Goal: Information Seeking & Learning: Understand process/instructions

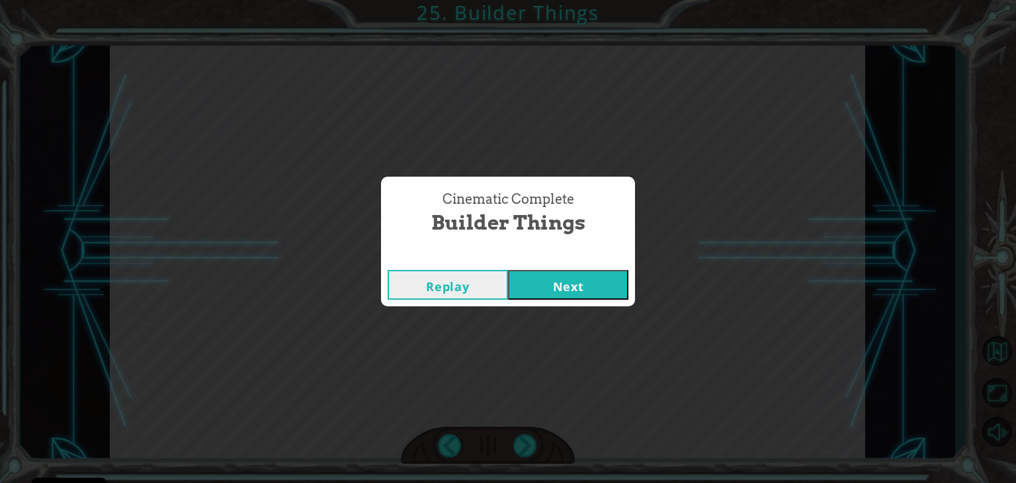
click at [584, 273] on button "Next" at bounding box center [568, 285] width 120 height 30
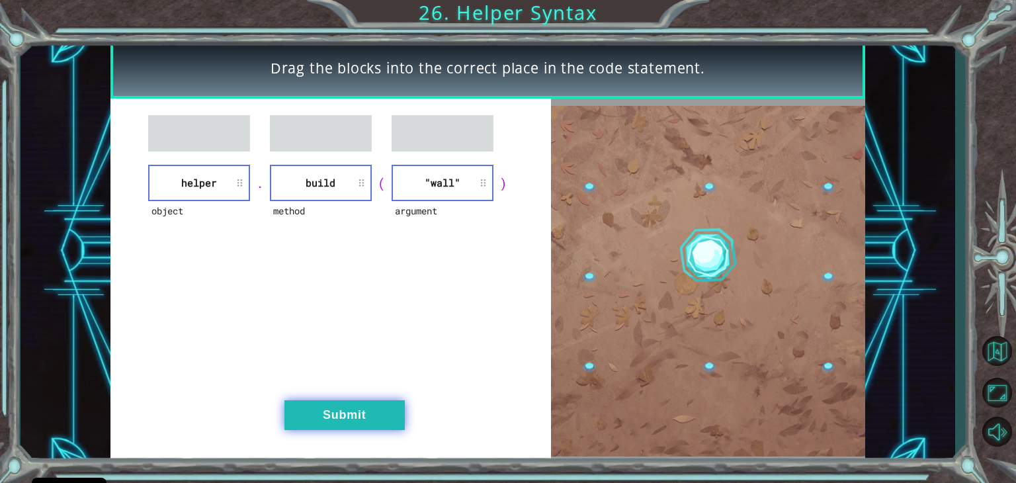
click at [363, 415] on button "Submit" at bounding box center [345, 415] width 120 height 30
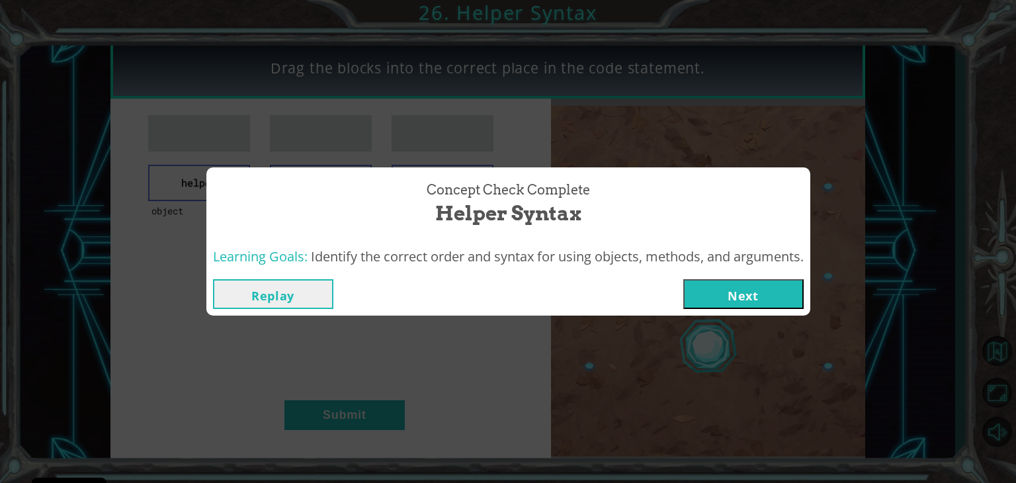
click at [754, 291] on button "Next" at bounding box center [744, 294] width 120 height 30
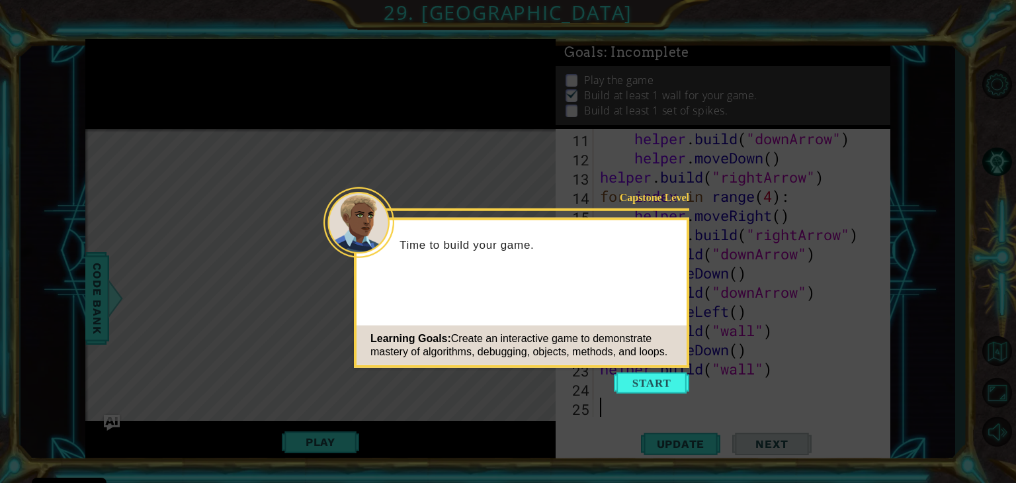
scroll to position [230, 0]
click at [643, 381] on button "Start" at bounding box center [651, 383] width 75 height 21
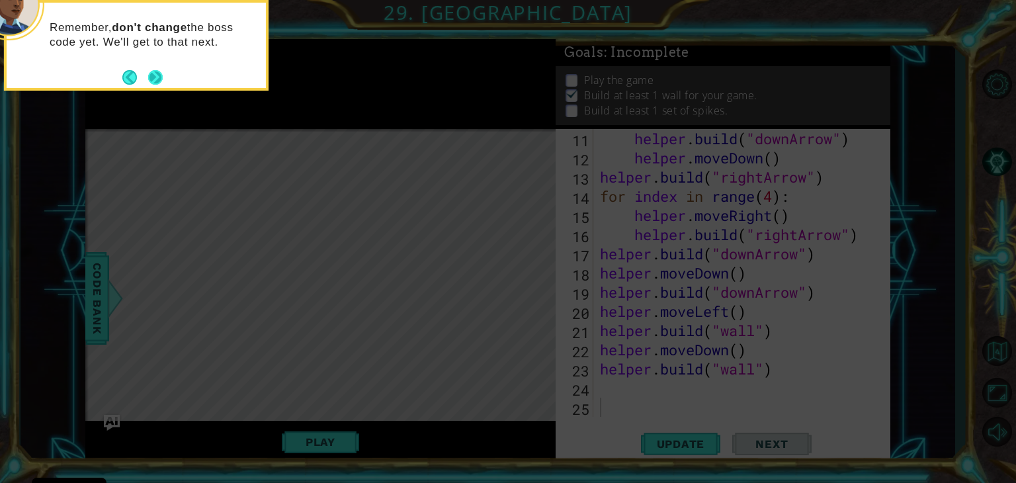
click at [159, 83] on button "Next" at bounding box center [155, 77] width 15 height 15
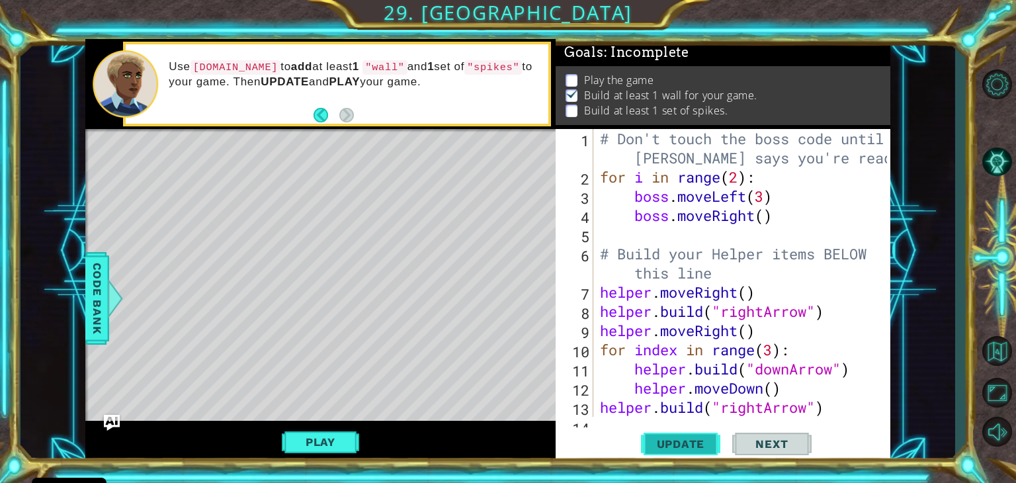
click at [684, 440] on span "Update" at bounding box center [681, 443] width 75 height 13
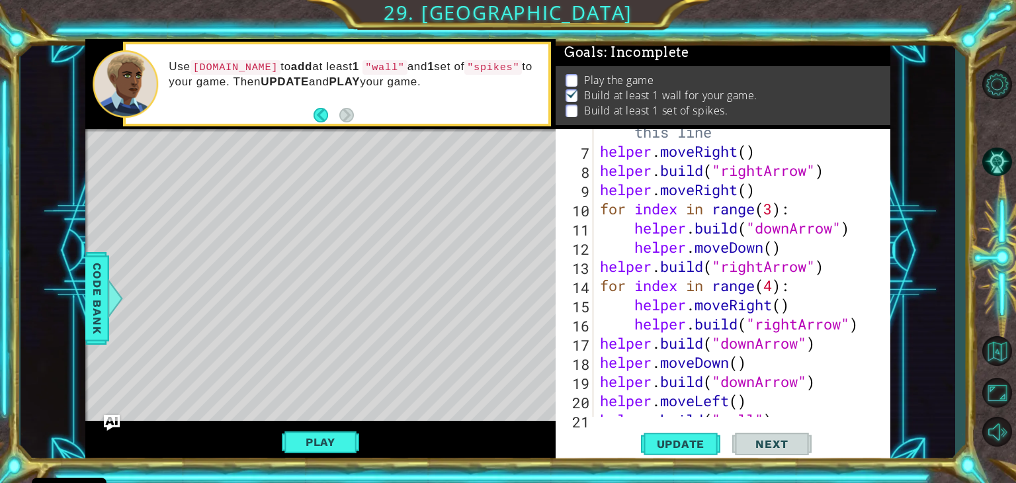
scroll to position [154, 0]
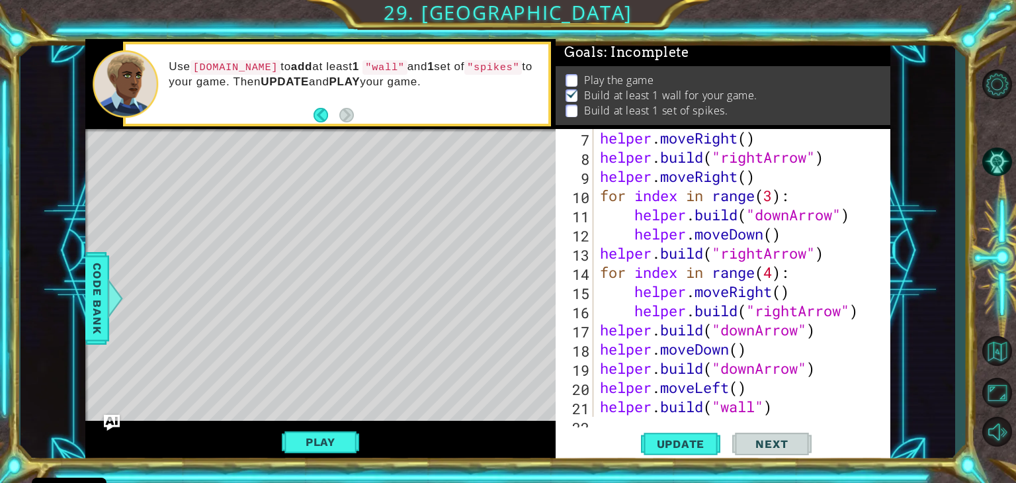
click at [866, 316] on div "helper . moveRight ( ) helper . build ( "rightArrow" ) helper . moveRight ( ) f…" at bounding box center [746, 291] width 296 height 326
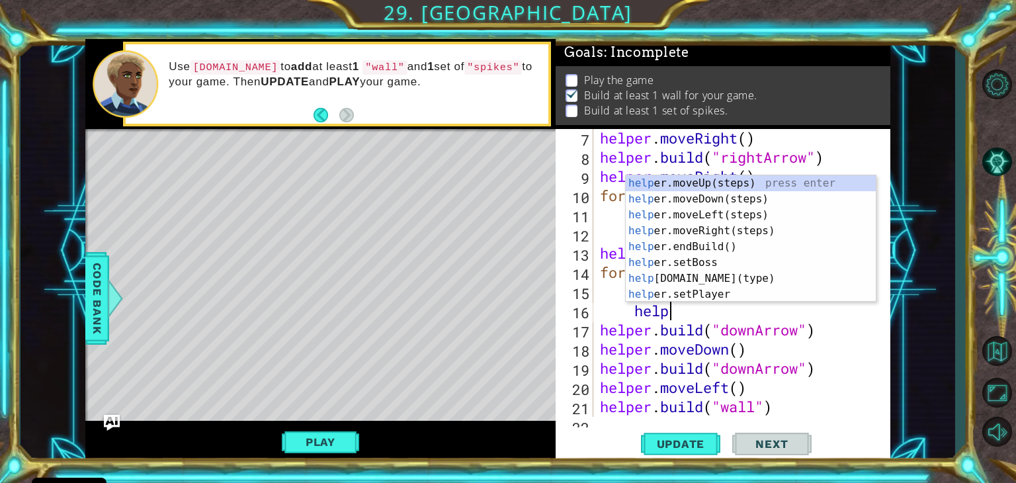
type textarea "h"
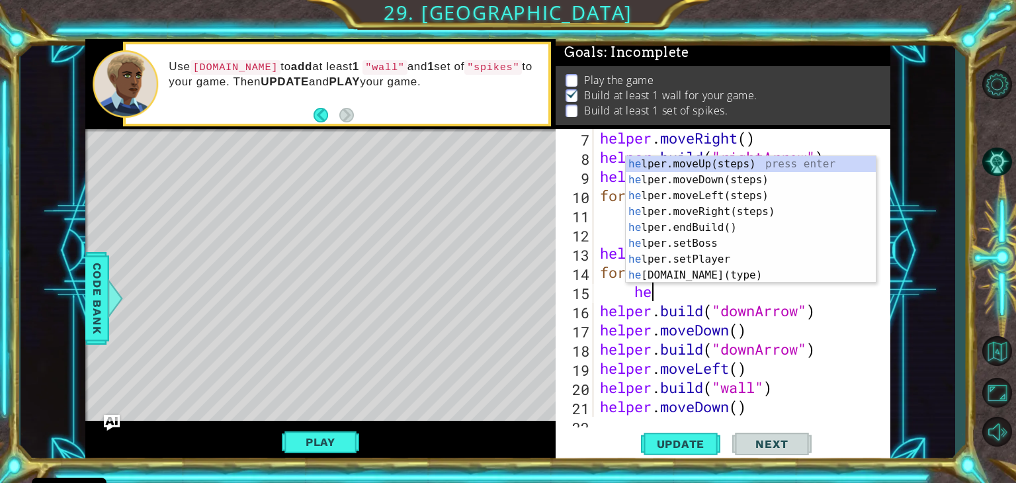
type textarea "h"
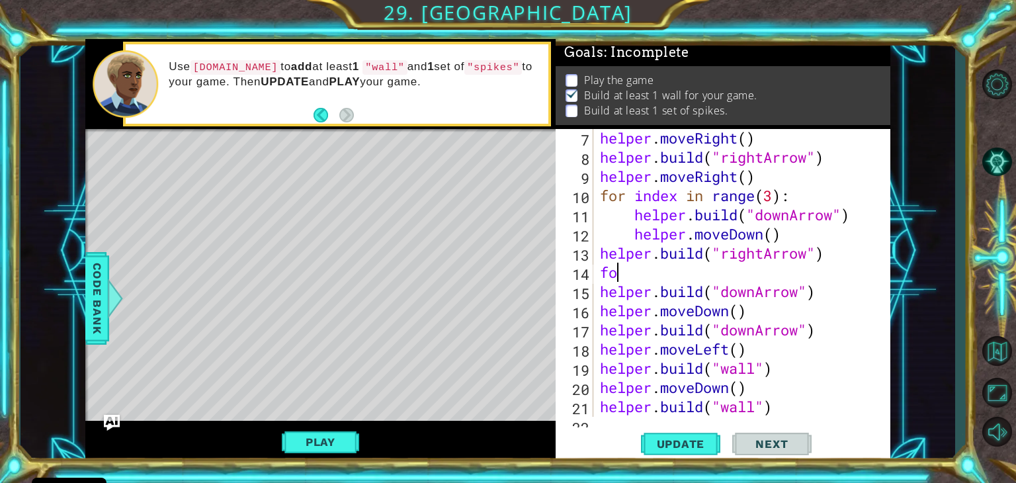
type textarea "f"
click at [693, 452] on button "Update" at bounding box center [680, 444] width 79 height 34
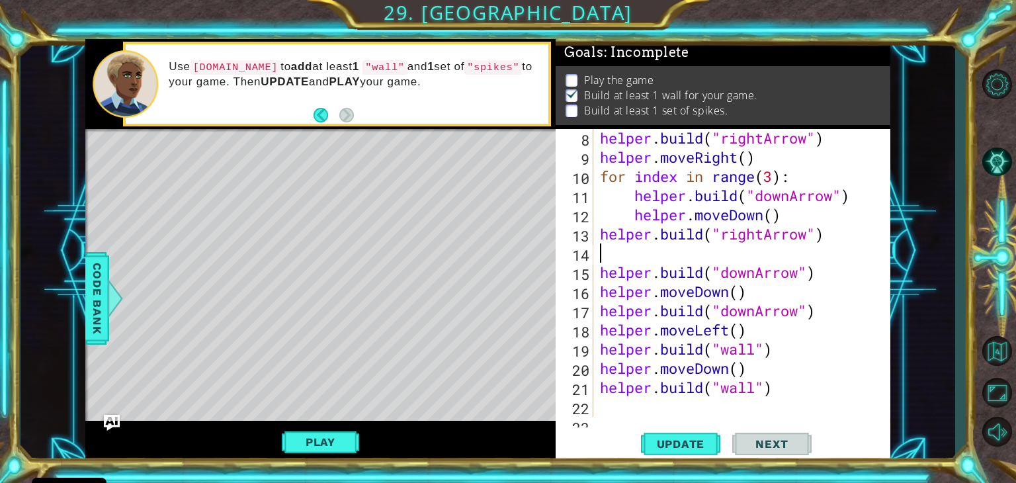
scroll to position [191, 0]
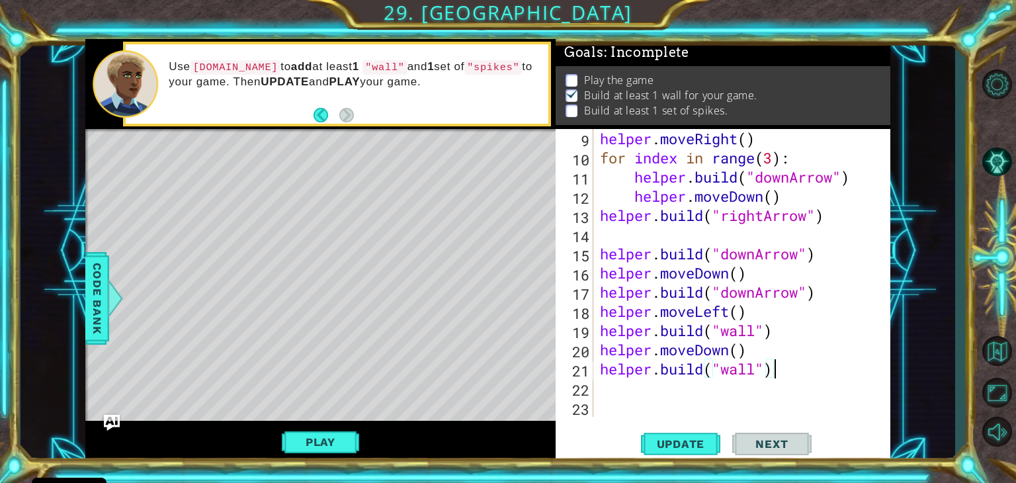
click at [791, 372] on div "helper . moveRight ( ) for index in range ( 3 ) : helper . build ( "downArrow" …" at bounding box center [746, 292] width 296 height 326
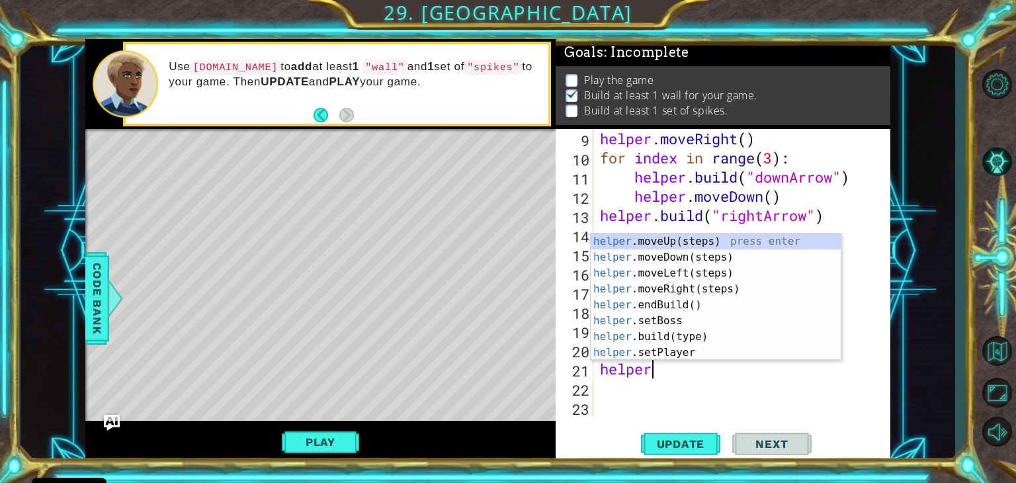
type textarea "h"
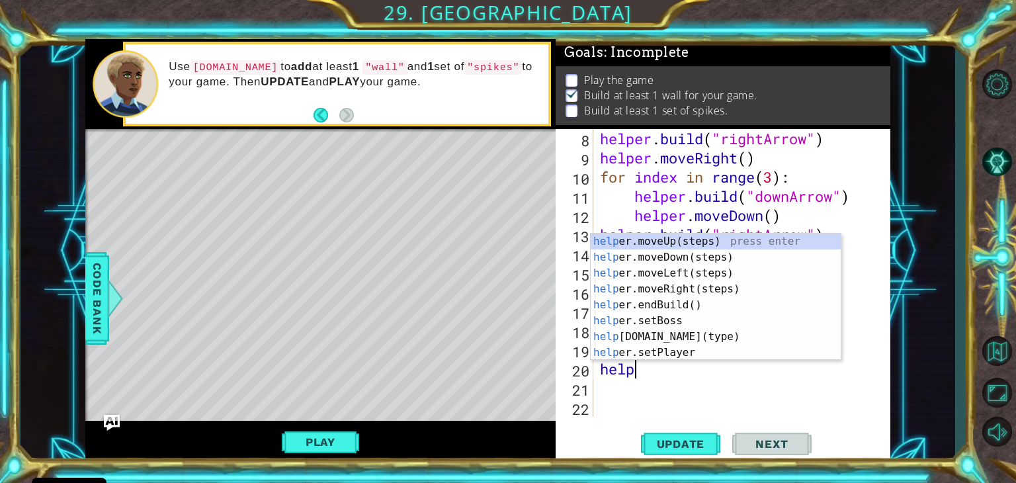
type textarea "h"
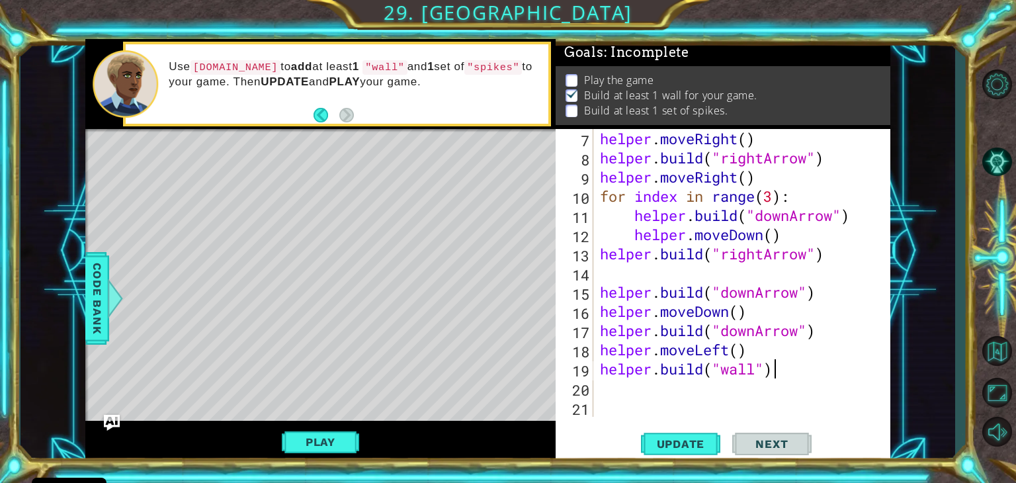
scroll to position [154, 0]
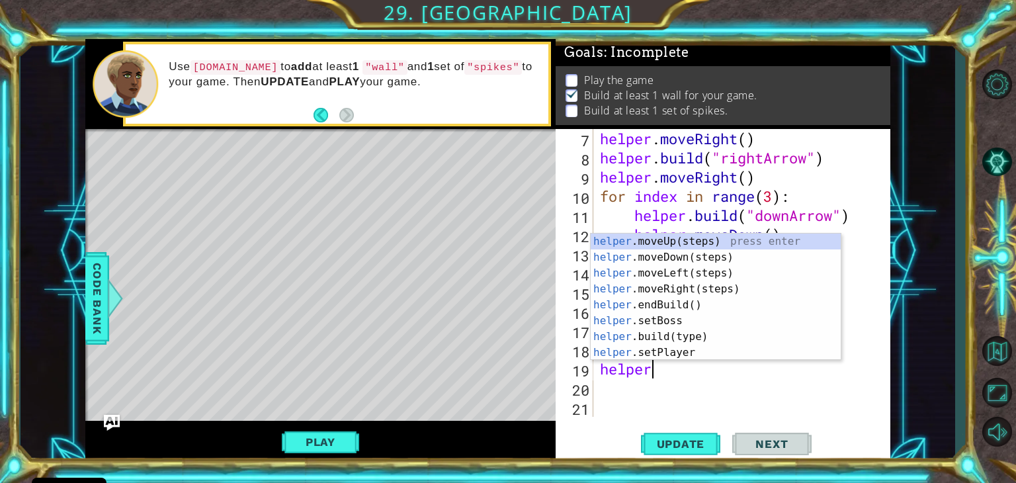
type textarea "h"
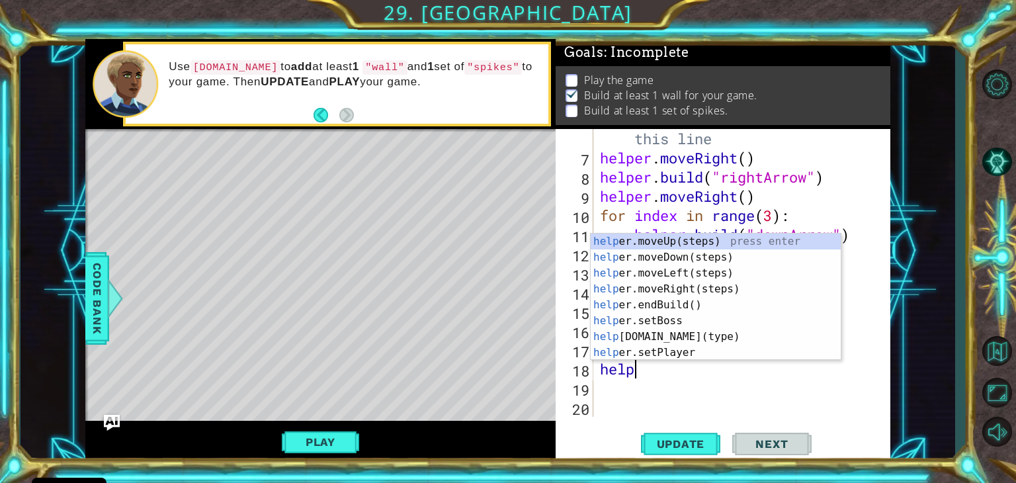
type textarea "h"
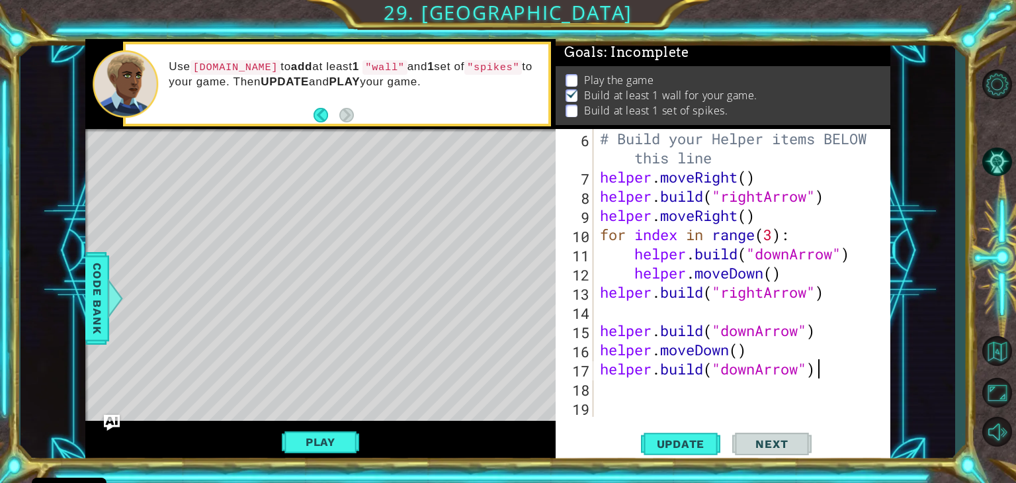
scroll to position [114, 0]
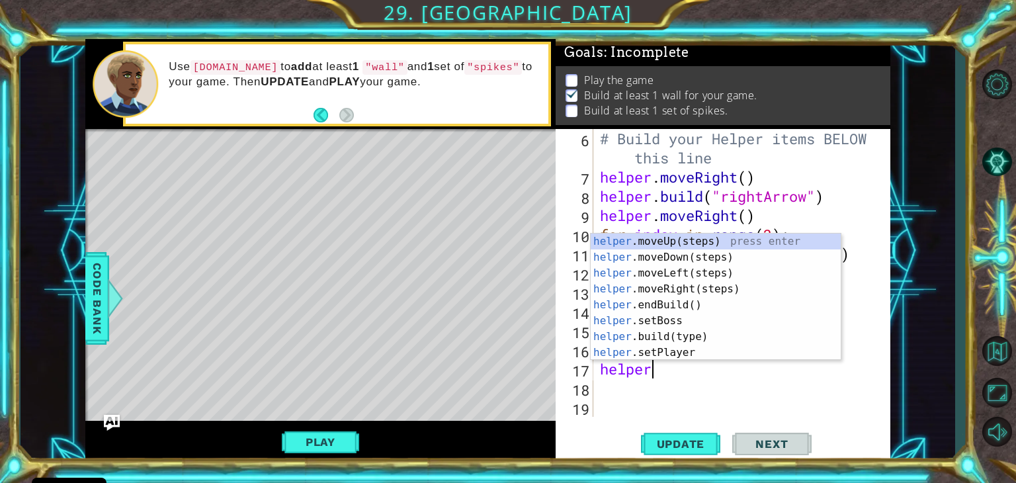
type textarea "h"
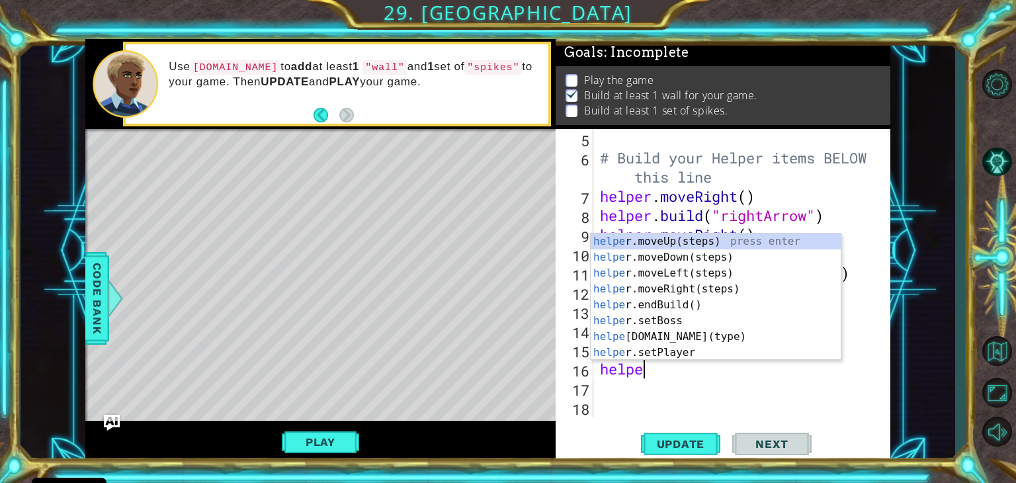
type textarea "h"
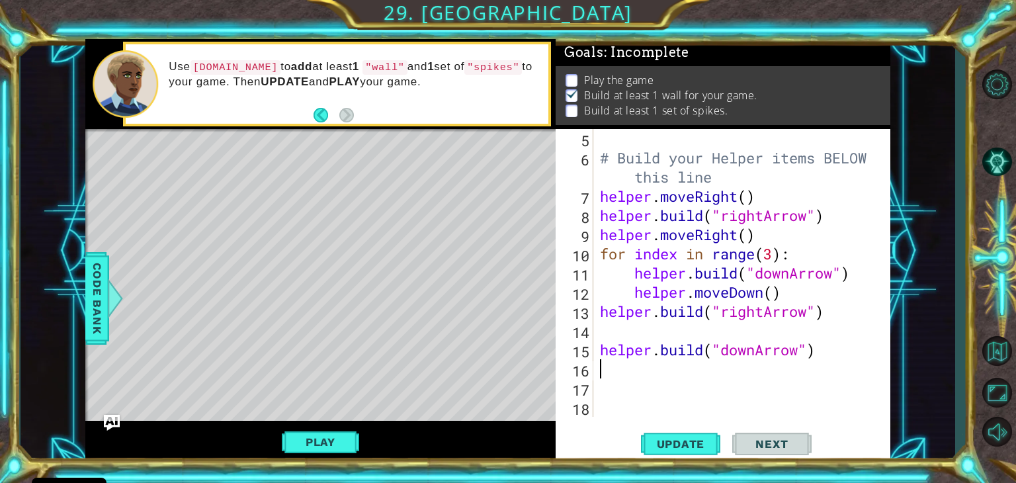
scroll to position [77, 0]
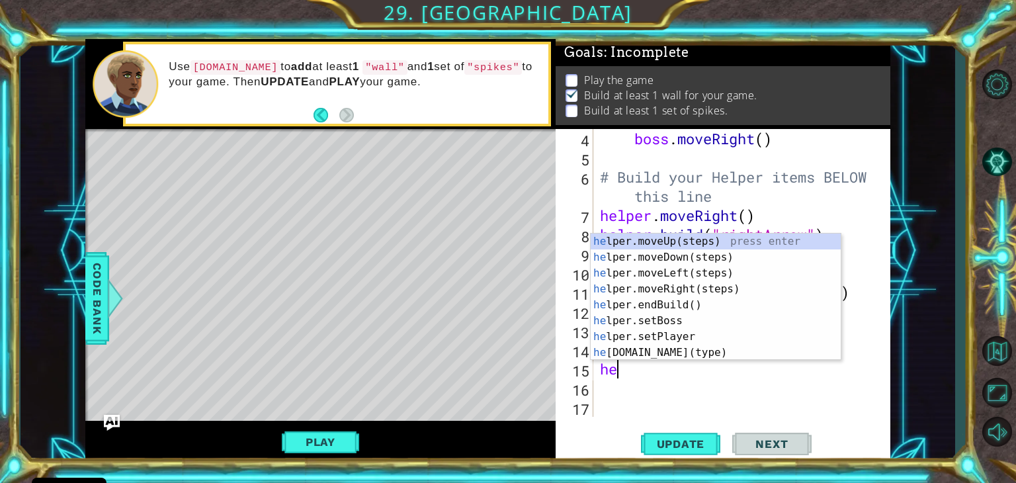
type textarea "h"
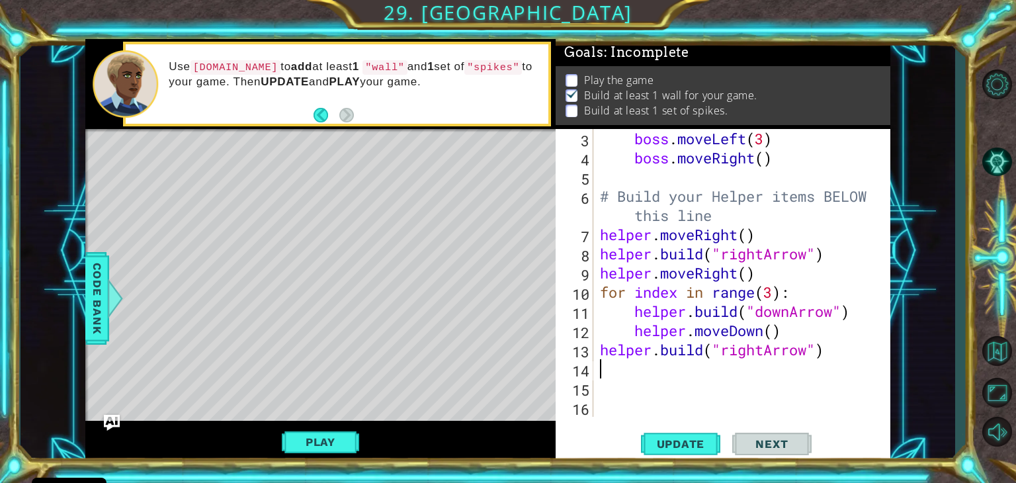
scroll to position [58, 0]
click at [683, 439] on span "Update" at bounding box center [681, 443] width 75 height 13
click at [789, 334] on div "boss . moveLeft ( 3 ) boss . moveRight ( ) # Build your Helper items BELOW this…" at bounding box center [746, 292] width 296 height 326
type textarea "helper.moveDown()"
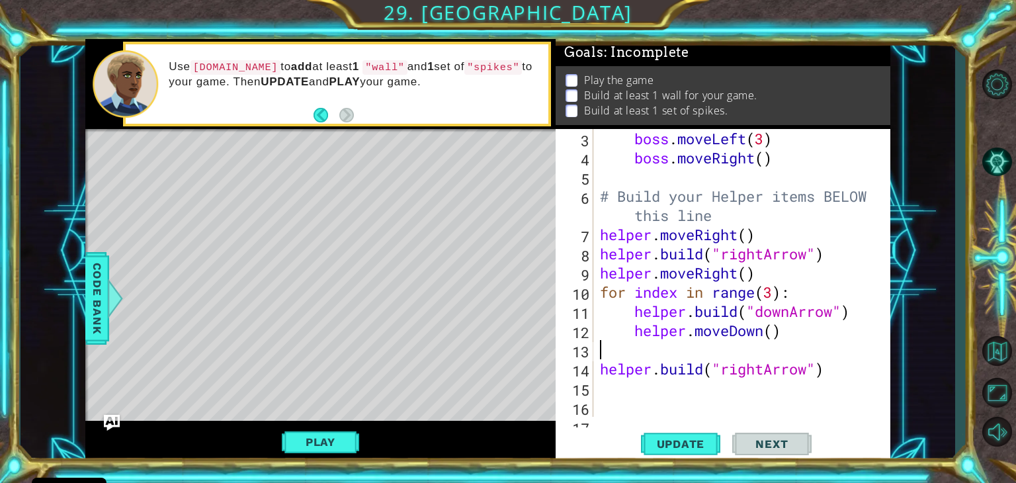
click at [598, 350] on div "boss . moveLeft ( 3 ) boss . moveRight ( ) # Build your Helper items BELOW this…" at bounding box center [746, 292] width 296 height 326
click at [836, 369] on div "boss . moveLeft ( 3 ) boss . moveRight ( ) # Build your Helper items BELOW this…" at bounding box center [746, 292] width 296 height 326
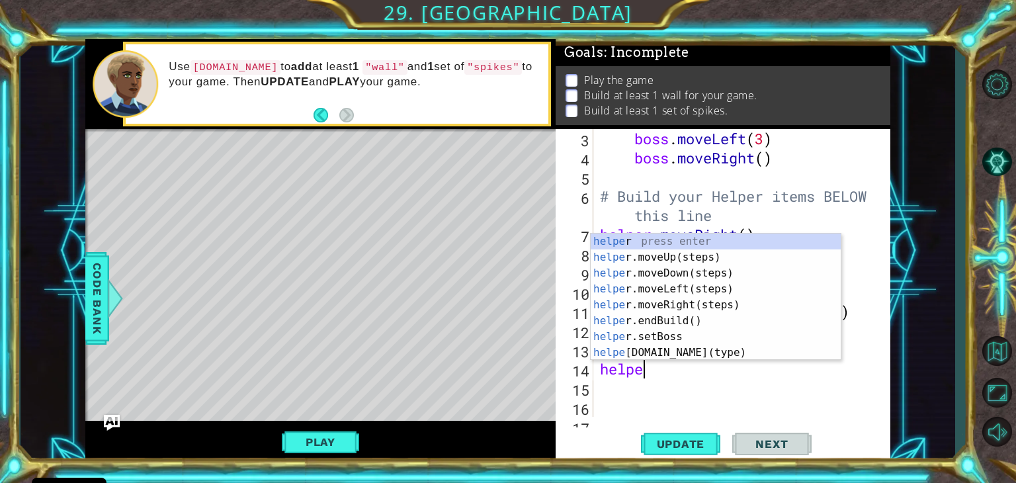
type textarea "h"
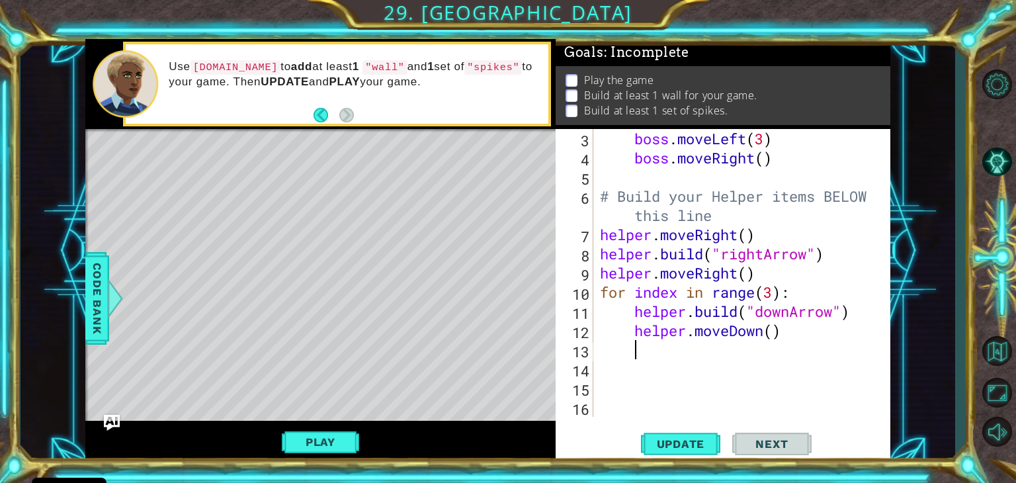
click at [600, 353] on div "boss . moveLeft ( 3 ) boss . moveRight ( ) # Build your Helper items BELOW this…" at bounding box center [746, 292] width 296 height 326
type textarea "for index in range(2):"
type textarea "h"
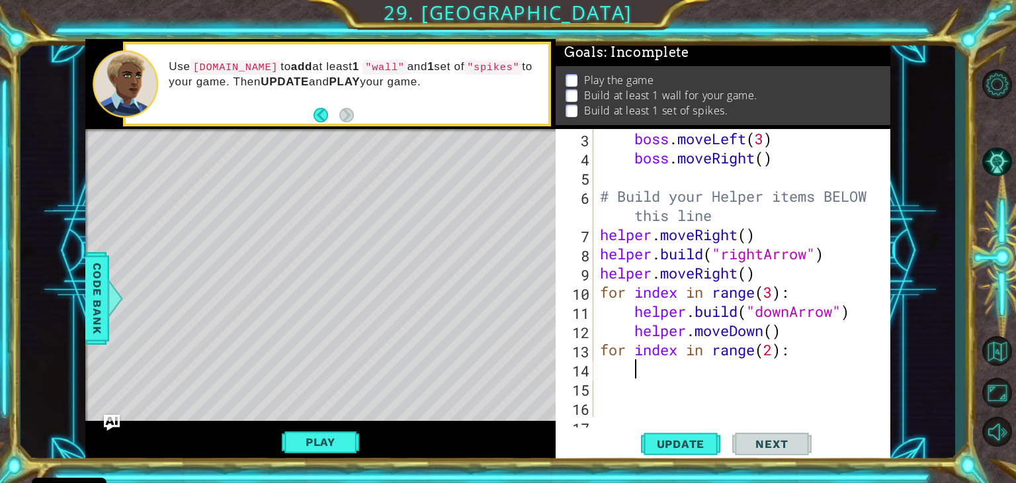
scroll to position [0, 1]
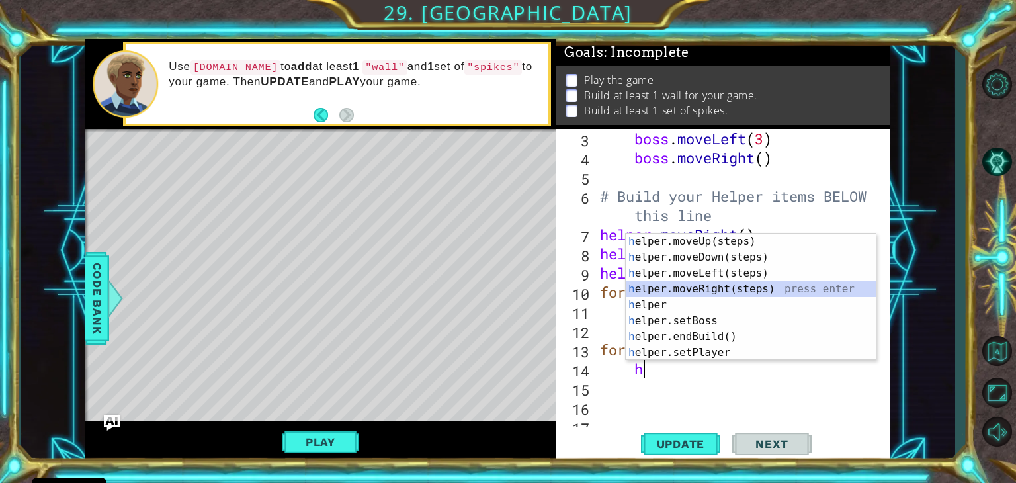
click at [707, 286] on div "h elper.moveUp(steps) press enter h elper.moveDown(steps) press enter h elper.m…" at bounding box center [751, 313] width 250 height 159
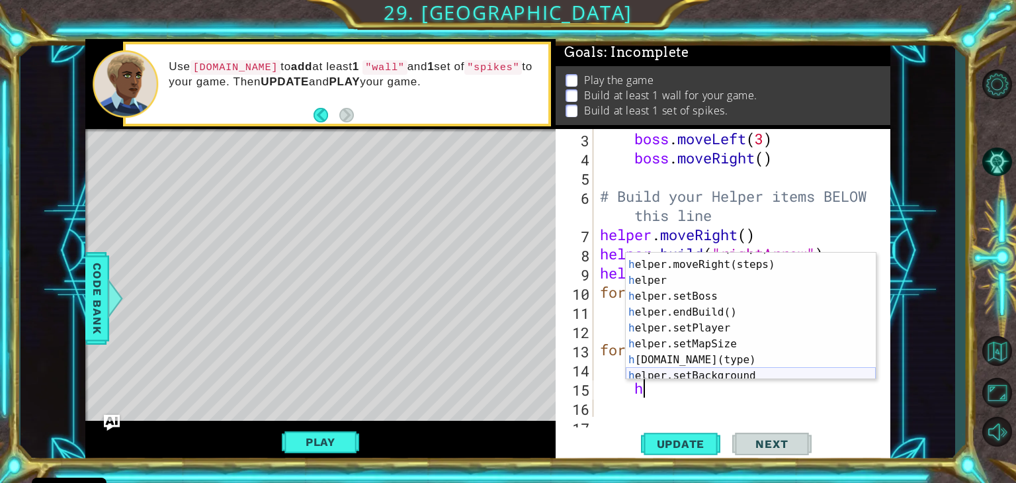
scroll to position [56, 0]
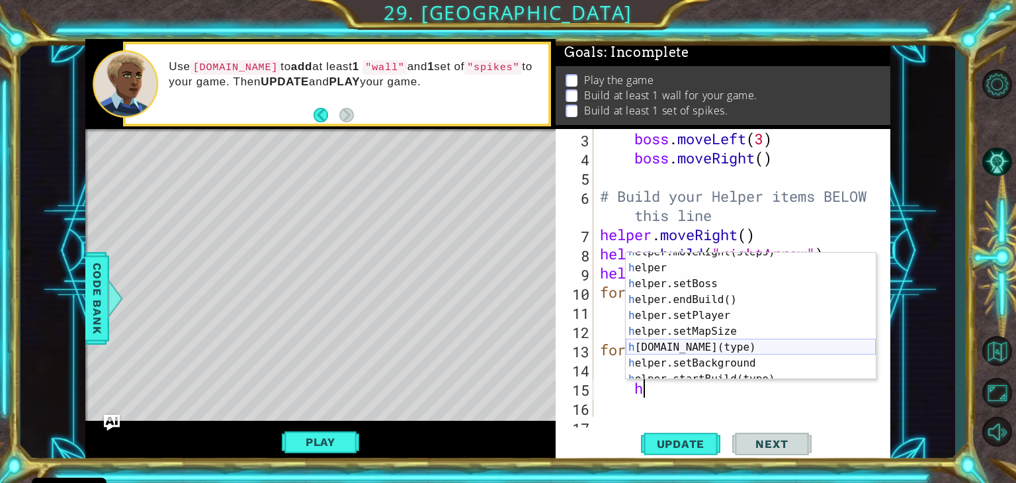
click at [694, 347] on div "h elper.moveRight(steps) press enter h elper press enter h elper.setBoss press …" at bounding box center [751, 323] width 250 height 159
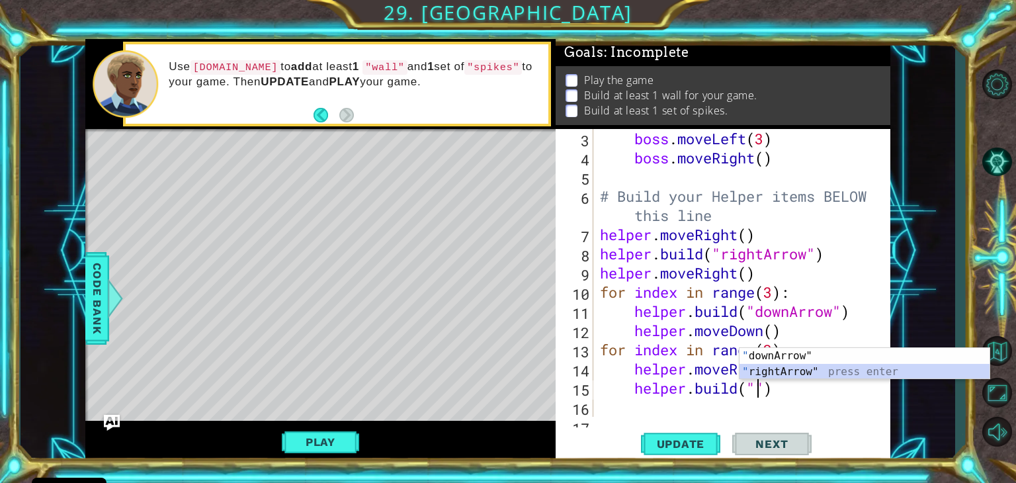
click at [866, 373] on div "" downArrow" press enter " rightArrow" press enter" at bounding box center [865, 380] width 250 height 64
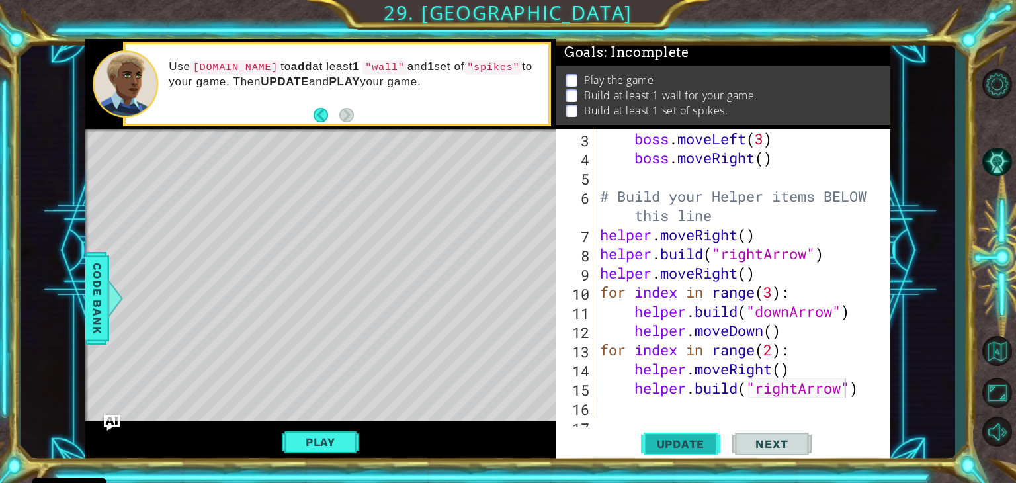
click at [684, 437] on span "Update" at bounding box center [681, 443] width 75 height 13
click at [787, 332] on div "boss . moveLeft ( 3 ) boss . moveRight ( ) # Build your Helper items BELOW this…" at bounding box center [746, 292] width 296 height 326
type textarea "helper.moveDown()"
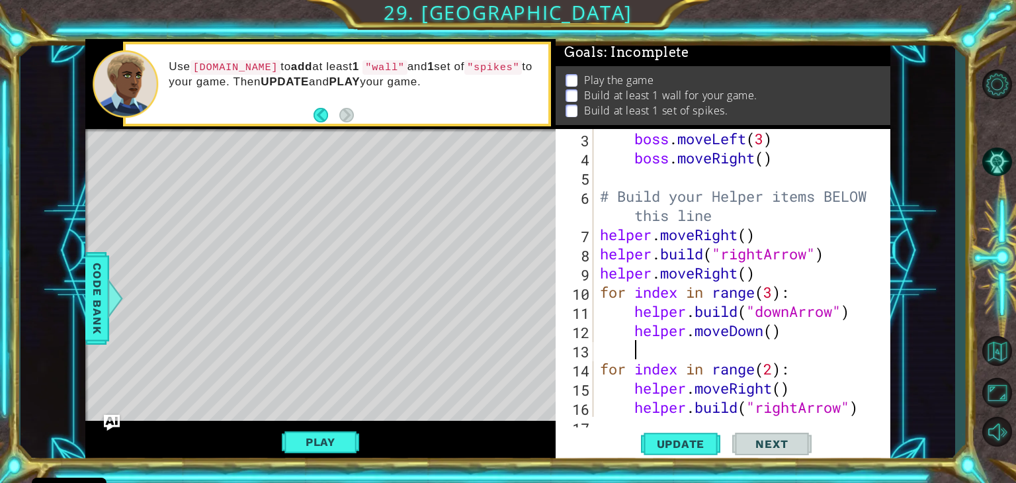
scroll to position [0, 0]
click at [603, 347] on div "boss . moveLeft ( 3 ) boss . moveRight ( ) # Build your Helper items BELOW this…" at bounding box center [746, 292] width 296 height 326
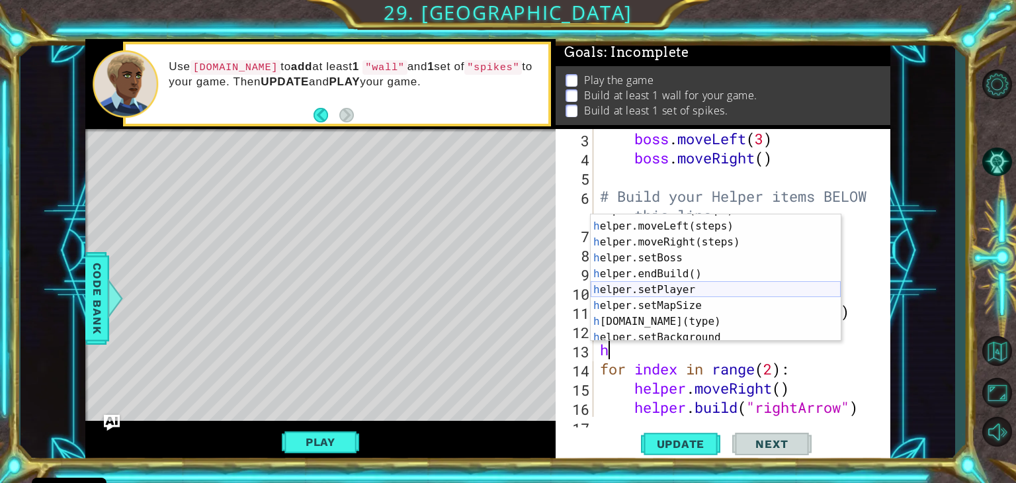
scroll to position [95, 0]
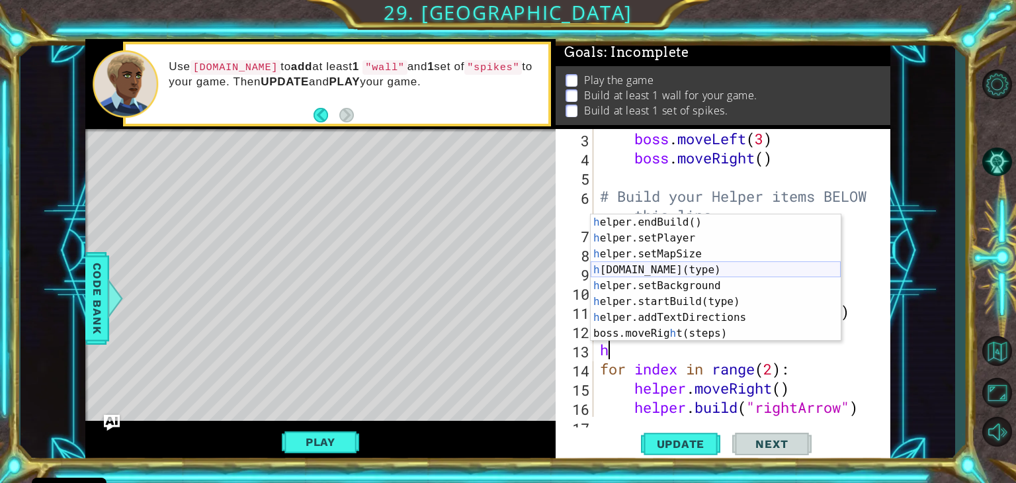
click at [698, 272] on div "h elper.endBuild() press enter h elper.setPlayer press enter h elper.setMapSize…" at bounding box center [716, 293] width 250 height 159
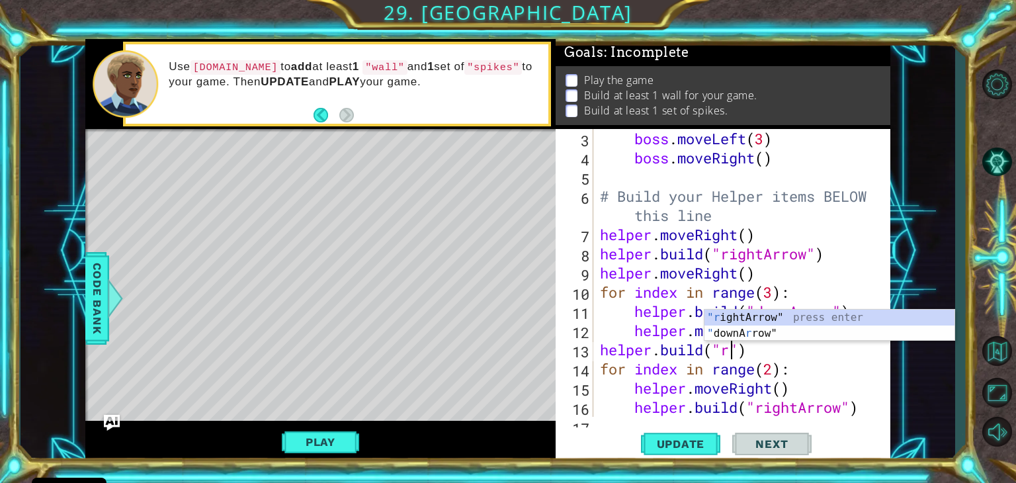
scroll to position [0, 5]
click at [775, 306] on div "boss . moveLeft ( 3 ) boss . moveRight ( ) # Build your Helper items BELOW this…" at bounding box center [746, 292] width 296 height 326
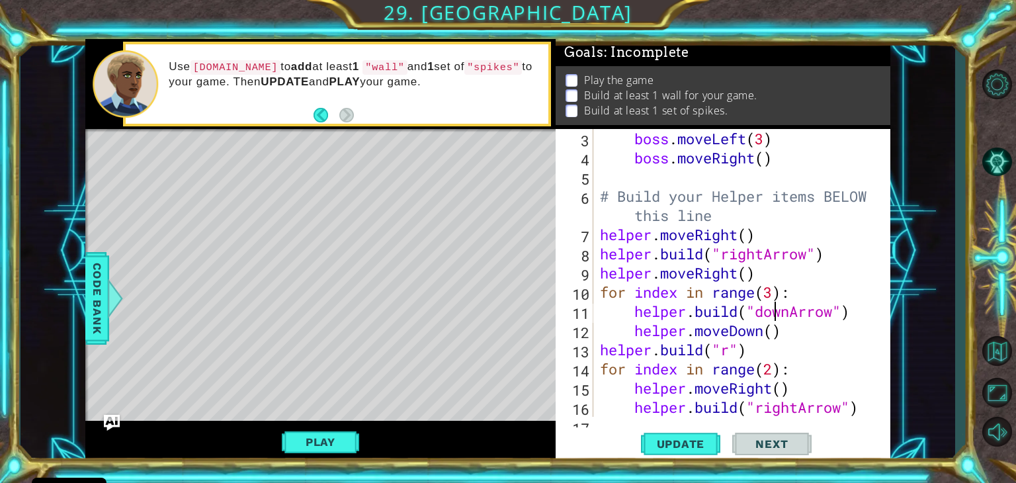
click at [734, 353] on div "boss . moveLeft ( 3 ) boss . moveRight ( ) # Build your Helper items BELOW this…" at bounding box center [746, 292] width 296 height 326
click at [733, 330] on div ""ri ghtArrow" press enter" at bounding box center [830, 350] width 250 height 48
click at [691, 444] on span "Update" at bounding box center [681, 443] width 75 height 13
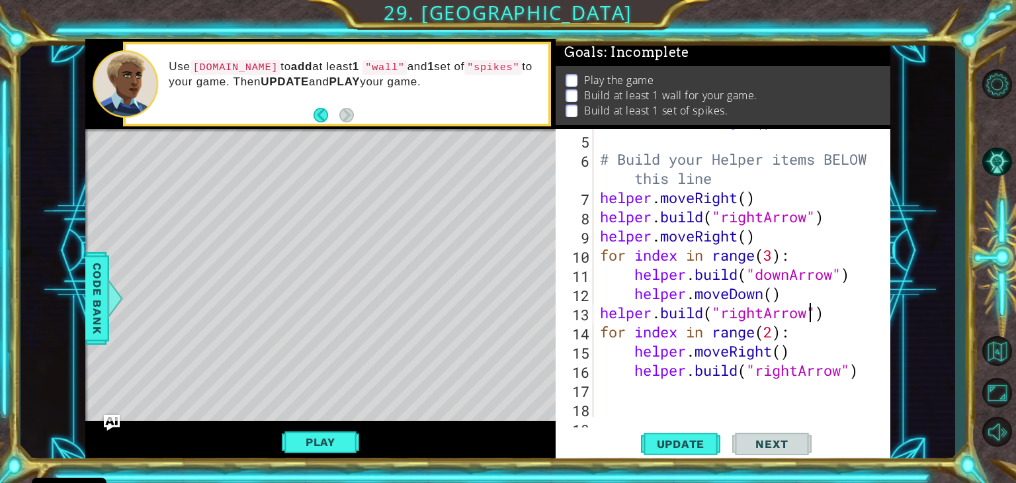
scroll to position [114, 0]
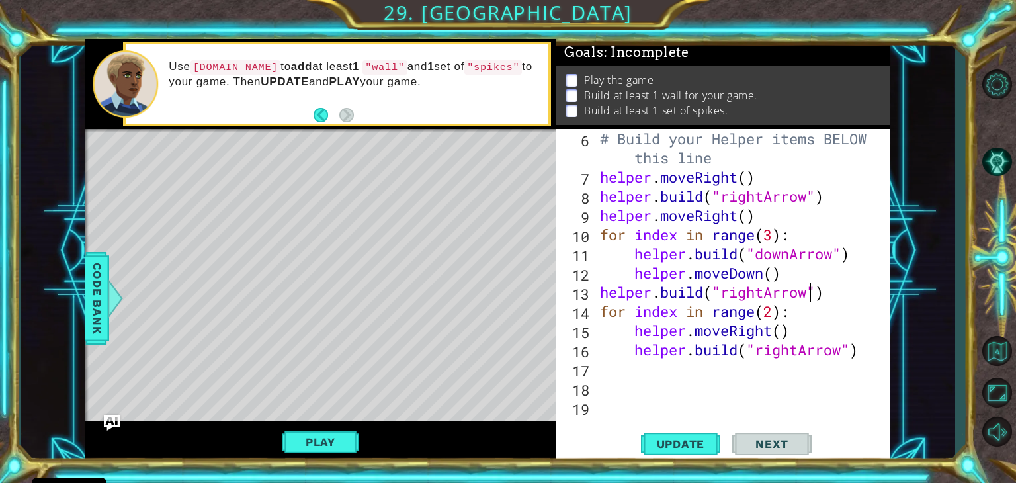
click at [864, 353] on div "# Build your Helper items BELOW this line helper . moveRight ( ) helper . build…" at bounding box center [746, 301] width 296 height 345
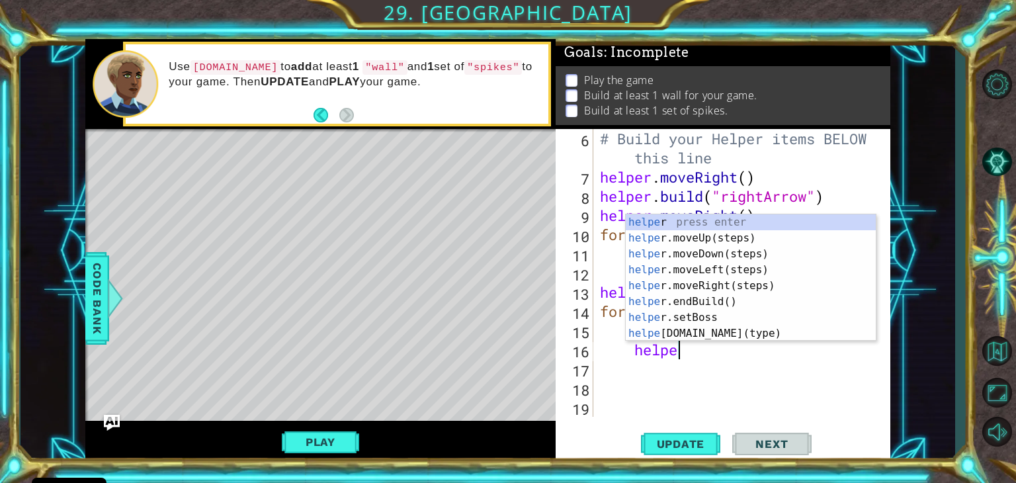
type textarea "h"
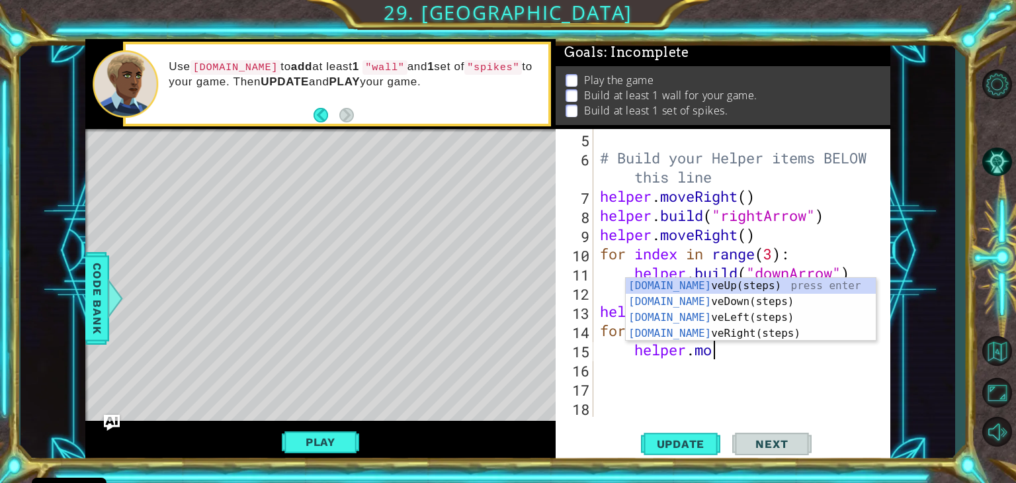
type textarea "h"
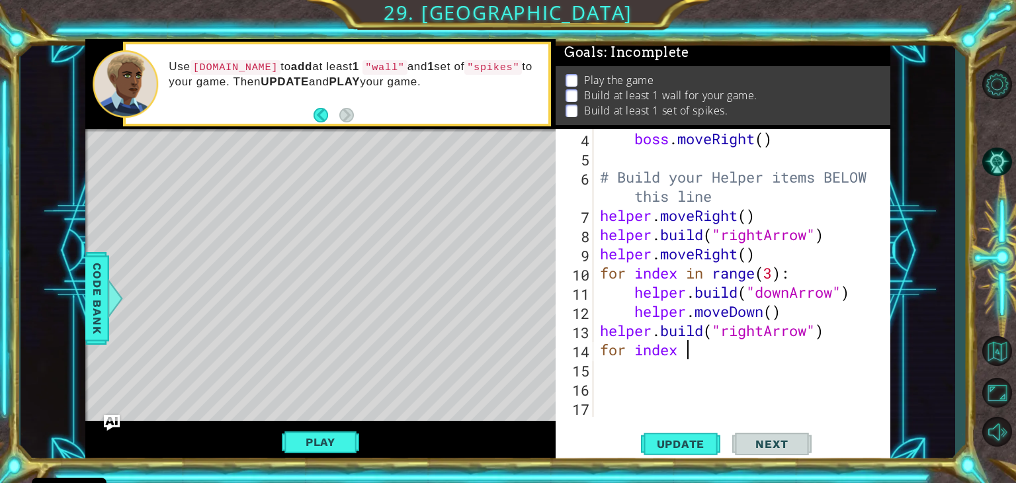
scroll to position [77, 0]
type textarea "f"
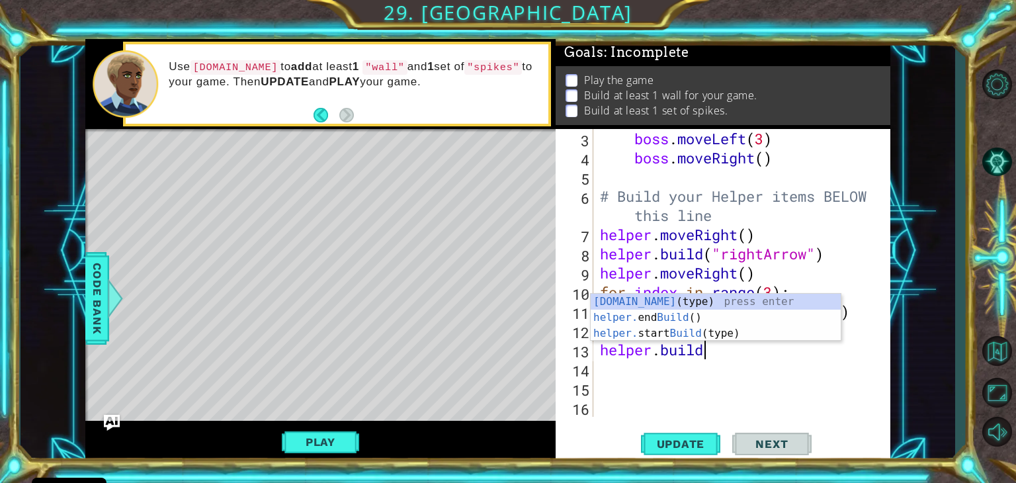
type textarea "h"
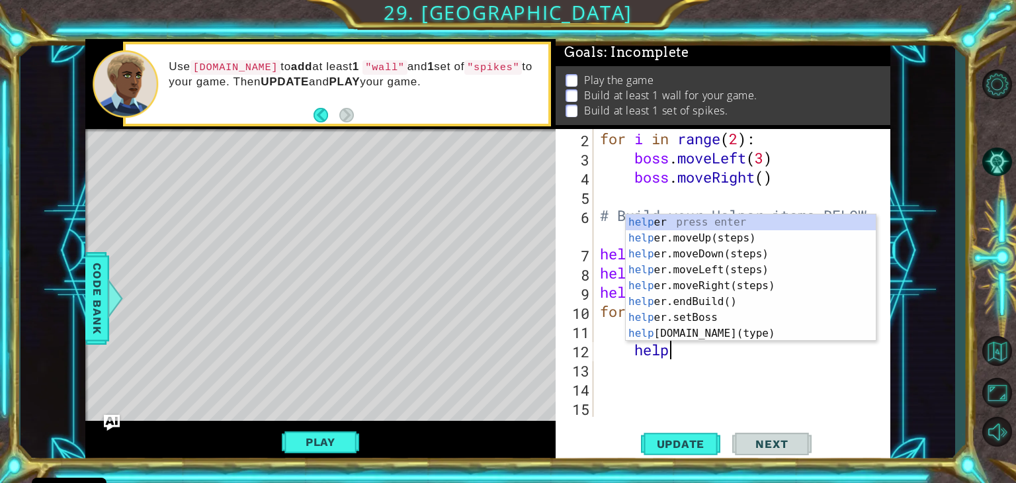
type textarea "h"
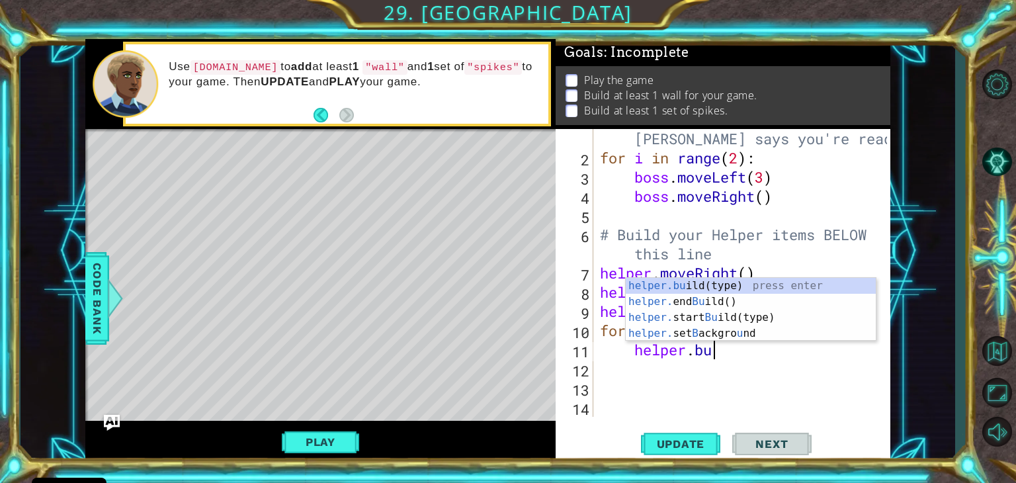
type textarea "h"
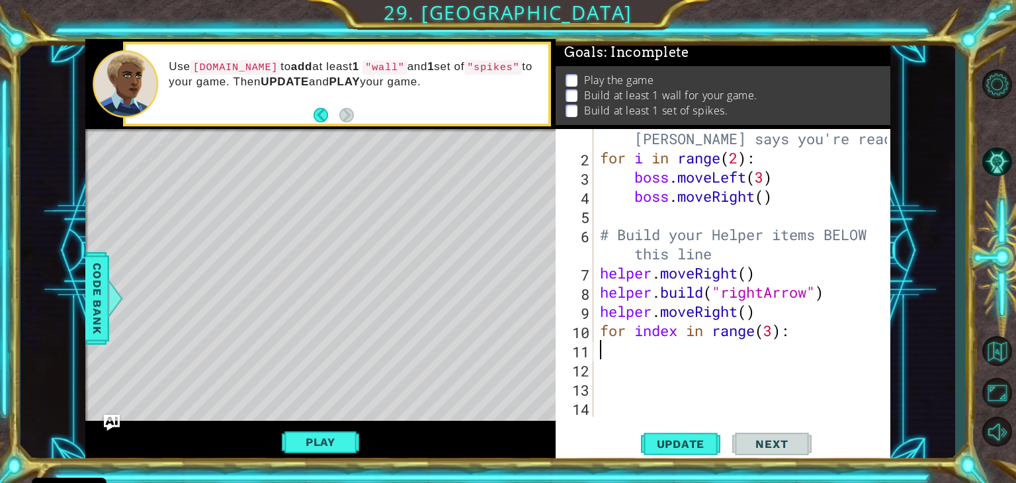
scroll to position [0, 0]
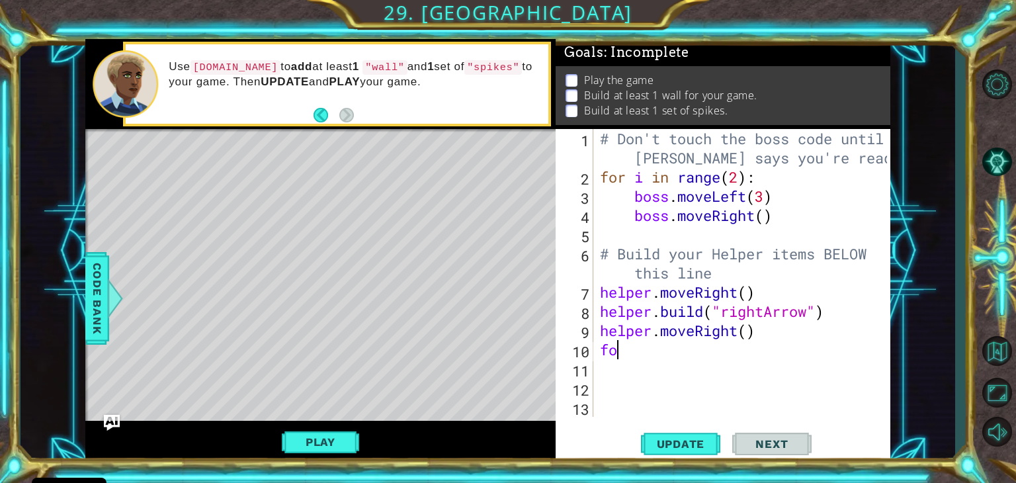
type textarea "f"
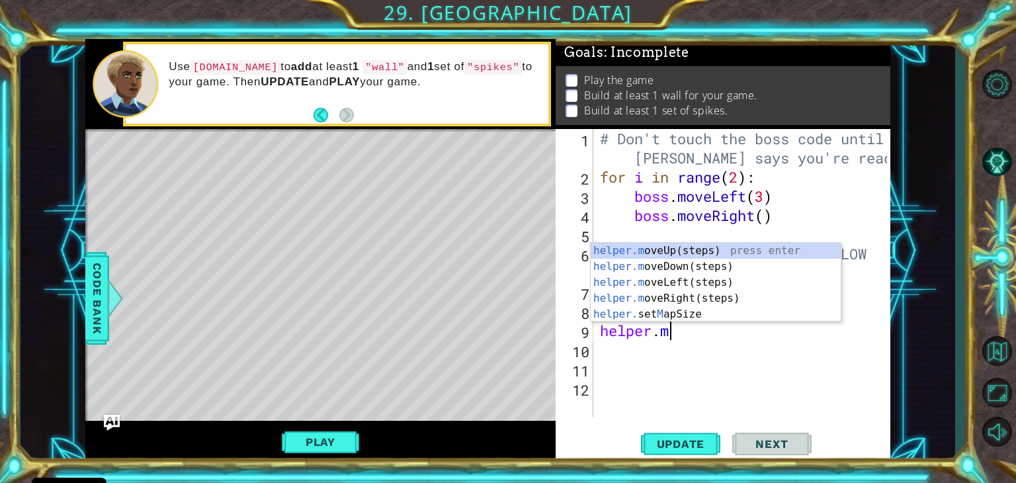
type textarea "h"
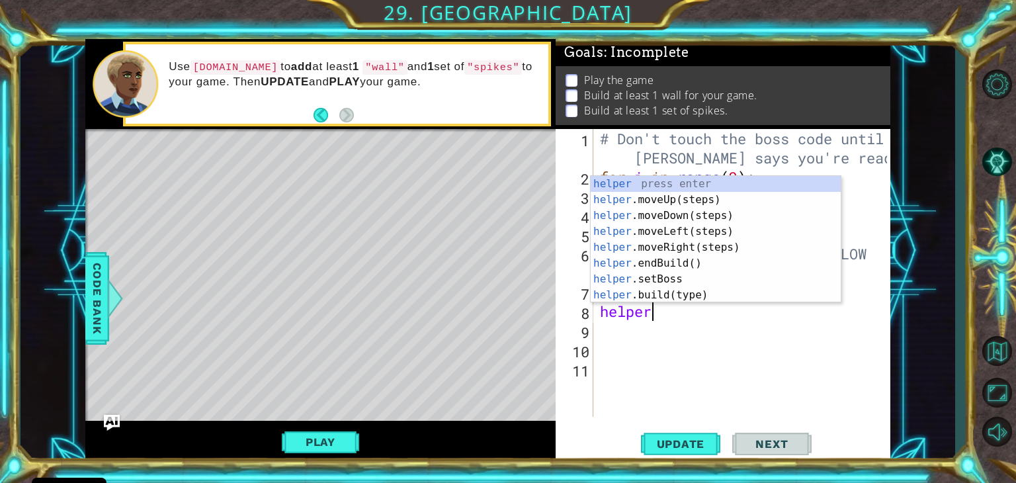
type textarea "h"
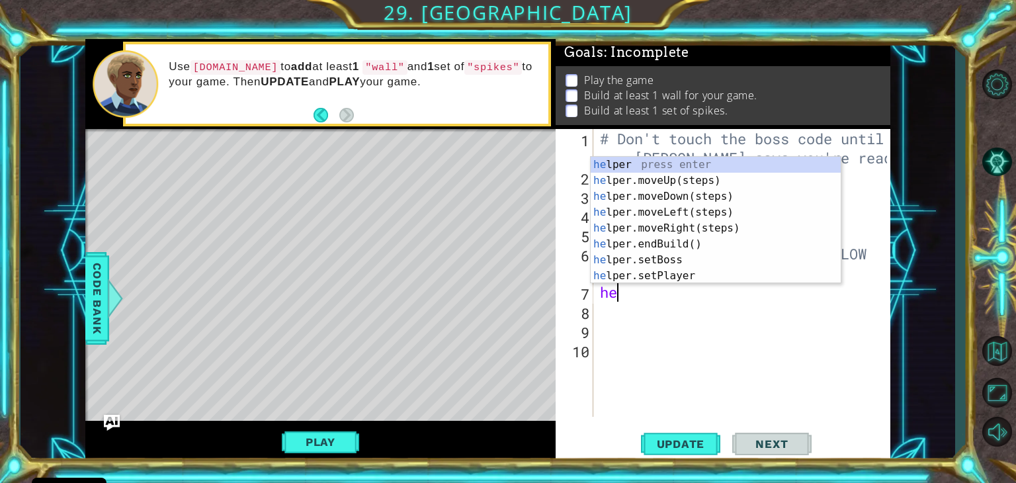
type textarea "h"
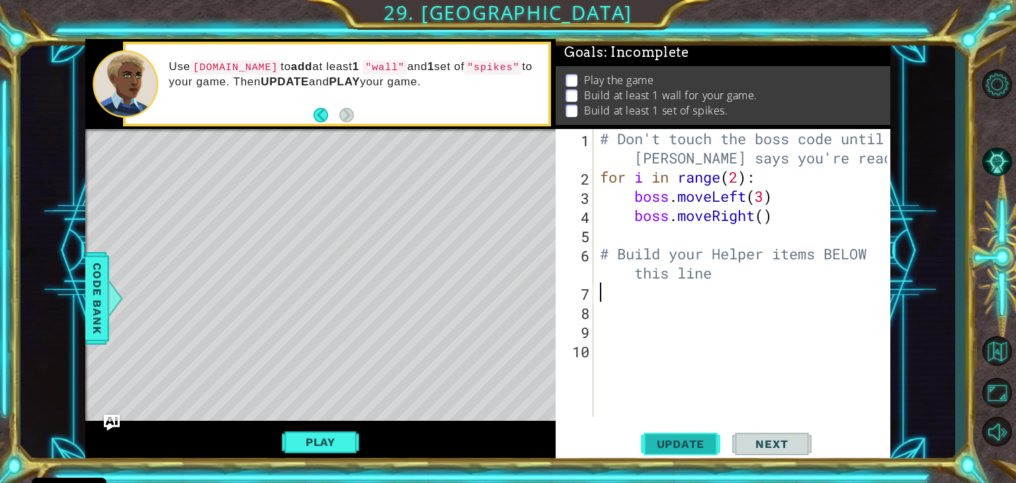
click at [668, 442] on span "Update" at bounding box center [681, 443] width 75 height 13
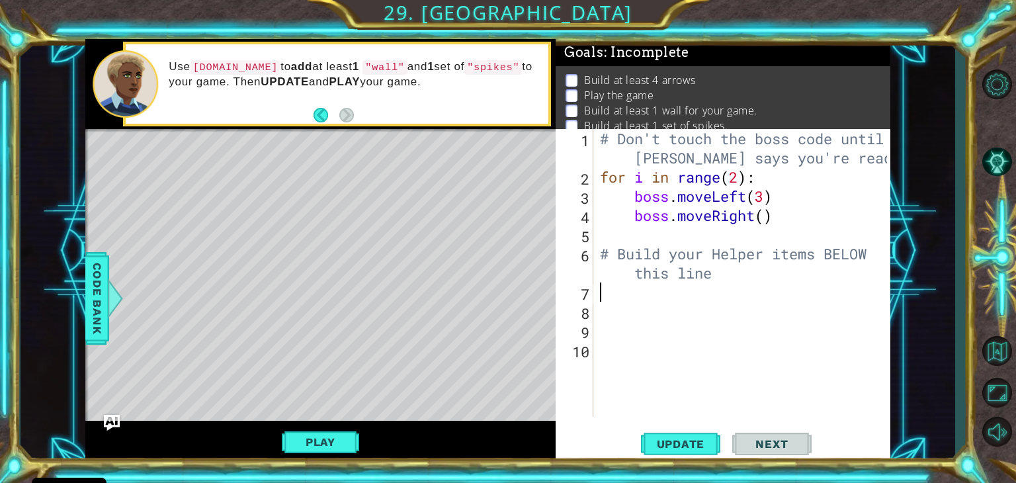
type textarea "h"
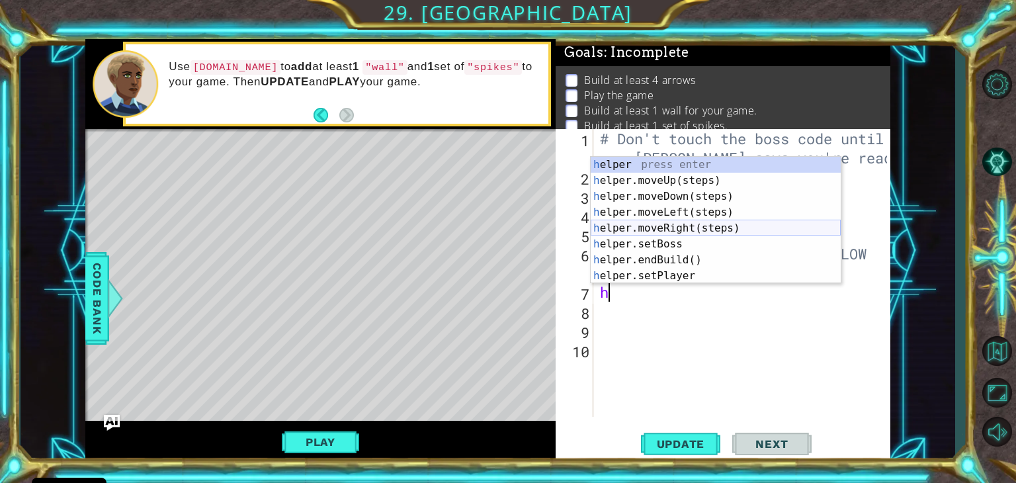
click at [701, 229] on div "h elper press enter h elper.moveUp(steps) press enter h elper.moveDown(steps) p…" at bounding box center [716, 236] width 250 height 159
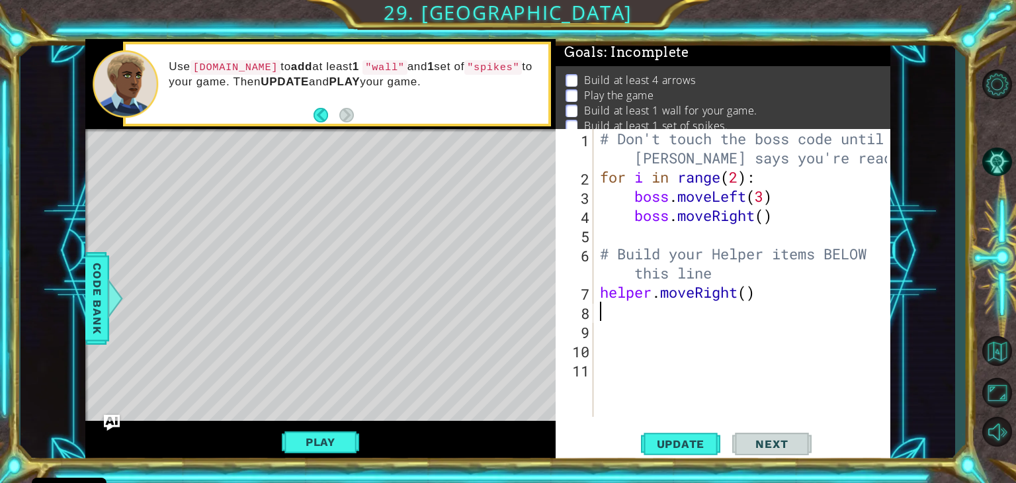
click at [748, 292] on div "# Don't touch the boss code until [PERSON_NAME] says you're ready! for i in ran…" at bounding box center [746, 301] width 296 height 345
type textarea "helper.moveRight(3)"
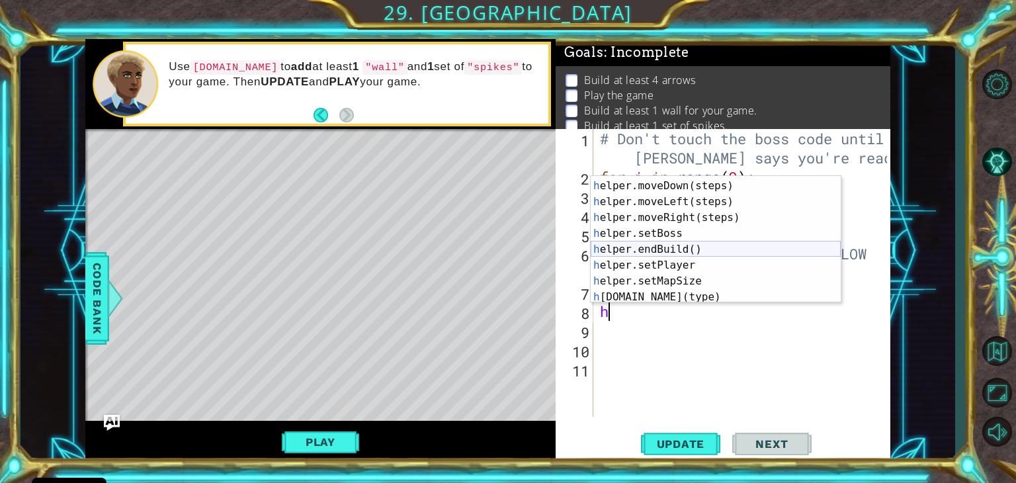
scroll to position [32, 0]
click at [686, 298] on div "h elper.moveDown(steps) press enter h elper.moveLeft(steps) press enter h elper…" at bounding box center [716, 255] width 250 height 159
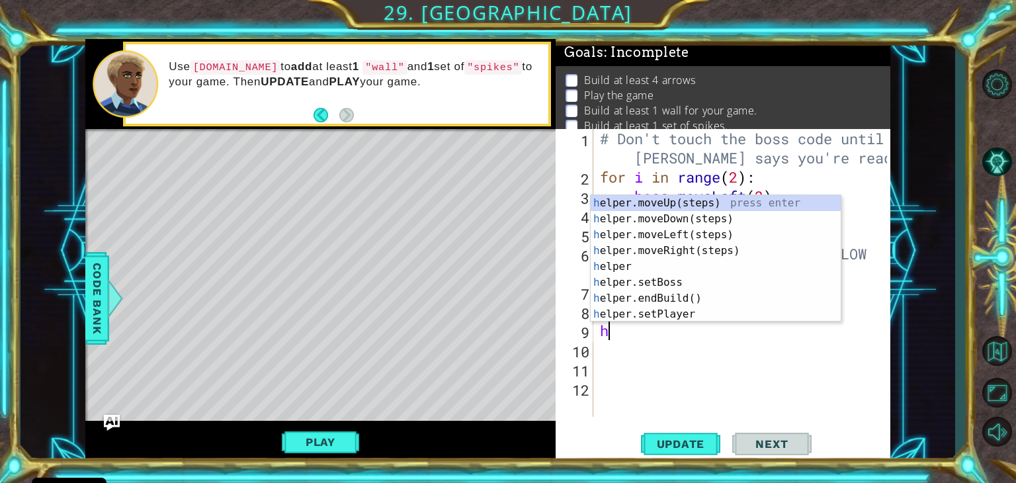
scroll to position [0, 0]
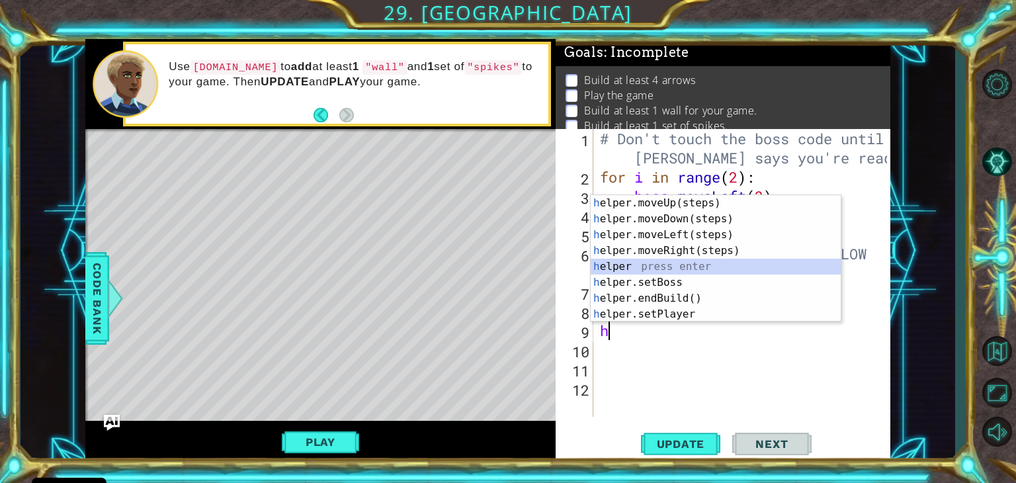
click at [752, 259] on div "h elper.moveUp(steps) press enter h elper.moveDown(steps) press enter h elper.m…" at bounding box center [716, 274] width 250 height 159
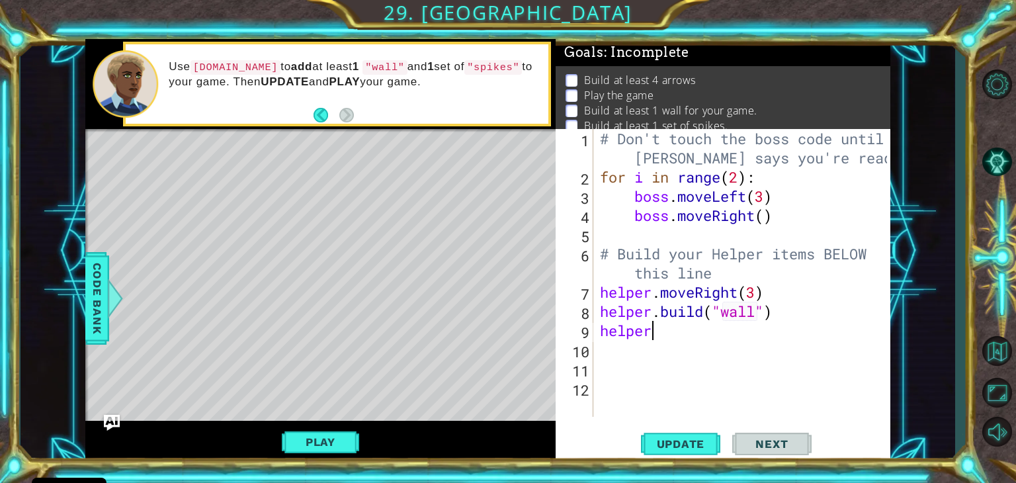
type textarea "helper."
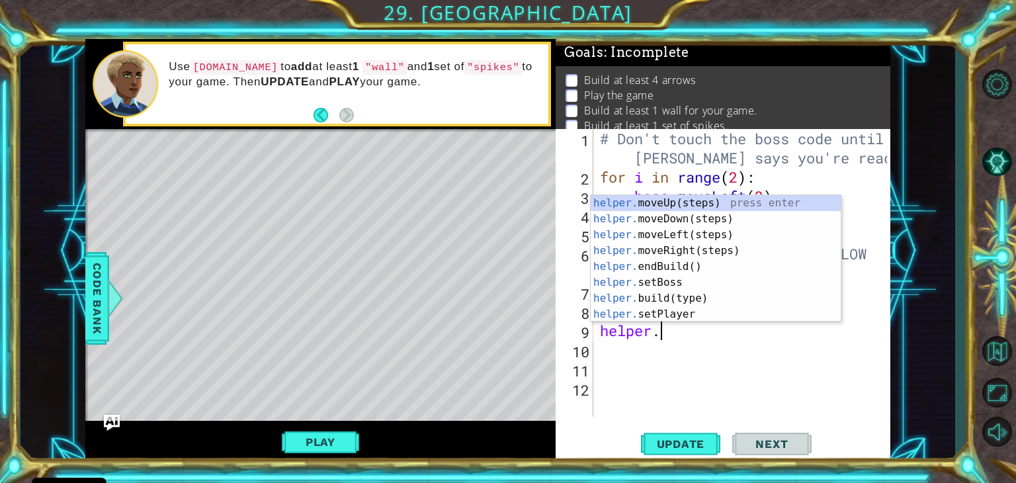
scroll to position [0, 2]
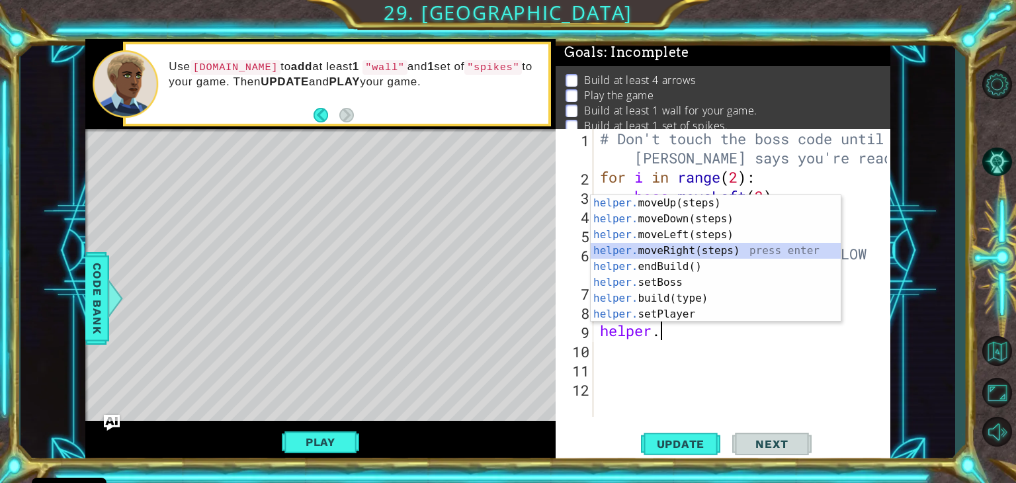
click at [647, 249] on div "helper. moveUp(steps) press enter helper. moveDown(steps) press enter helper. m…" at bounding box center [716, 274] width 250 height 159
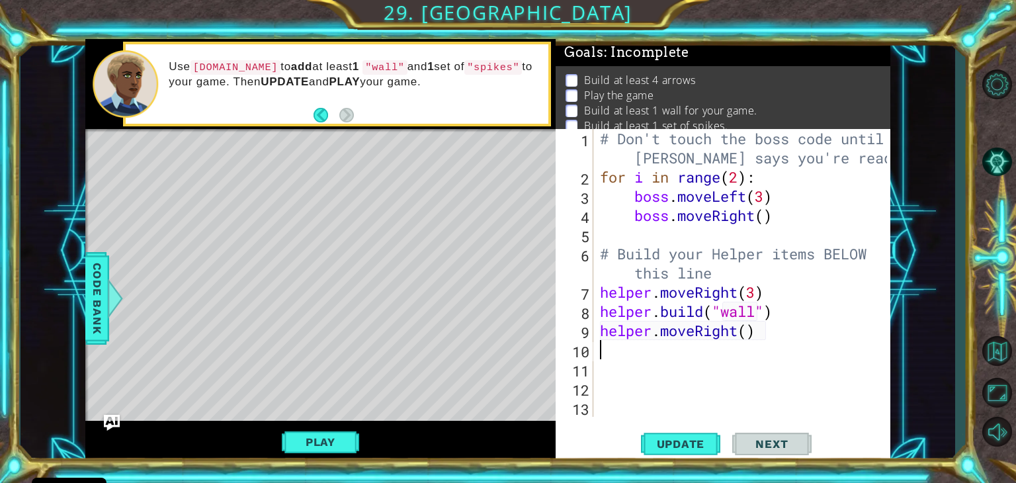
click at [749, 328] on div "# Don't touch the boss code until [PERSON_NAME] says you're ready! for i in ran…" at bounding box center [746, 301] width 296 height 345
type textarea "helper.moveRight(3)"
click at [647, 357] on div "# Don't touch the boss code until [PERSON_NAME] says you're ready! for i in ran…" at bounding box center [746, 301] width 296 height 345
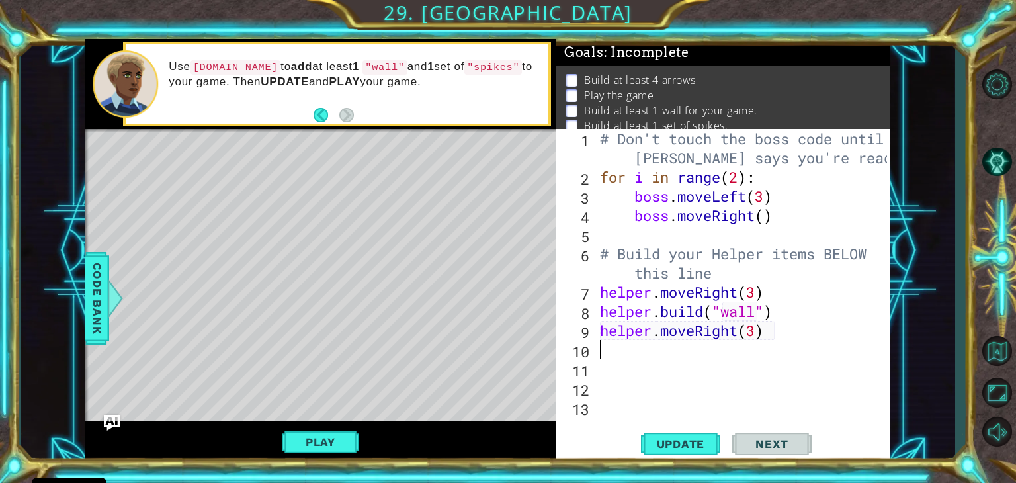
type textarea "h"
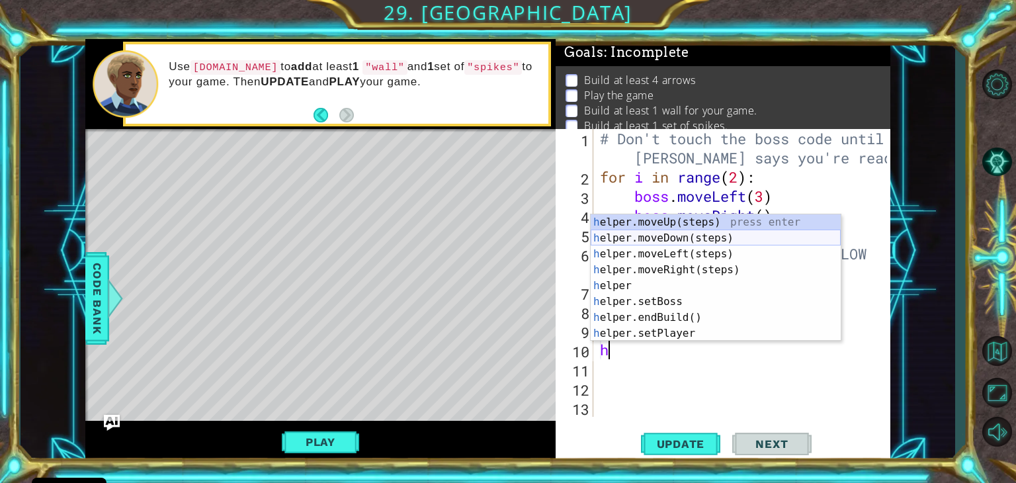
click at [663, 237] on div "h elper.moveUp(steps) press enter h elper.moveDown(steps) press enter h elper.m…" at bounding box center [716, 293] width 250 height 159
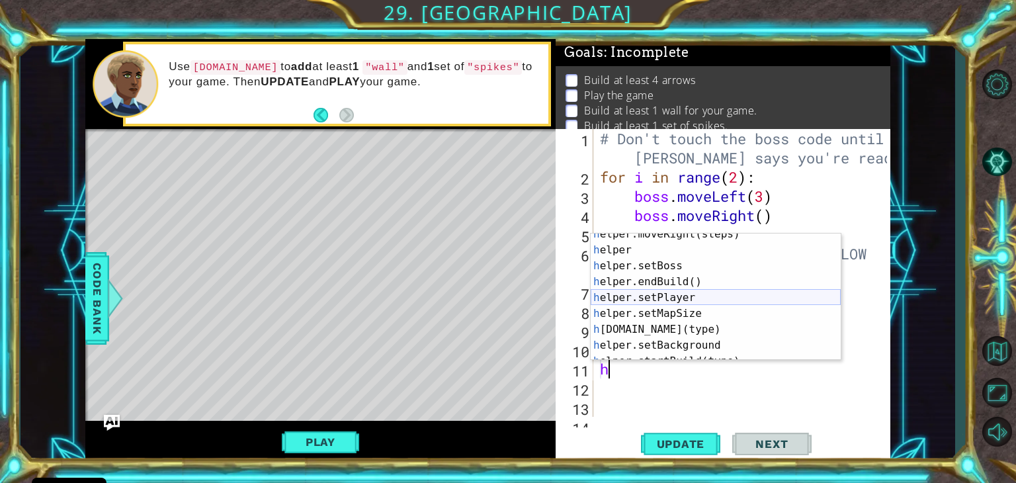
scroll to position [55, 0]
click at [676, 331] on div "h elper.moveRight(steps) press enter h elper press enter h elper.setBoss press …" at bounding box center [716, 305] width 250 height 159
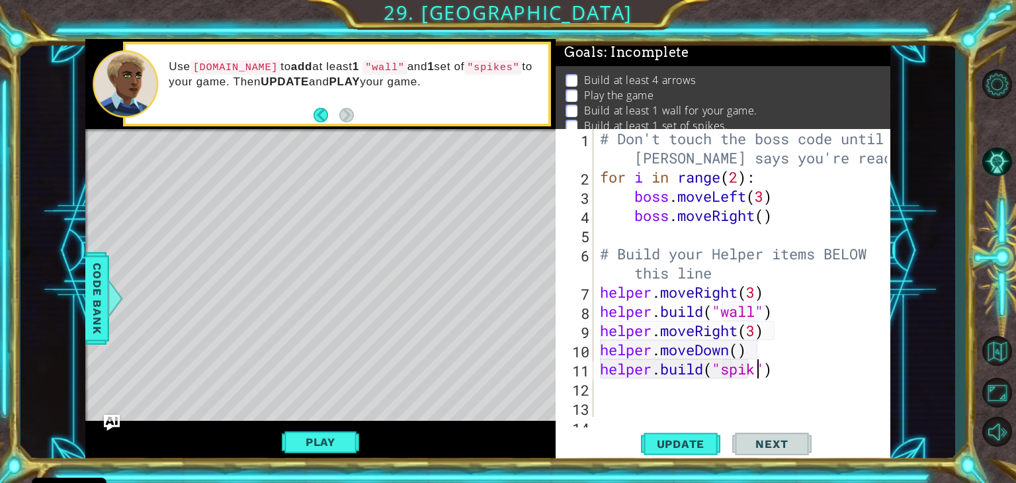
scroll to position [0, 7]
type textarea "[DOMAIN_NAME]("spikes")"
type textarea "h"
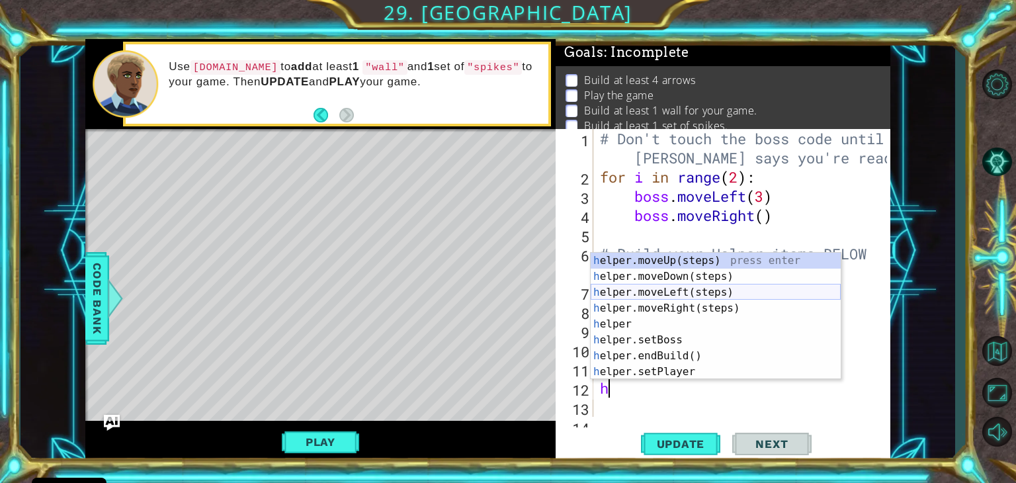
click at [680, 294] on div "h elper.moveUp(steps) press enter h elper.moveDown(steps) press enter h elper.m…" at bounding box center [716, 332] width 250 height 159
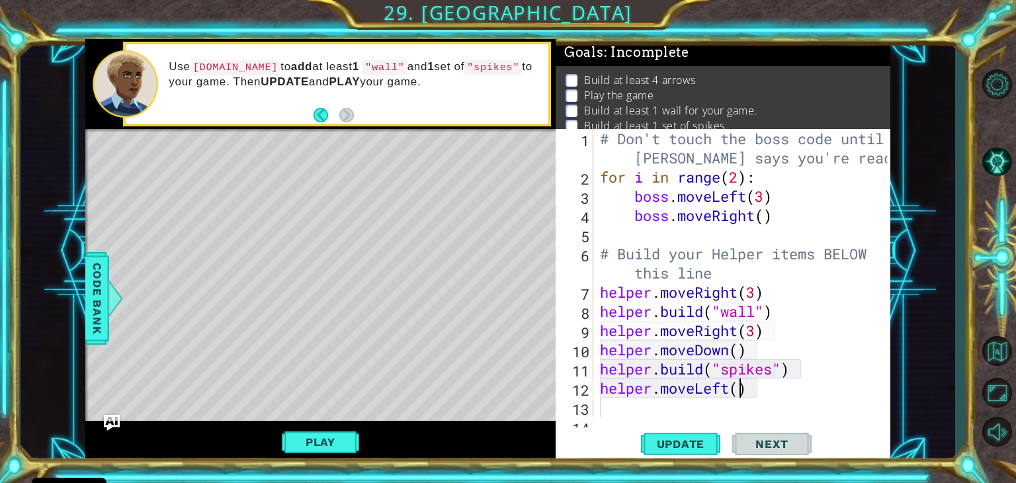
click at [742, 390] on div "# Don't touch the boss code until [PERSON_NAME] says you're ready! for i in ran…" at bounding box center [746, 301] width 296 height 345
type textarea "helper.moveLeft(2)"
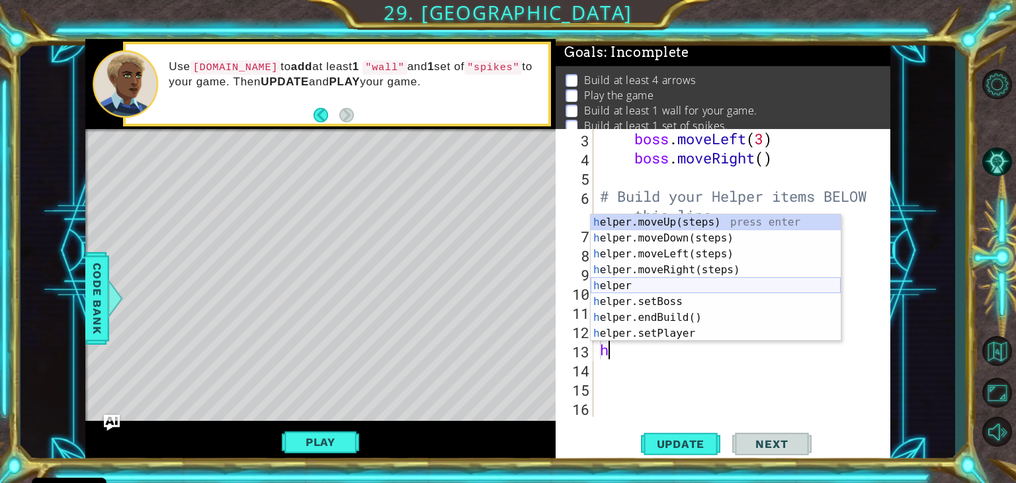
scroll to position [95, 0]
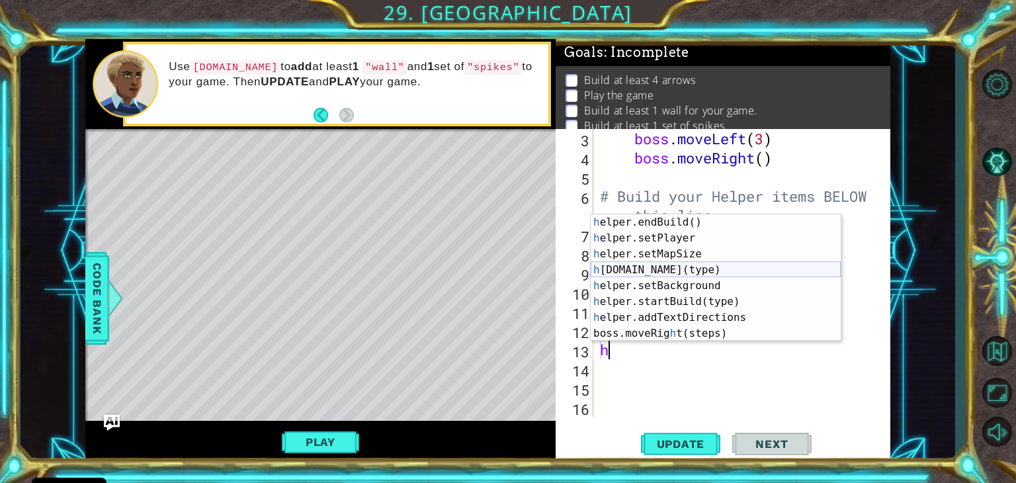
click at [712, 273] on div "h elper.endBuild() press enter h elper.setPlayer press enter h elper.setMapSize…" at bounding box center [716, 293] width 250 height 159
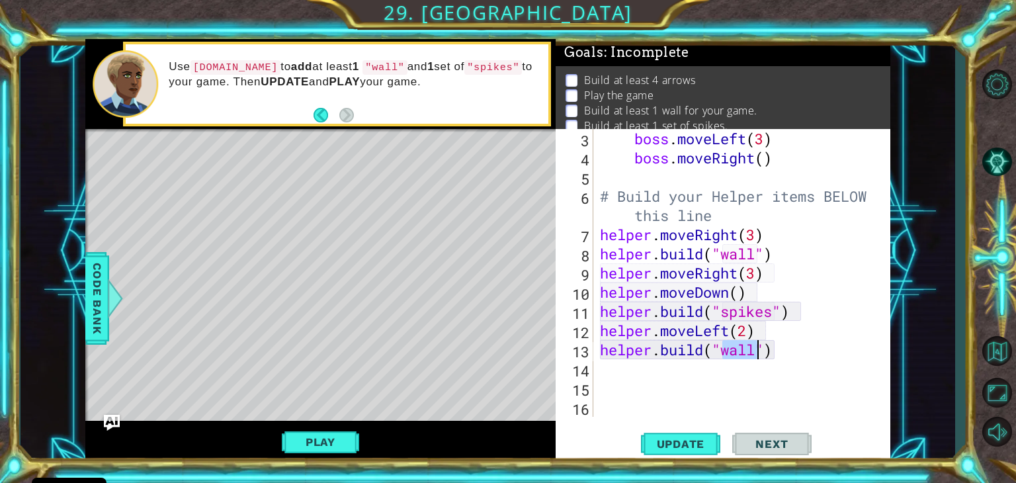
type textarea "[DOMAIN_NAME]("wall")"
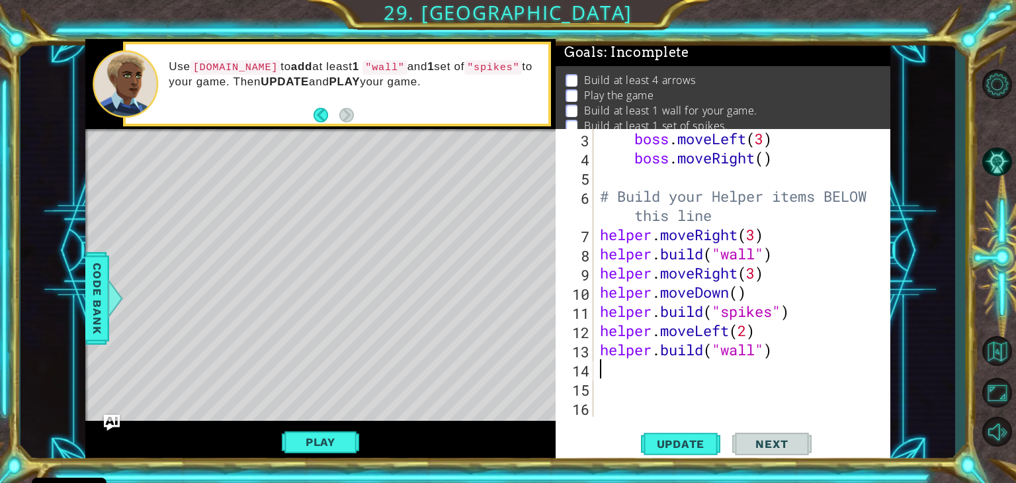
type textarea "h"
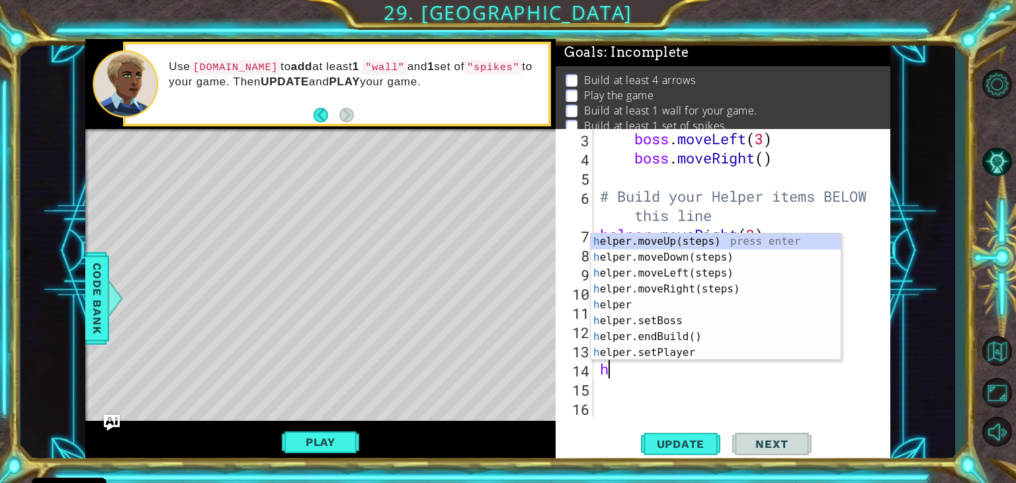
scroll to position [0, 0]
click at [716, 272] on div "h elper.moveUp(steps) press enter h elper.moveDown(steps) press enter h elper.m…" at bounding box center [716, 313] width 250 height 159
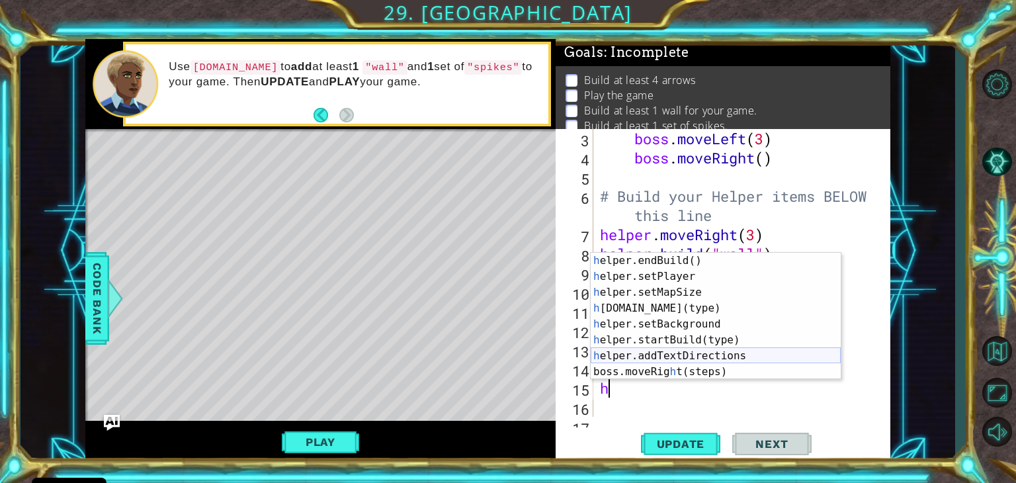
scroll to position [95, 0]
click at [691, 304] on div "h elper.endBuild() press enter h elper.setPlayer press enter h elper.setMapSize…" at bounding box center [716, 332] width 250 height 159
type textarea "[DOMAIN_NAME]("wall")"
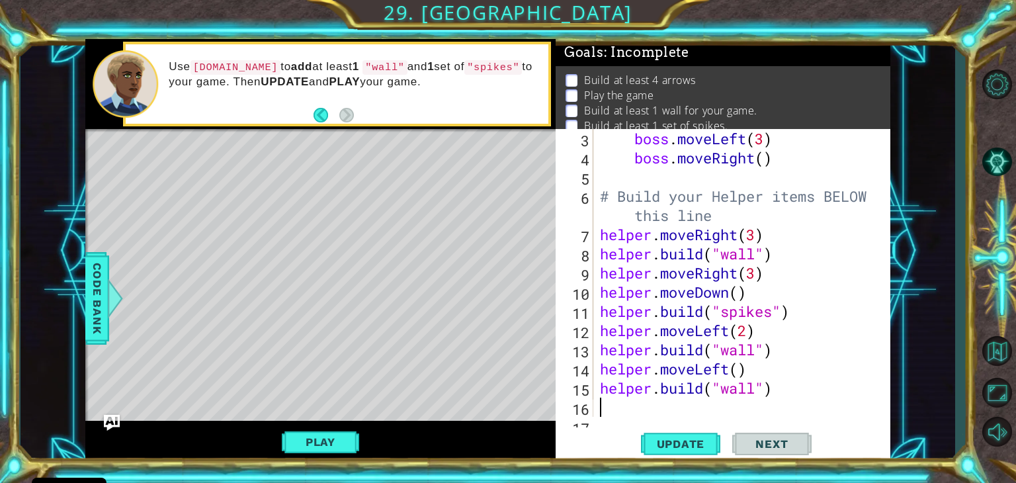
scroll to position [77, 0]
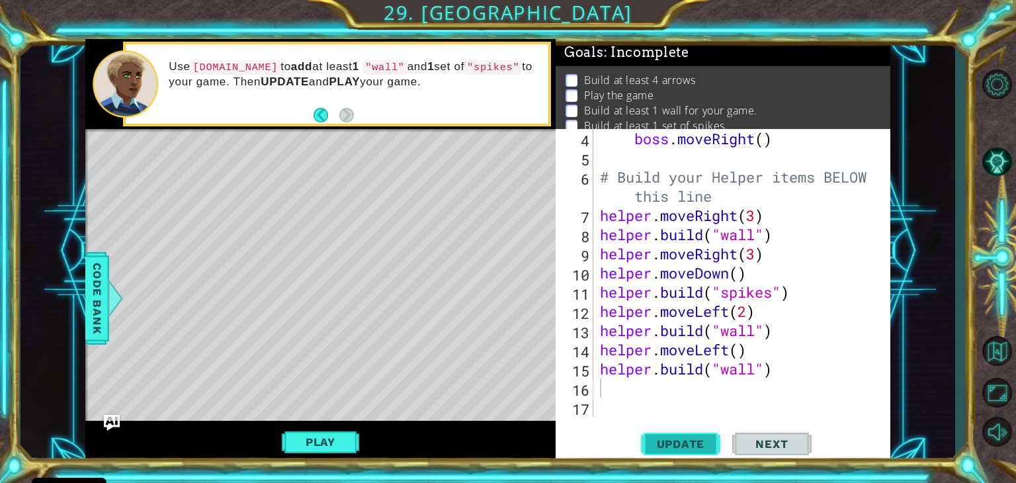
click at [703, 446] on span "Update" at bounding box center [681, 443] width 75 height 13
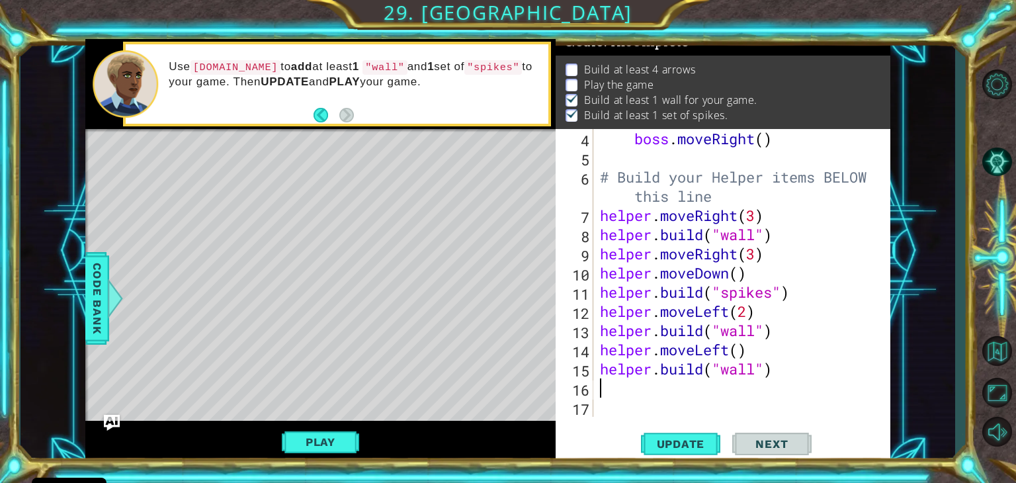
scroll to position [0, 0]
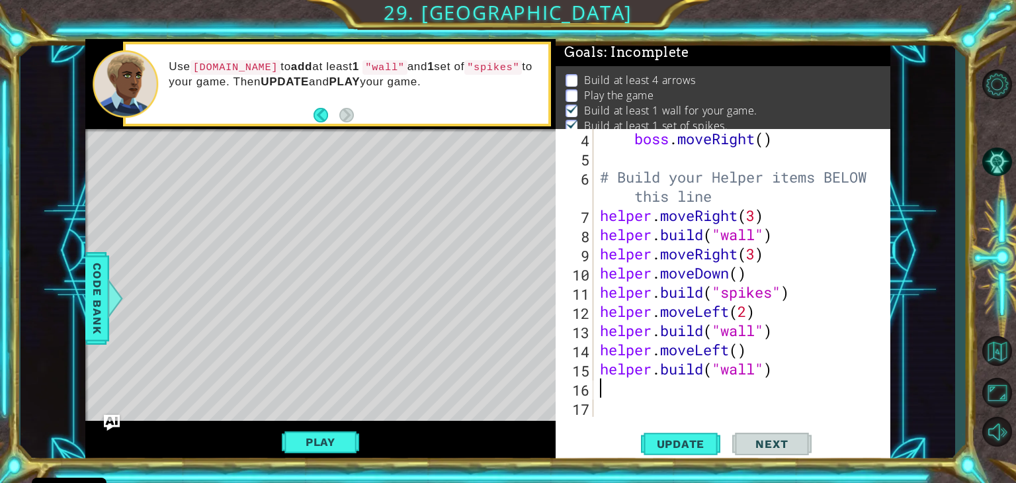
type textarea "h"
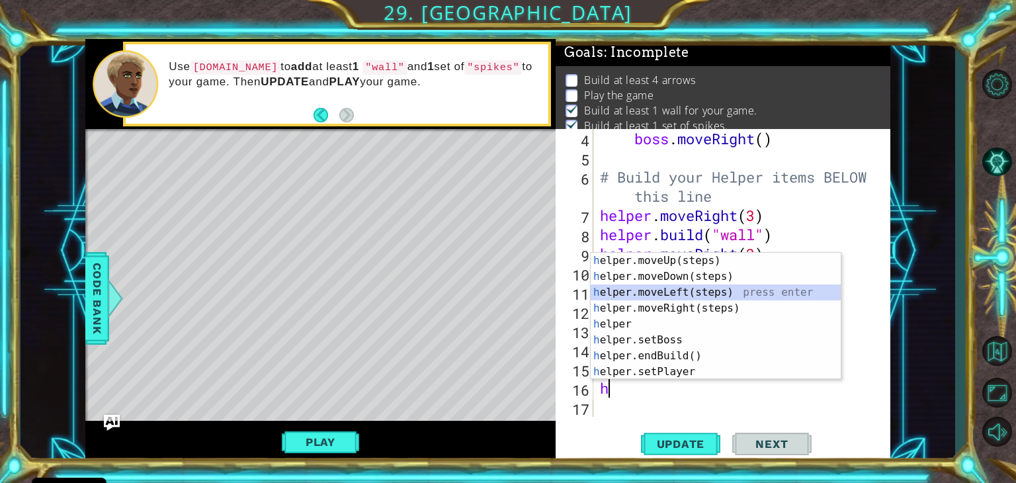
click at [686, 294] on div "h elper.moveUp(steps) press enter h elper.moveDown(steps) press enter h elper.m…" at bounding box center [716, 332] width 250 height 159
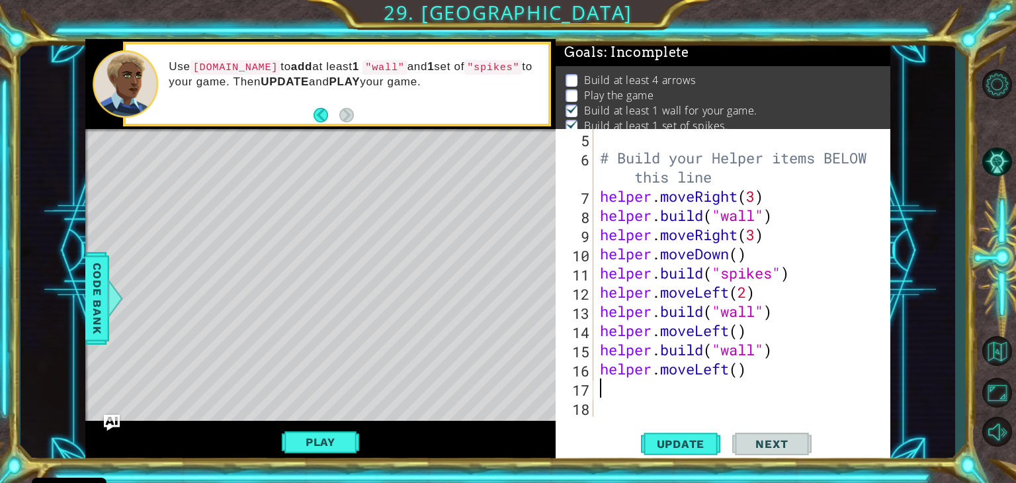
scroll to position [95, 0]
click at [740, 371] on div "# Build your Helper items BELOW this line helper . moveRight ( 3 ) helper . bui…" at bounding box center [746, 292] width 296 height 326
type textarea "helper.moveLeft(3)"
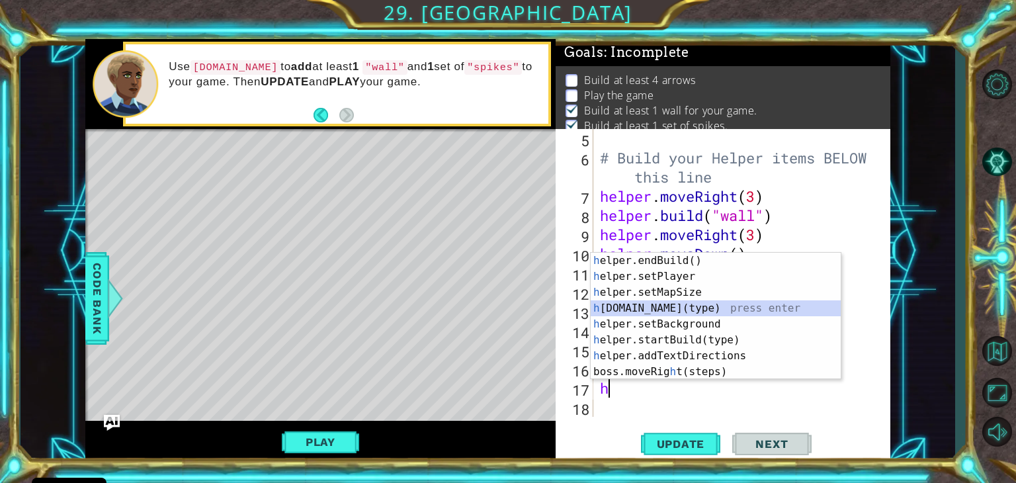
click at [683, 310] on div "h elper.endBuild() press enter h elper.setPlayer press enter h elper.setMapSize…" at bounding box center [716, 332] width 250 height 159
type textarea "[DOMAIN_NAME]("wall")"
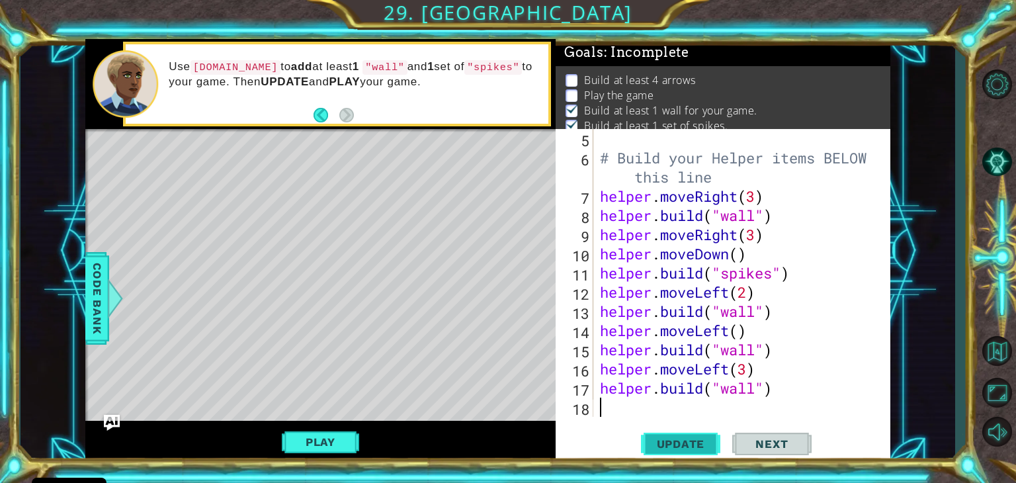
click at [693, 447] on span "Update" at bounding box center [681, 443] width 75 height 13
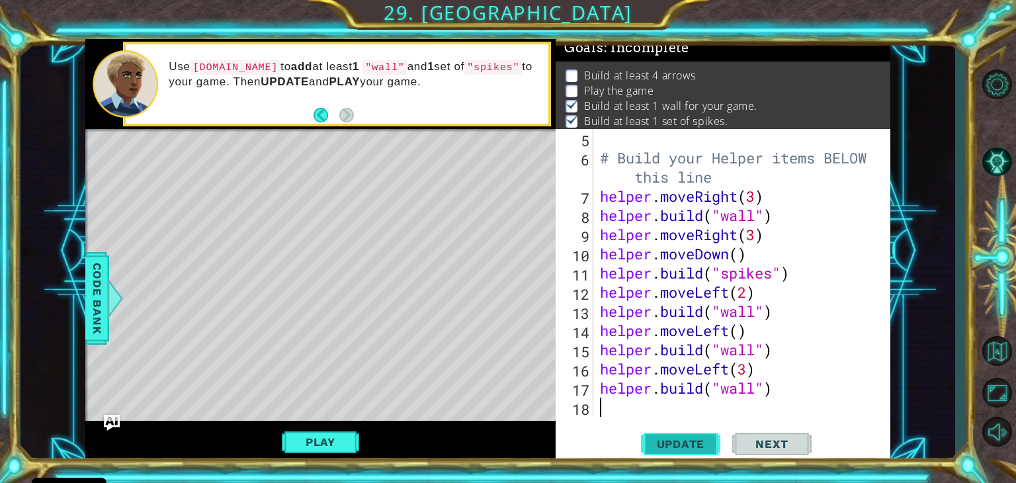
scroll to position [5, 0]
click at [749, 370] on div "# Build your Helper items BELOW this line helper . moveRight ( 3 ) helper . bui…" at bounding box center [746, 292] width 296 height 326
click at [784, 351] on div "# Build your Helper items BELOW this line helper . moveRight ( 3 ) helper . bui…" at bounding box center [746, 292] width 296 height 326
type textarea "[DOMAIN_NAME]("wall")"
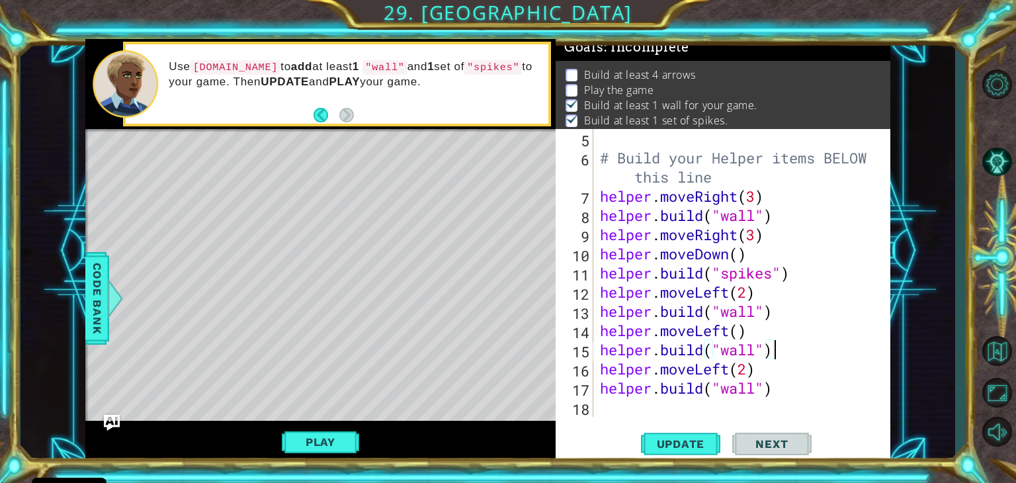
scroll to position [0, 0]
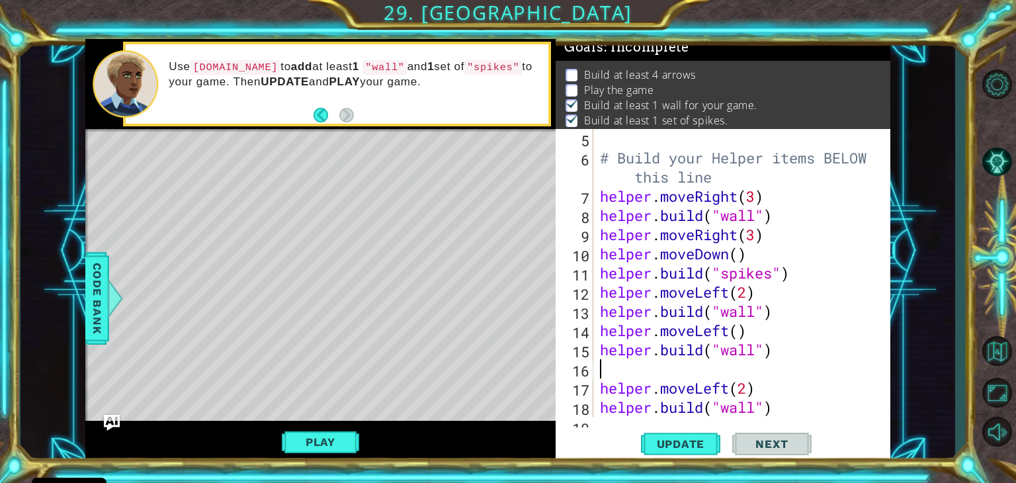
type textarea "h"
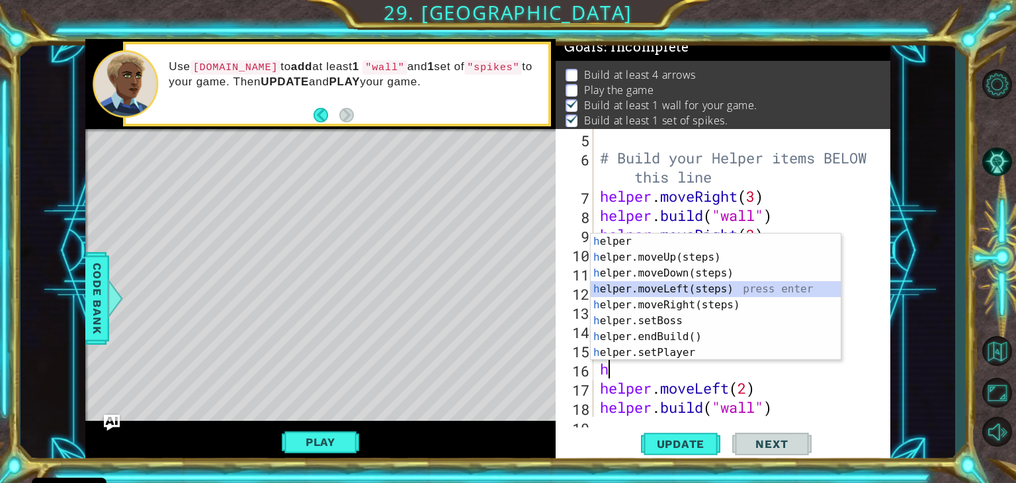
click at [744, 291] on div "h elper press enter h elper.moveUp(steps) press enter h elper.moveDown(steps) p…" at bounding box center [716, 313] width 250 height 159
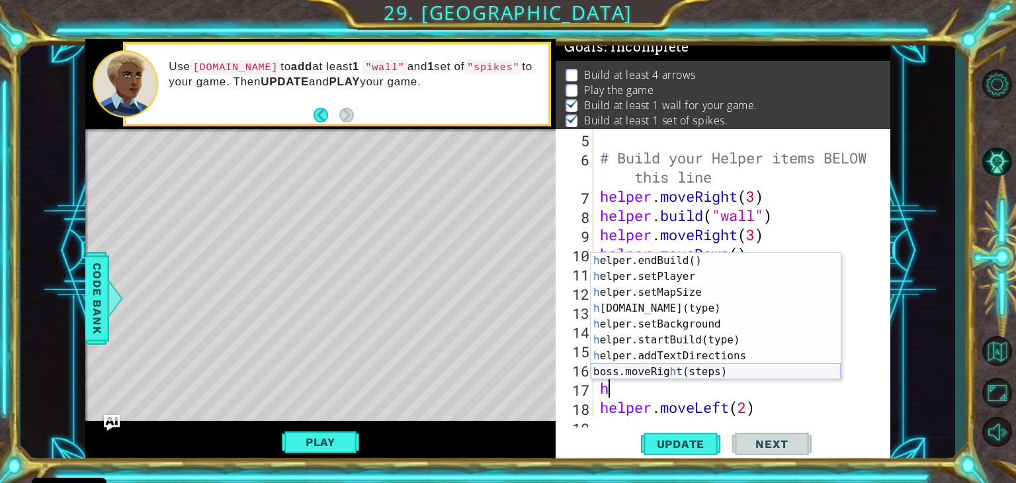
scroll to position [95, 0]
click at [689, 299] on div "h elper.endBuild() press enter h elper.setPlayer press enter h elper.setMapSize…" at bounding box center [716, 332] width 250 height 159
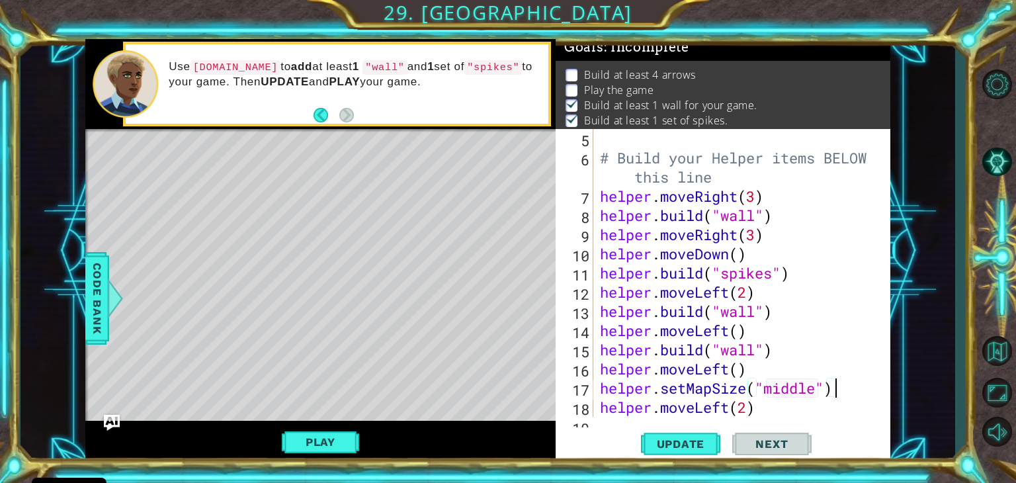
click at [846, 392] on div "# Build your Helper items BELOW this line helper . moveRight ( 3 ) helper . bui…" at bounding box center [746, 292] width 296 height 326
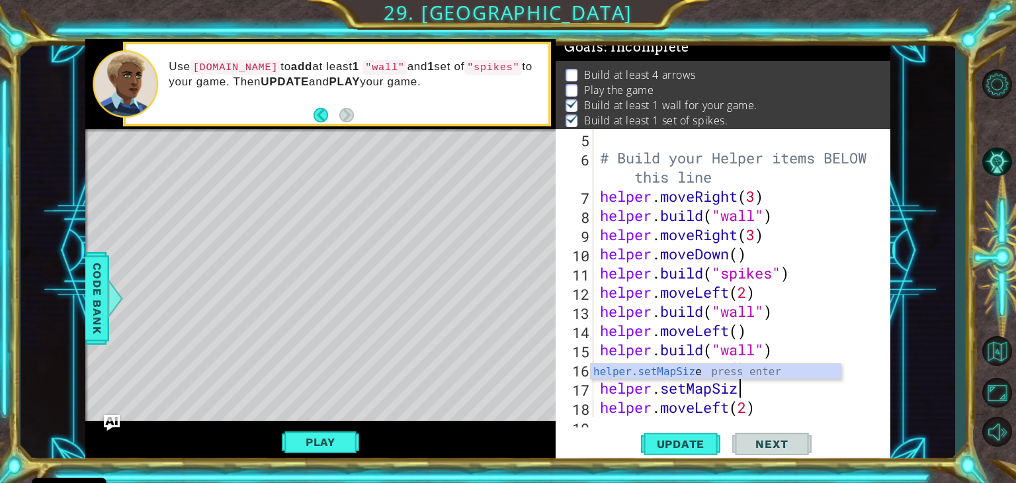
type textarea "h"
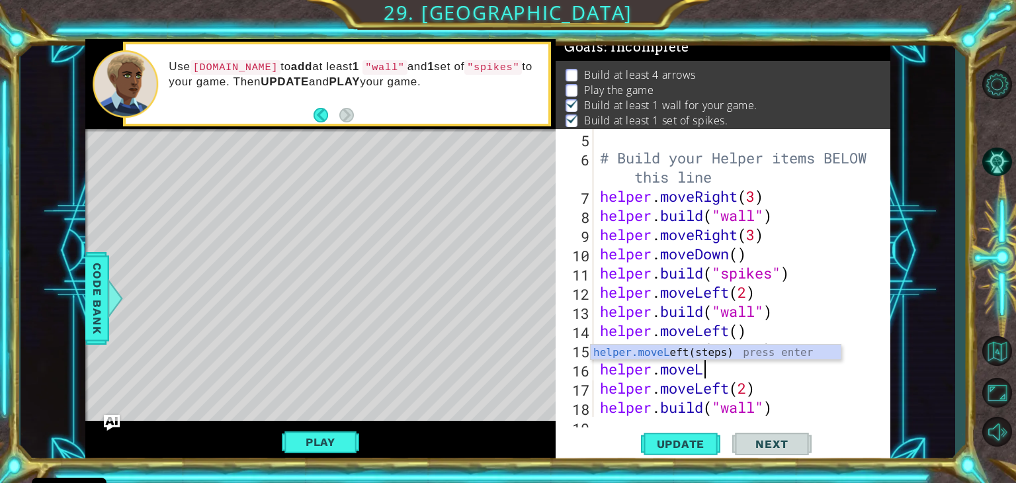
scroll to position [0, 0]
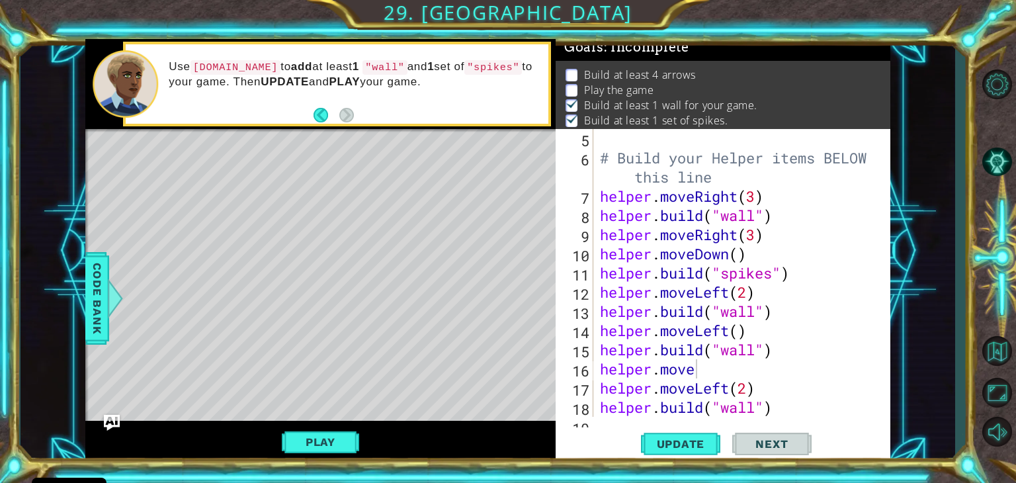
click at [959, 358] on div "1 ההההההההההההההההההההההההההההההההההההההההההההההההההההההההההההההההההההההההההההה…" at bounding box center [508, 241] width 1016 height 483
click at [706, 365] on div "# Build your Helper items BELOW this line helper . moveRight ( 3 ) helper . bui…" at bounding box center [746, 292] width 296 height 326
type textarea "helper.moveL"
click at [671, 351] on div "helper.moveL eft(steps) press enter" at bounding box center [716, 369] width 250 height 48
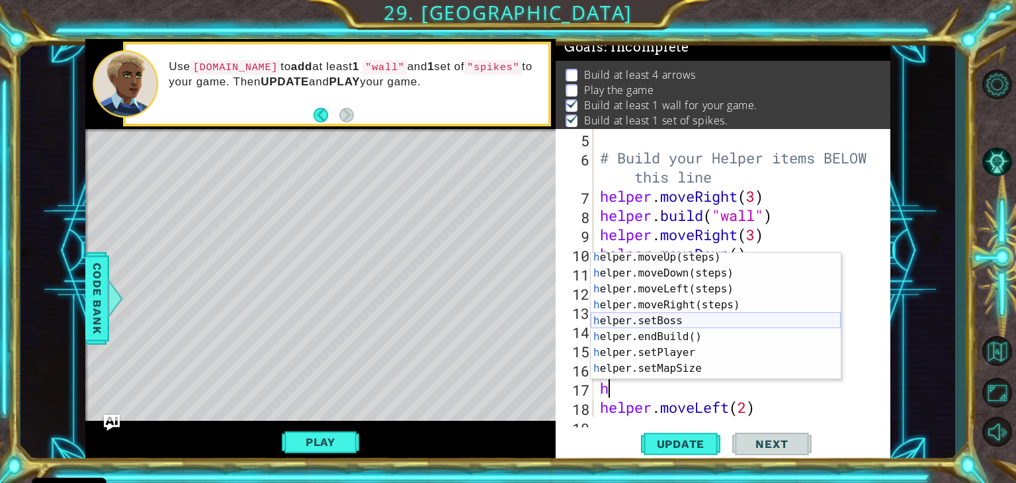
scroll to position [95, 0]
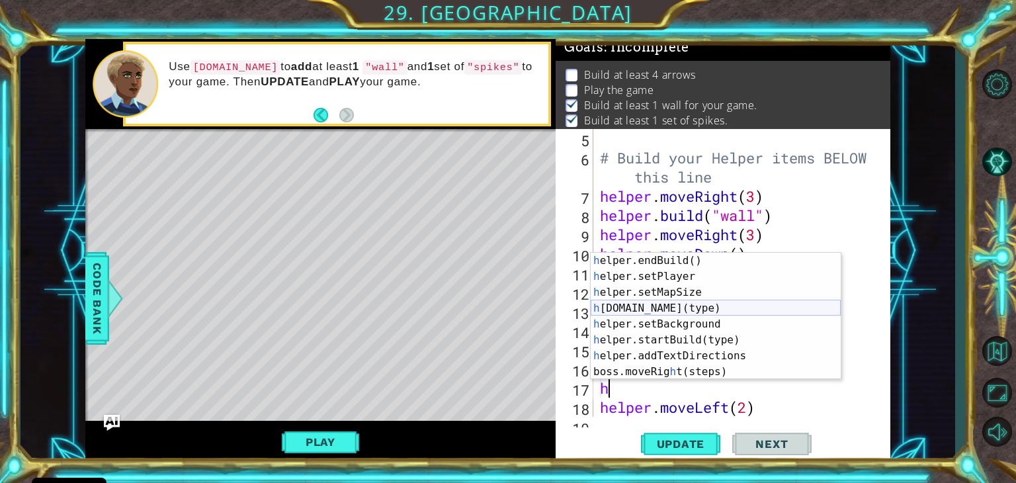
click at [689, 308] on div "h elper.endBuild() press enter h elper.setPlayer press enter h elper.setMapSize…" at bounding box center [716, 332] width 250 height 159
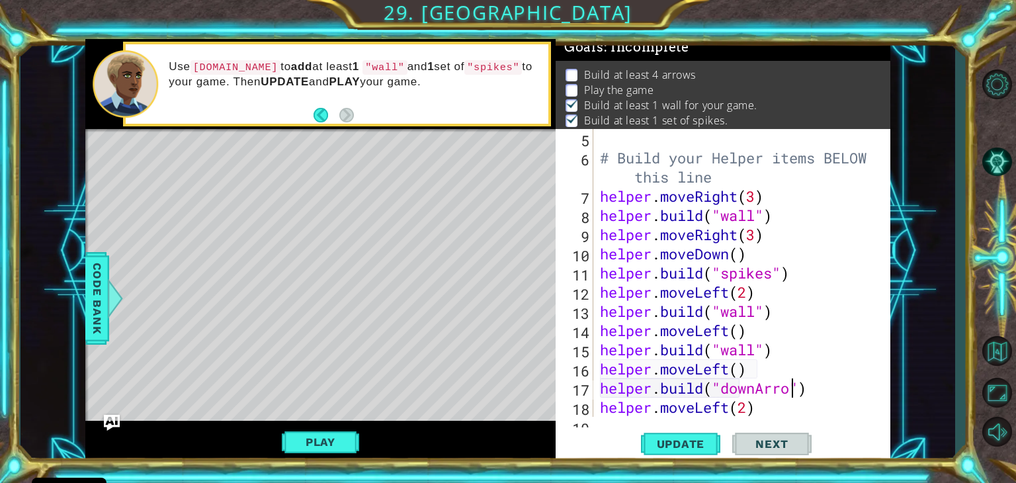
scroll to position [0, 9]
click at [669, 443] on span "Update" at bounding box center [681, 443] width 75 height 13
click at [758, 197] on div "# Build your Helper items BELOW this line helper . moveRight ( 3 ) helper . bui…" at bounding box center [746, 292] width 296 height 326
click at [602, 187] on div "# Build your Helper items BELOW this line helper . moveRight ( ) helper . build…" at bounding box center [746, 292] width 296 height 326
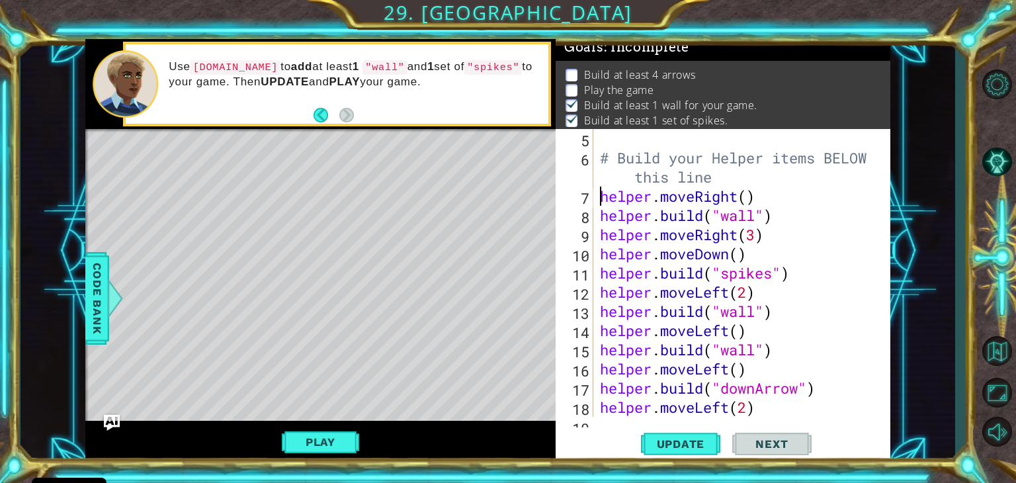
click at [793, 195] on div "# Build your Helper items BELOW this line helper . moveRight ( ) helper . build…" at bounding box center [746, 292] width 296 height 326
click at [749, 199] on div "# Build your Helper items BELOW this line helper . moveRight ( ) helper . build…" at bounding box center [746, 292] width 296 height 326
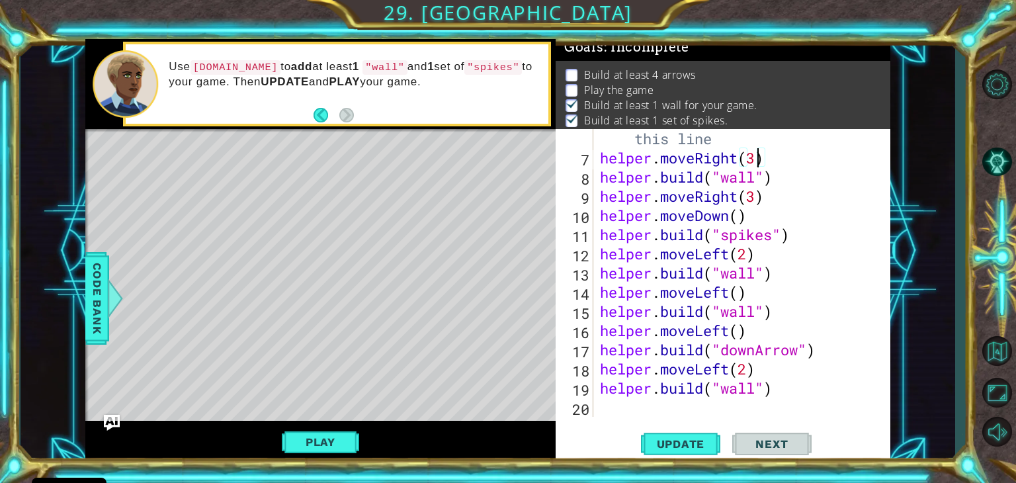
scroll to position [134, 0]
click at [709, 443] on span "Update" at bounding box center [681, 443] width 75 height 13
type textarea "helper.moveRight(3)"
click at [609, 407] on div "# Build your Helper items BELOW this line helper . moveRight ( 3 ) helper . bui…" at bounding box center [746, 282] width 296 height 345
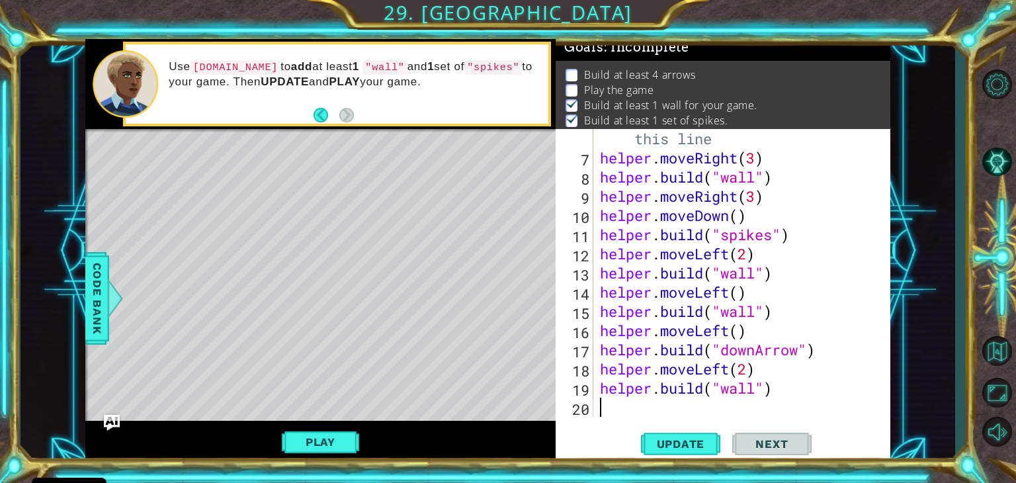
type textarea "h"
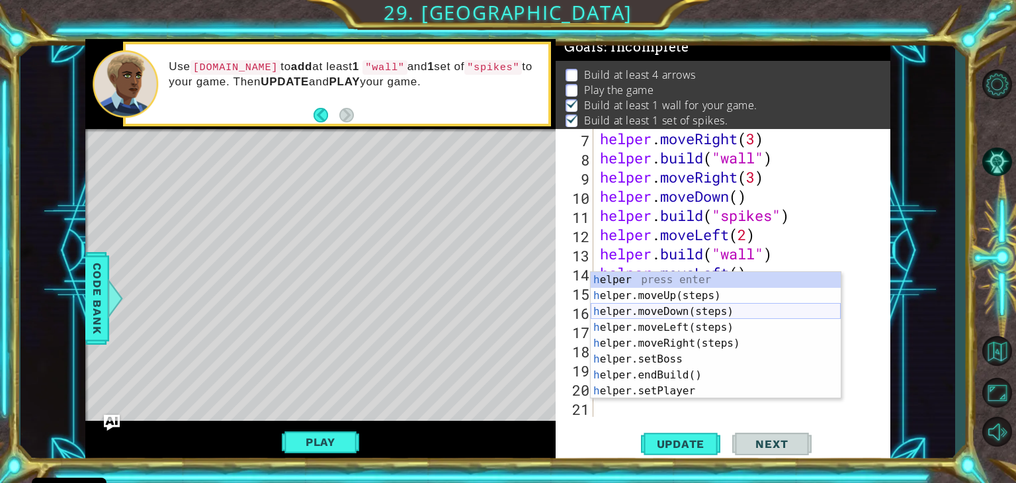
click at [682, 312] on div "h elper press enter h elper.moveUp(steps) press enter h elper.moveDown(steps) p…" at bounding box center [716, 351] width 250 height 159
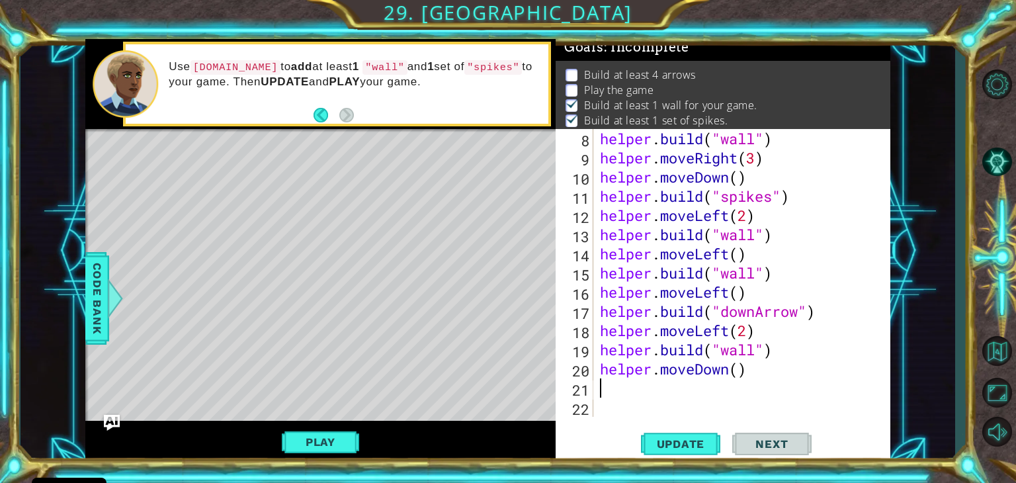
scroll to position [172, 0]
type textarea "h"
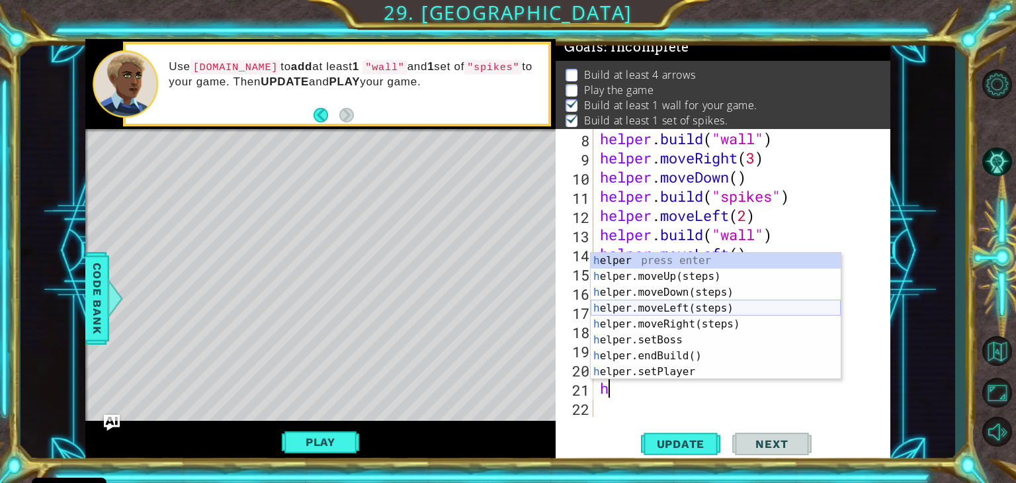
click at [645, 314] on div "h elper press enter h elper.moveUp(steps) press enter h elper.moveDown(steps) p…" at bounding box center [716, 332] width 250 height 159
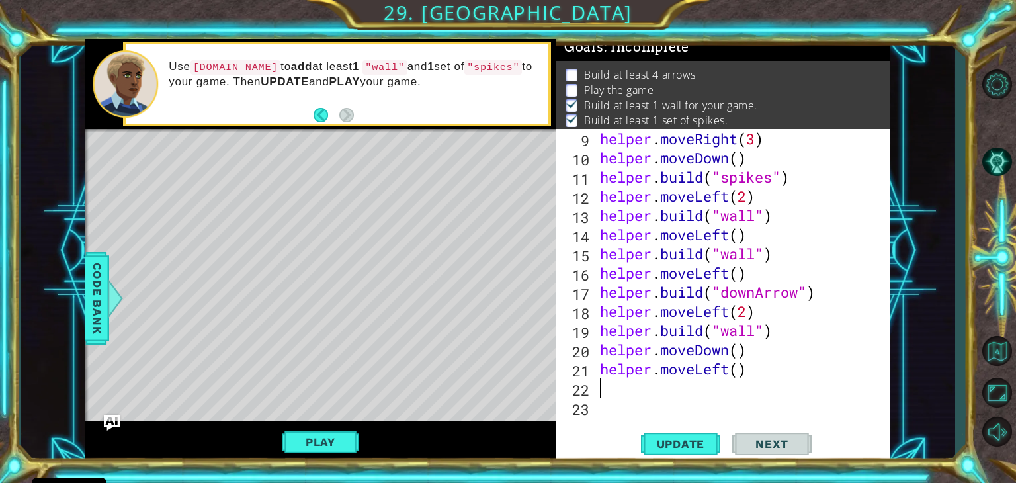
scroll to position [191, 0]
click at [730, 369] on div "helper . moveRight ( 3 ) helper . moveDown ( ) helper . build ( "spikes" ) help…" at bounding box center [746, 292] width 296 height 326
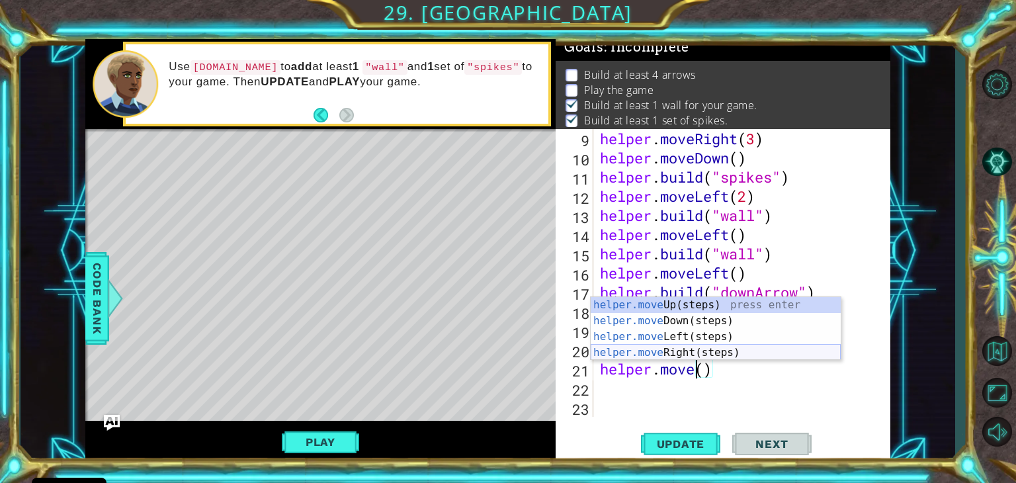
click at [706, 351] on div "helper.move Up(steps) press enter helper.move Down(steps) press enter helper.mo…" at bounding box center [716, 344] width 250 height 95
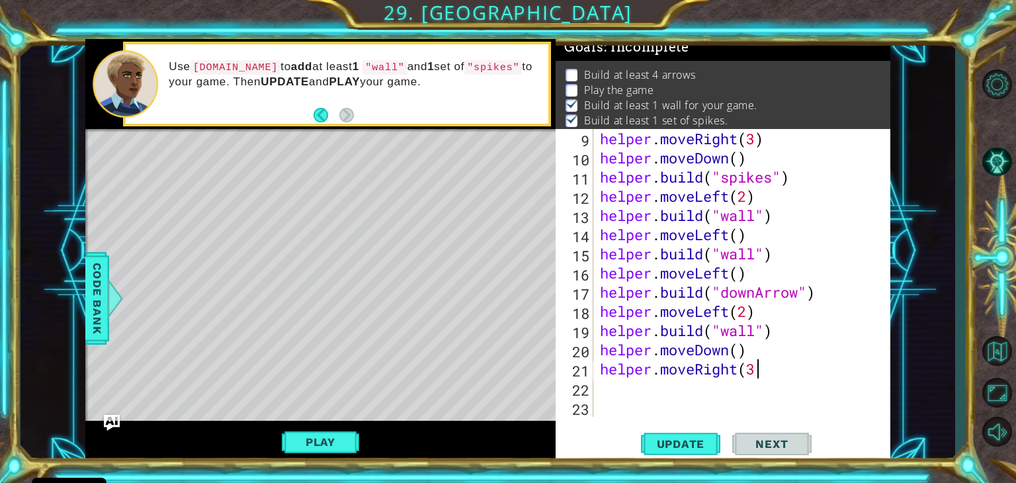
type textarea "helper.moveRight(3)"
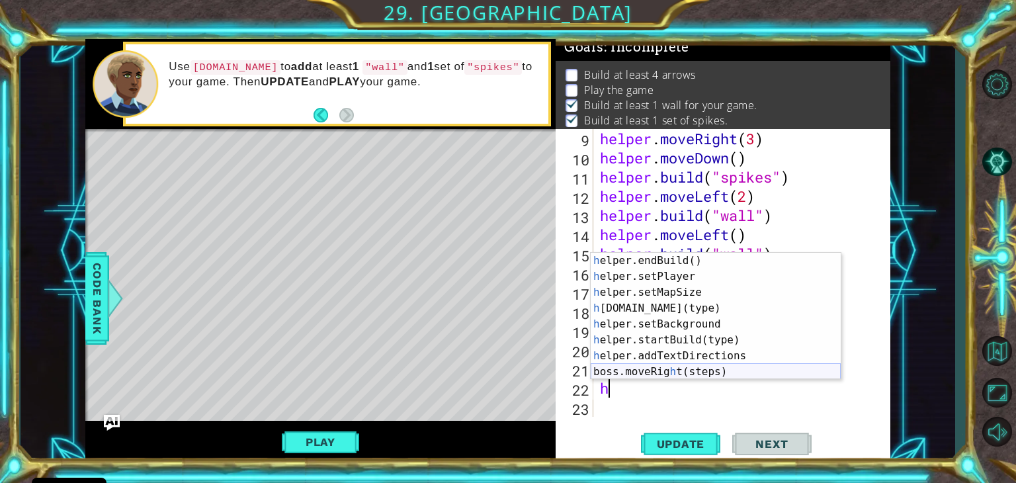
scroll to position [95, 0]
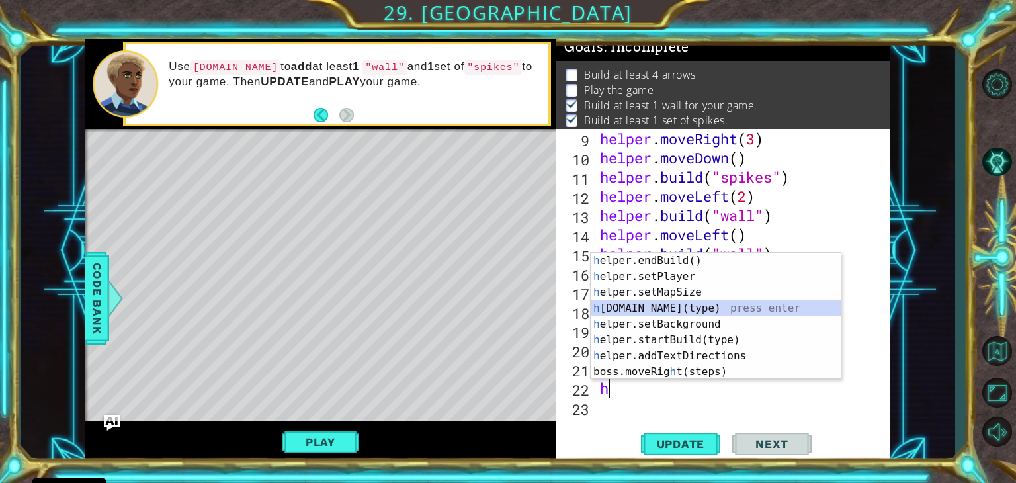
click at [673, 309] on div "h elper.endBuild() press enter h elper.setPlayer press enter h elper.setMapSize…" at bounding box center [716, 332] width 250 height 159
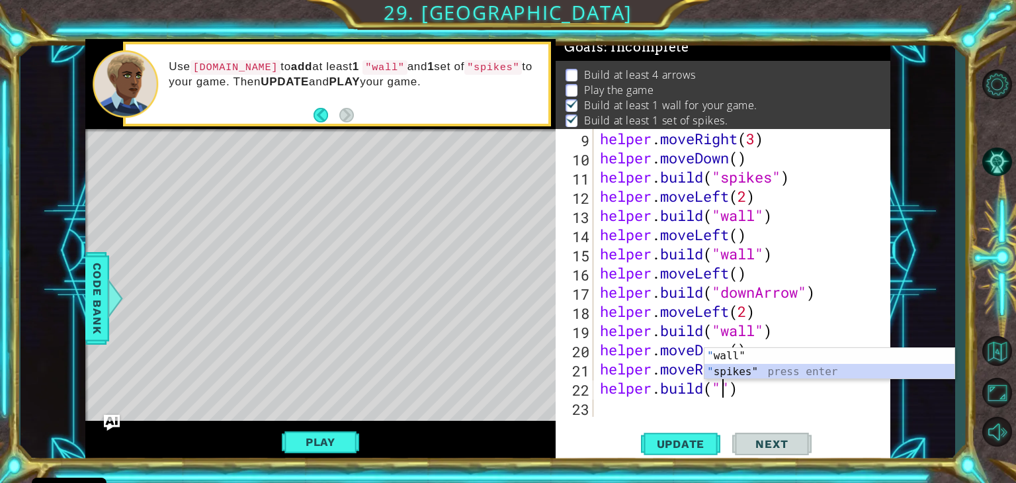
click at [766, 372] on div "" wall" press enter " spikes" press enter" at bounding box center [830, 380] width 250 height 64
type textarea "[DOMAIN_NAME]("spikes")"
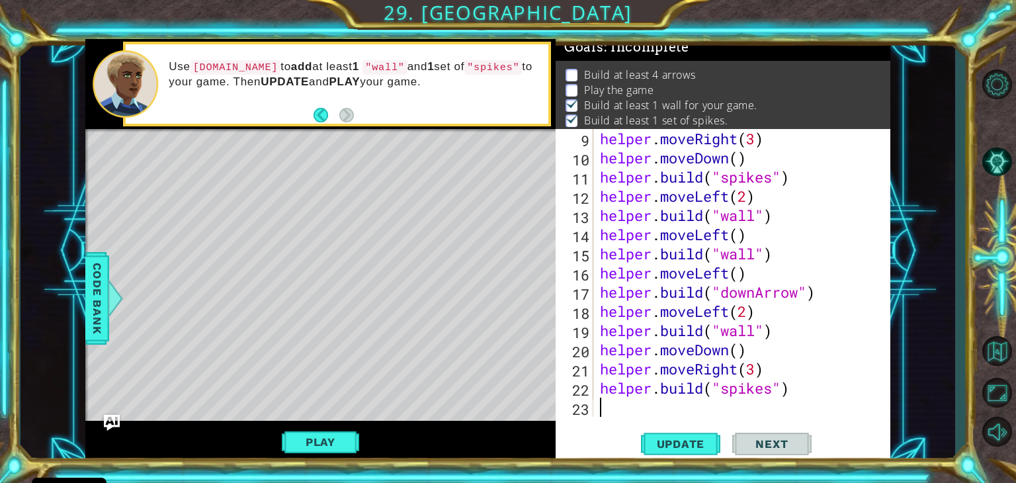
type textarea "h"
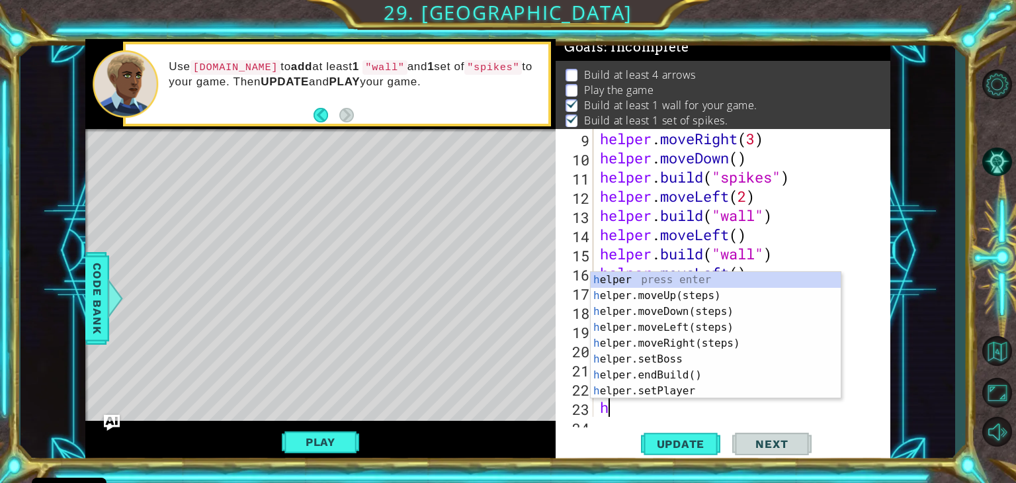
scroll to position [211, 0]
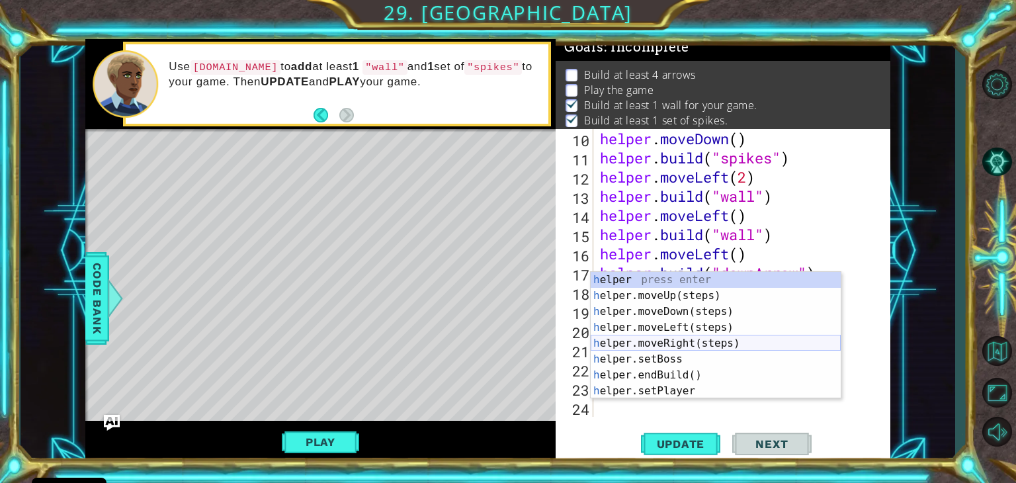
click at [668, 338] on div "h elper press enter h elper.moveUp(steps) press enter h elper.moveDown(steps) p…" at bounding box center [716, 351] width 250 height 159
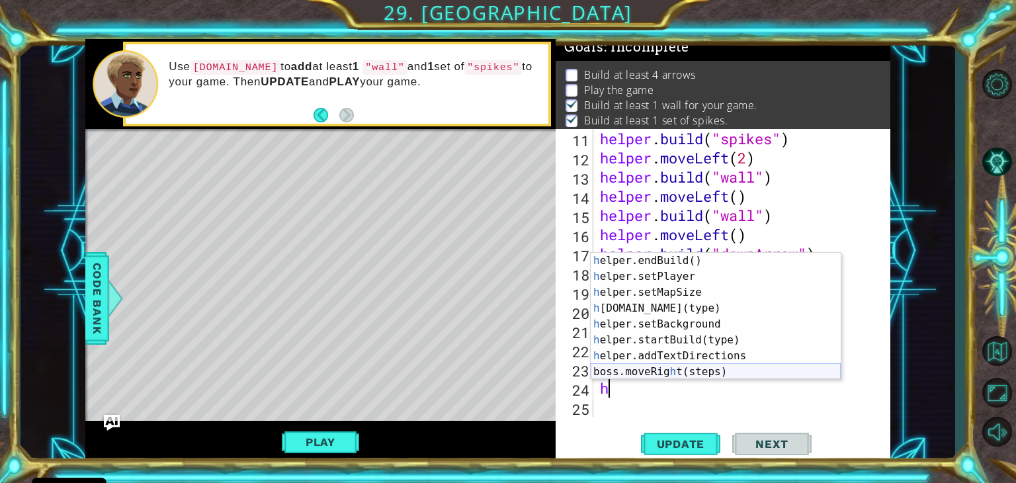
scroll to position [95, 0]
click at [679, 310] on div "h elper.endBuild() press enter h elper.setPlayer press enter h elper.setMapSize…" at bounding box center [716, 332] width 250 height 159
type textarea "[DOMAIN_NAME]("wall")"
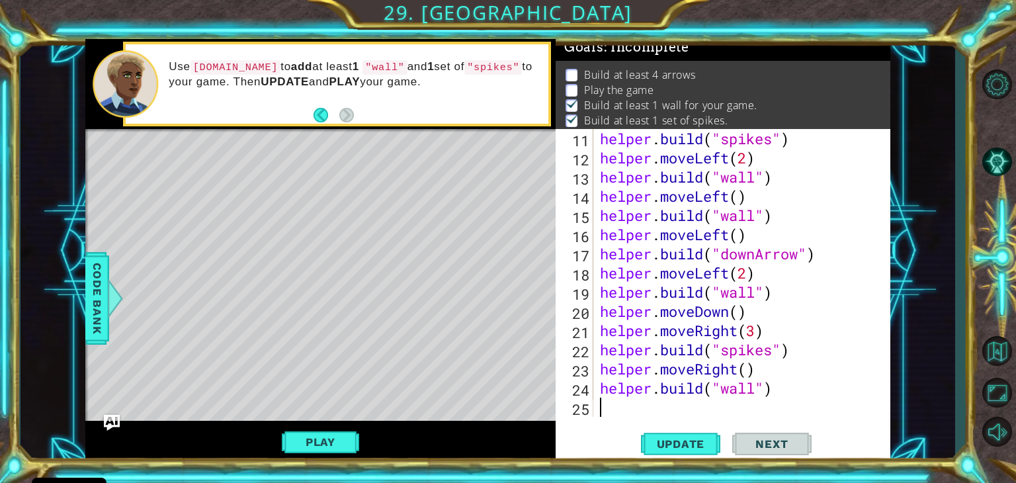
type textarea "h"
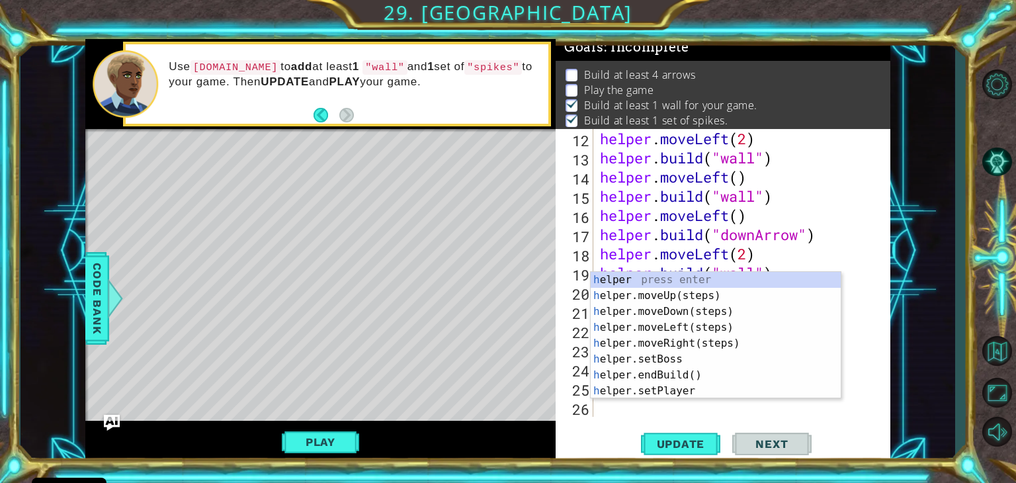
scroll to position [249, 0]
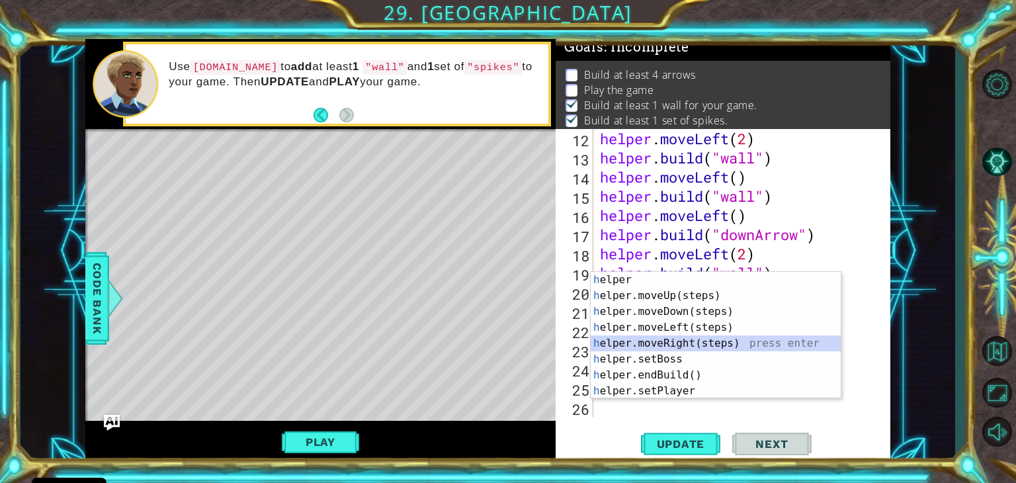
click at [689, 343] on div "h elper press enter h elper.moveUp(steps) press enter h elper.moveDown(steps) p…" at bounding box center [716, 351] width 250 height 159
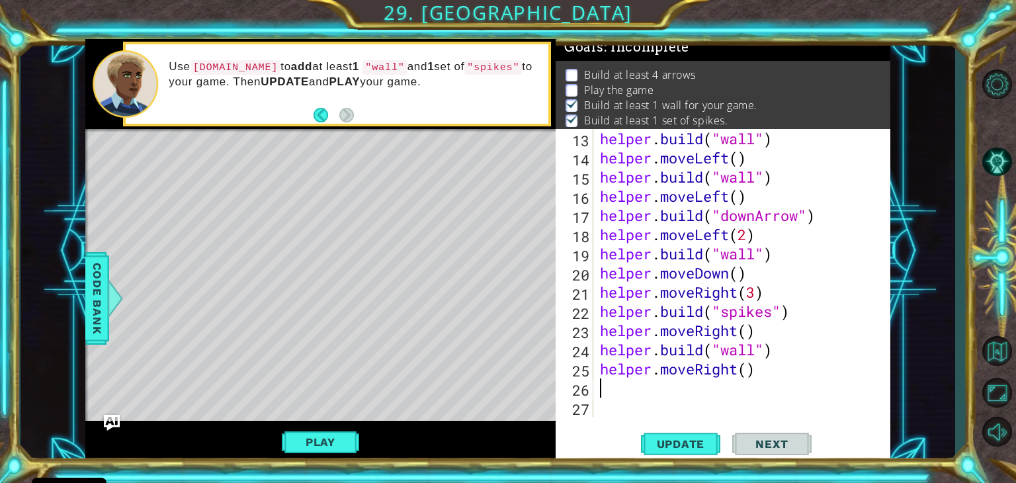
scroll to position [268, 0]
click at [748, 369] on div "helper . build ( "wall" ) helper . moveLeft ( ) helper . build ( "wall" ) helpe…" at bounding box center [746, 292] width 296 height 326
type textarea "helper.moveRight(2)"
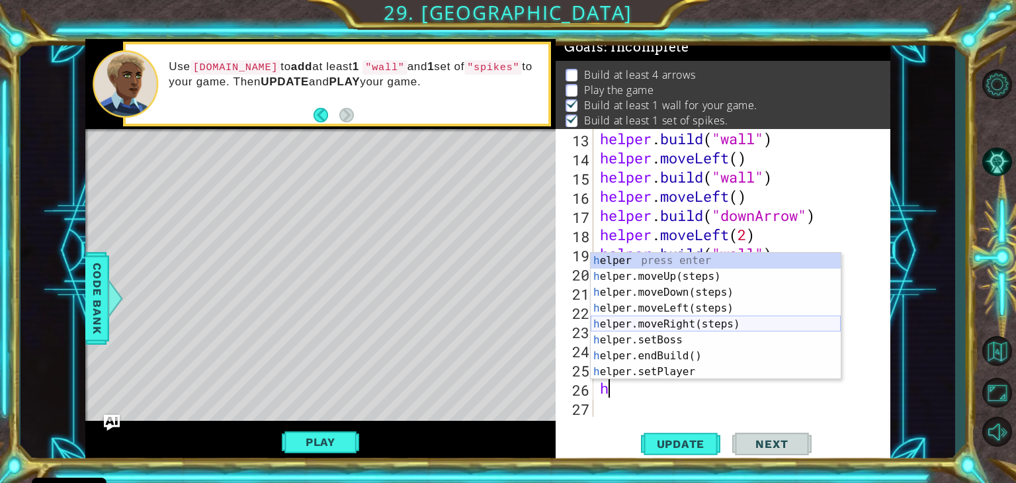
scroll to position [95, 0]
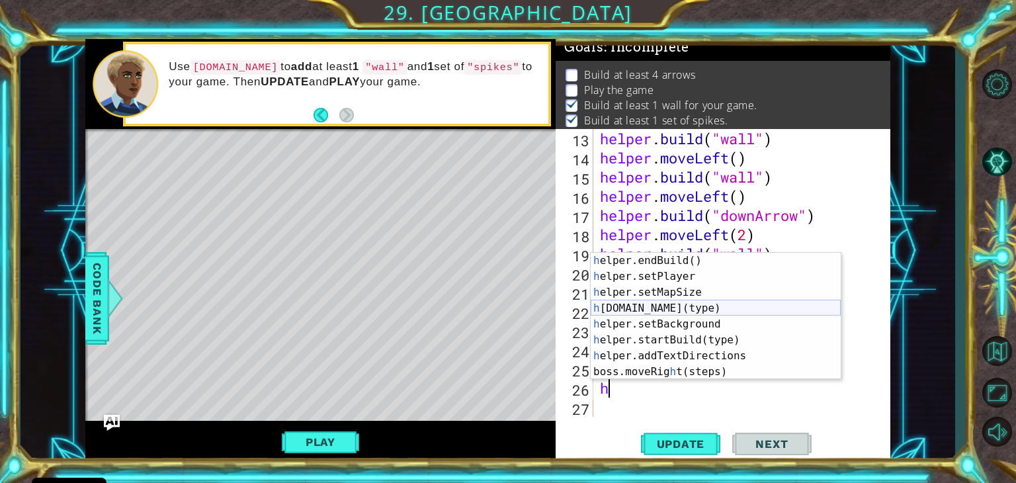
click at [683, 307] on div "h elper.endBuild() press enter h elper.setPlayer press enter h elper.setMapSize…" at bounding box center [716, 332] width 250 height 159
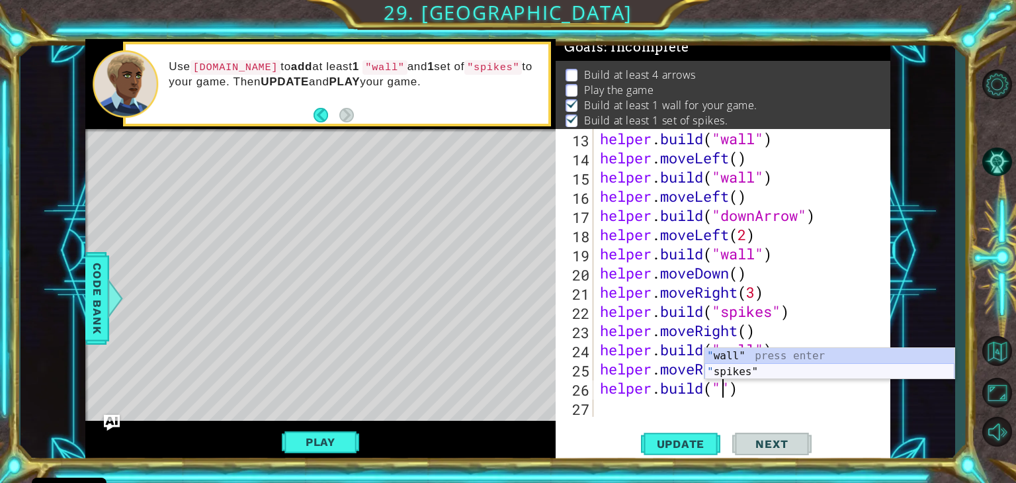
click at [766, 371] on div "" wall" press enter " spikes" press enter" at bounding box center [830, 380] width 250 height 64
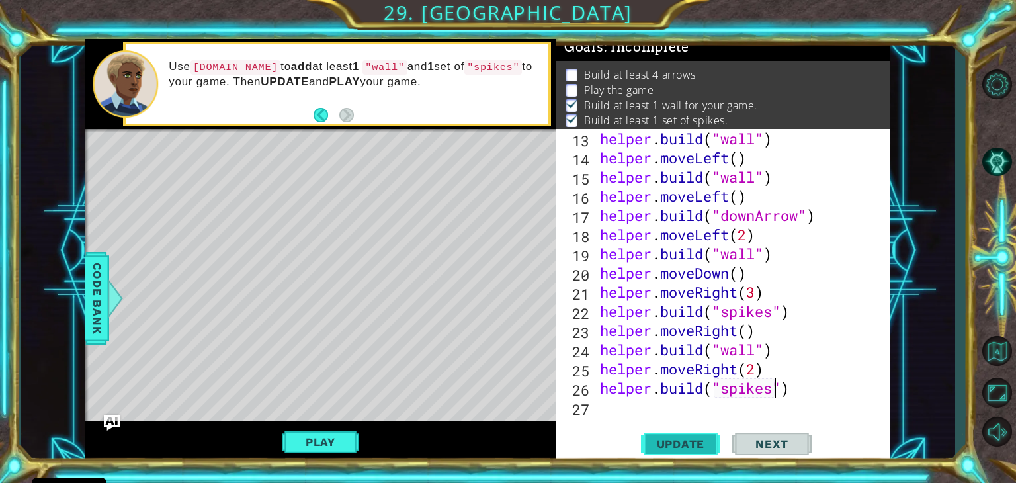
type textarea "[DOMAIN_NAME]("spikes")"
click at [672, 442] on span "Update" at bounding box center [681, 443] width 75 height 13
click at [89, 300] on span "Code Bank" at bounding box center [97, 298] width 21 height 81
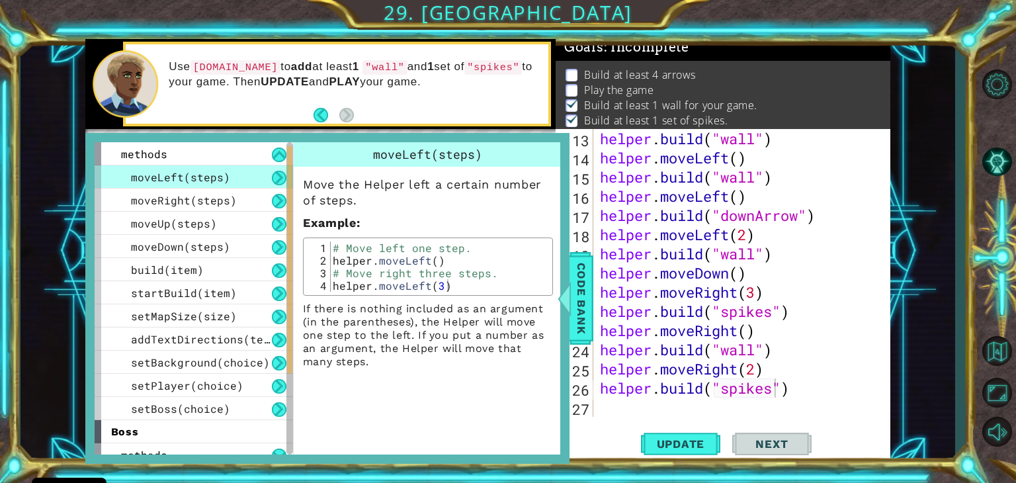
scroll to position [0, 0]
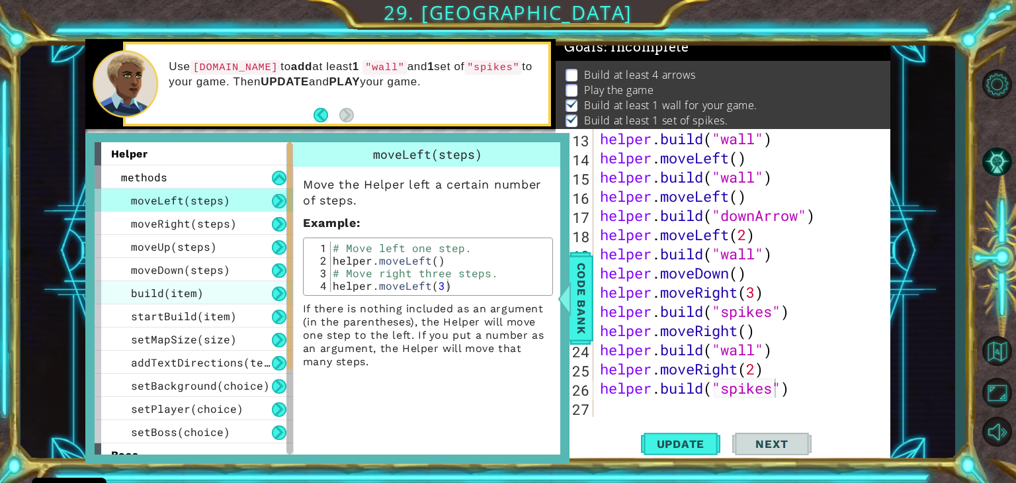
click at [196, 289] on span "build(item)" at bounding box center [167, 293] width 73 height 14
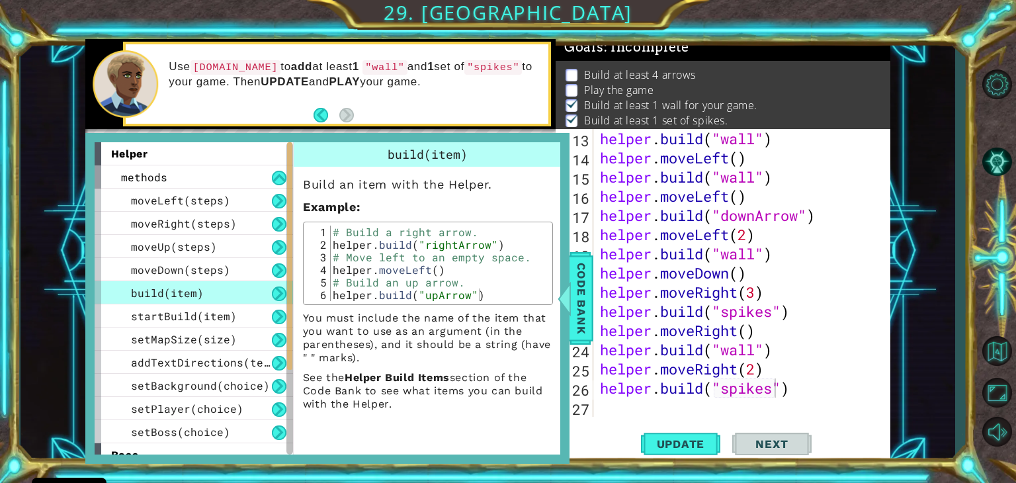
click at [226, 295] on div "build(item)" at bounding box center [194, 292] width 199 height 23
click at [237, 169] on div "methods" at bounding box center [194, 176] width 199 height 23
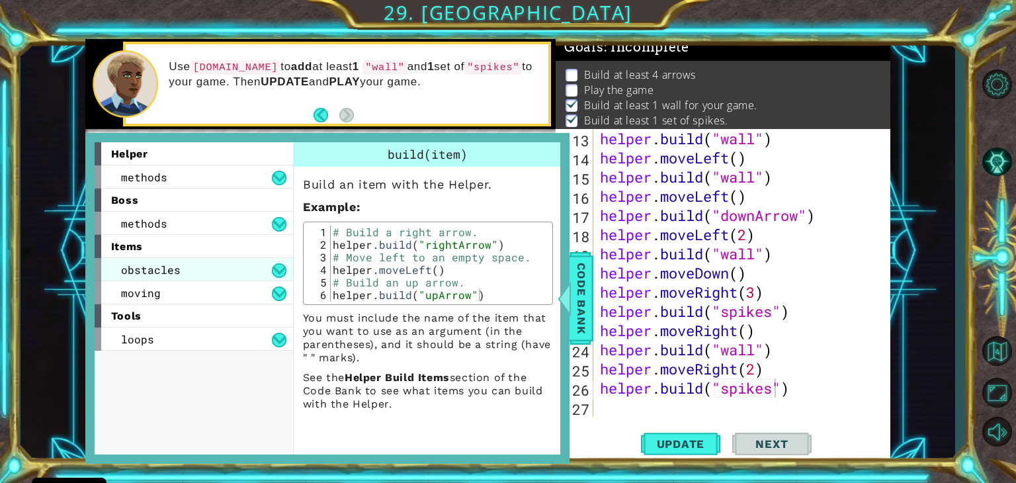
click at [201, 269] on div "obstacles" at bounding box center [194, 269] width 199 height 23
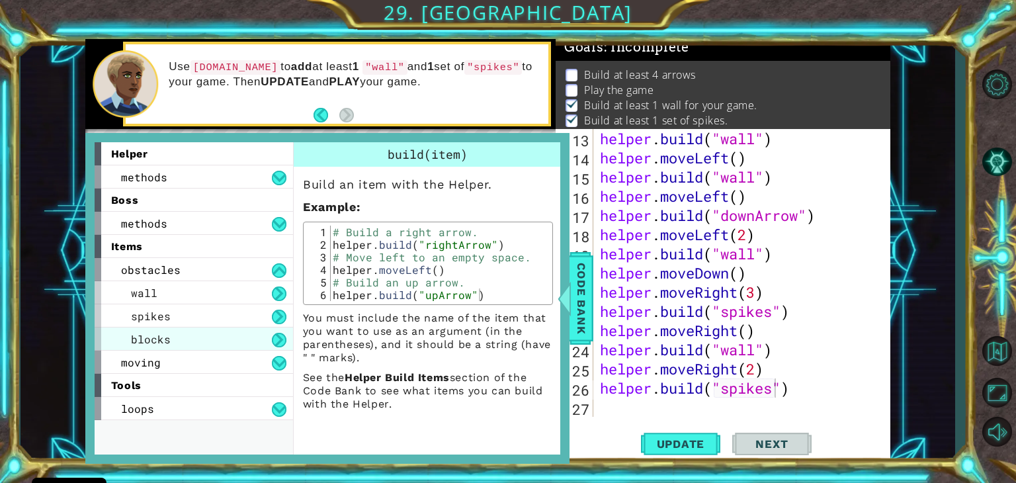
click at [140, 332] on span "blocks" at bounding box center [151, 339] width 40 height 14
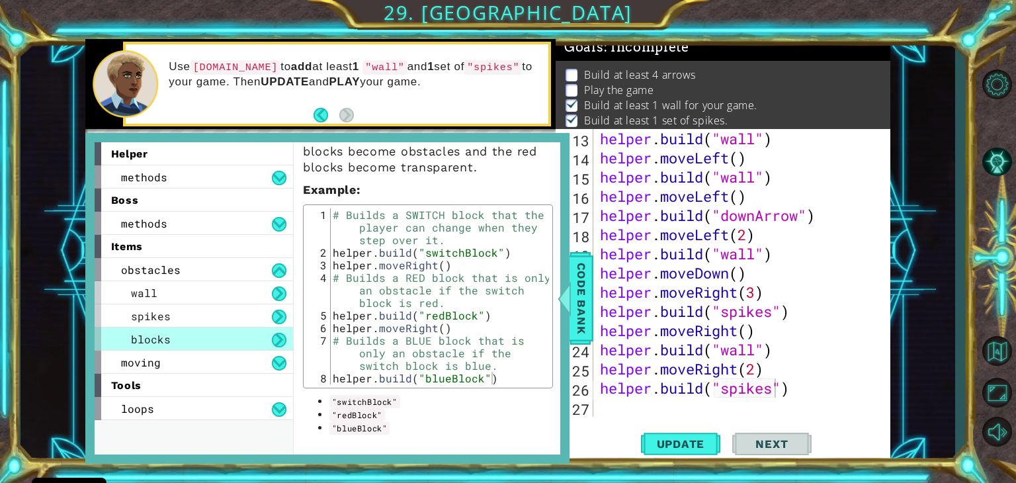
scroll to position [146, 0]
click at [584, 301] on span "Code Bank" at bounding box center [581, 298] width 21 height 81
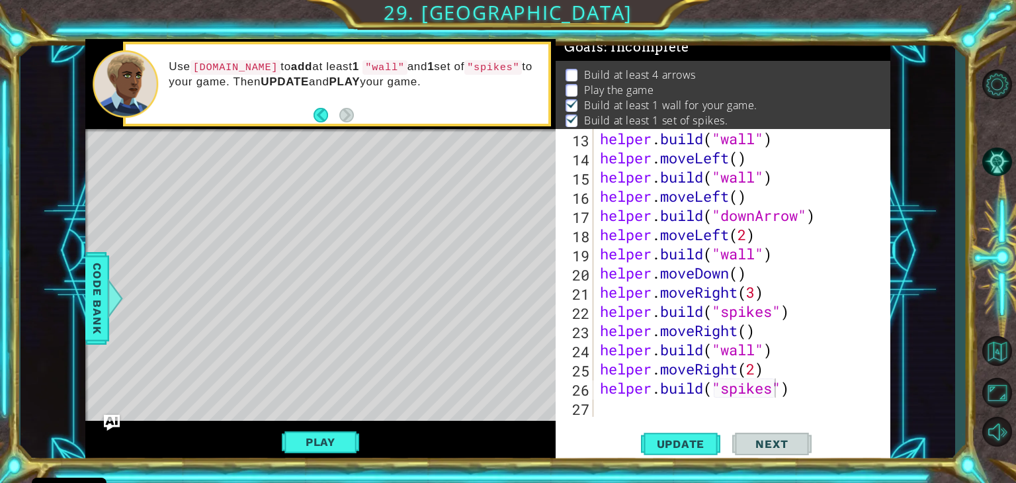
click at [612, 402] on div "helper . build ( "wall" ) helper . moveLeft ( ) helper . build ( "wall" ) helpe…" at bounding box center [746, 292] width 296 height 326
type textarea "h"
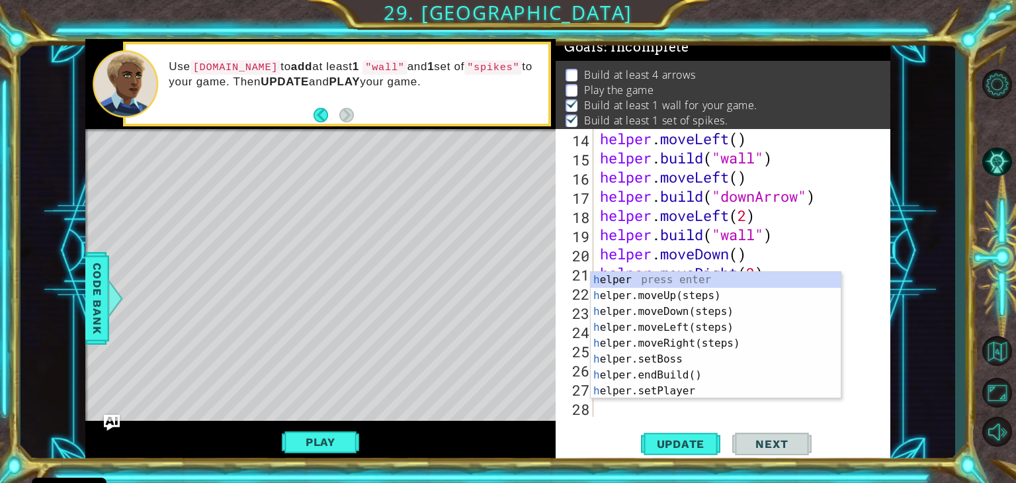
scroll to position [288, 0]
click at [686, 316] on div "h elper press enter h elper.moveUp(steps) press enter h elper.moveDown(steps) p…" at bounding box center [716, 351] width 250 height 159
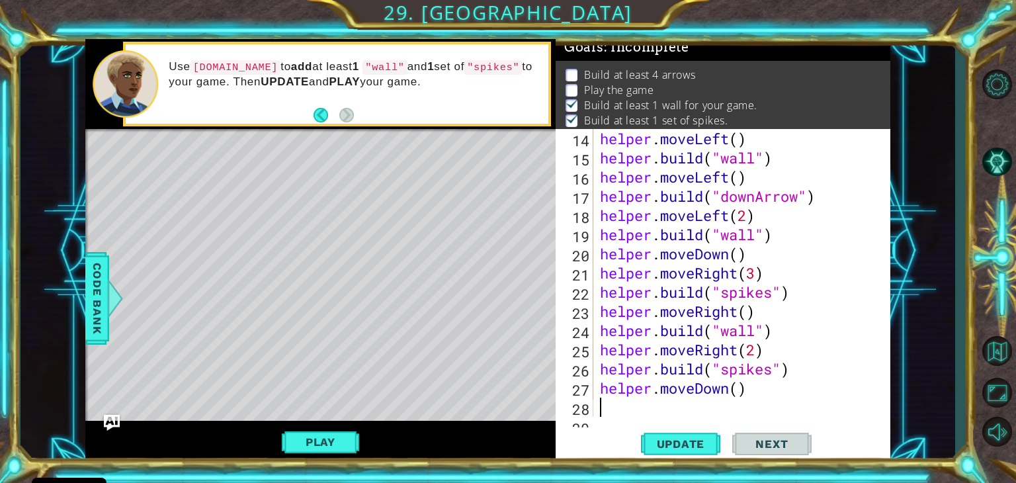
scroll to position [307, 0]
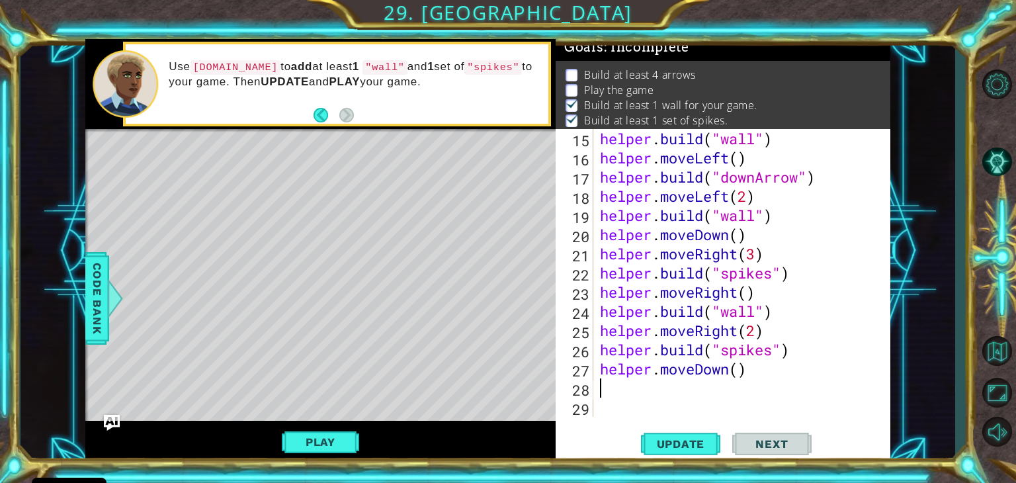
type textarea "h"
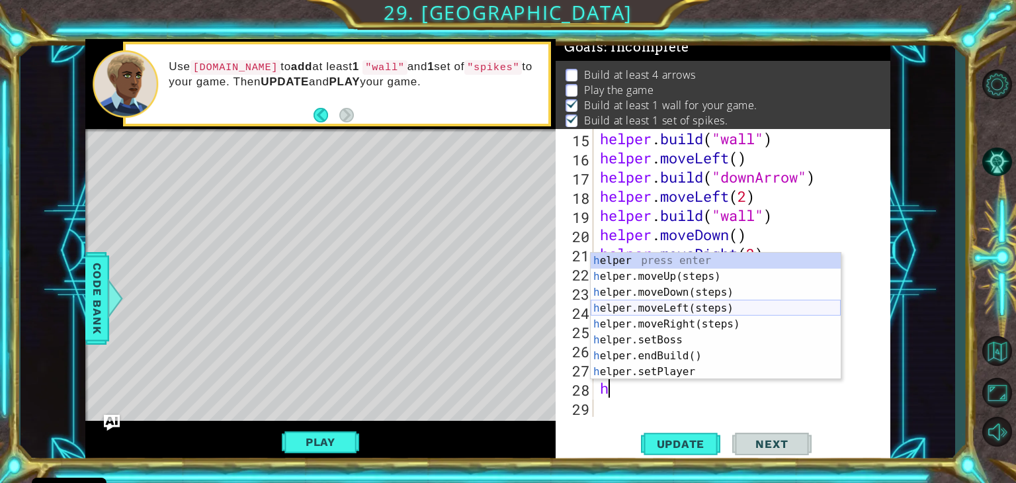
click at [688, 302] on div "h elper press enter h elper.moveUp(steps) press enter h elper.moveDown(steps) p…" at bounding box center [716, 332] width 250 height 159
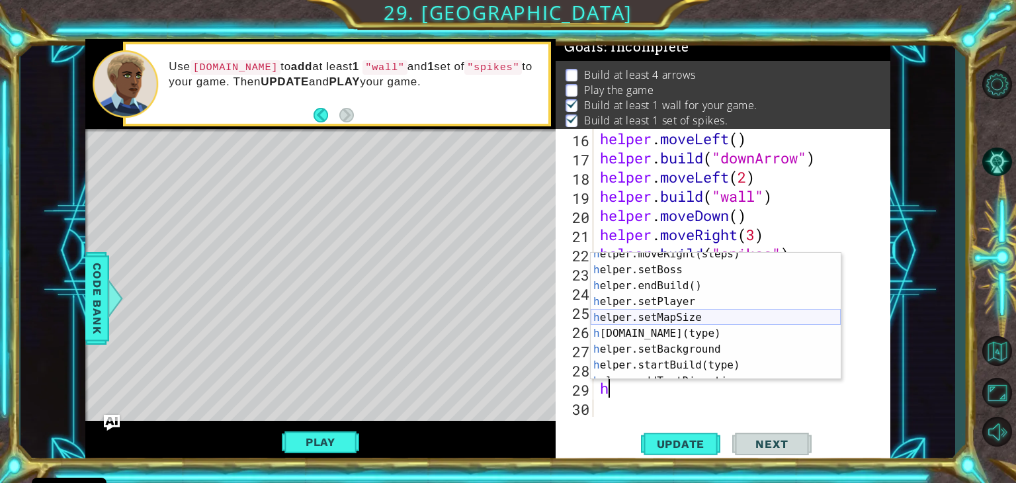
scroll to position [95, 0]
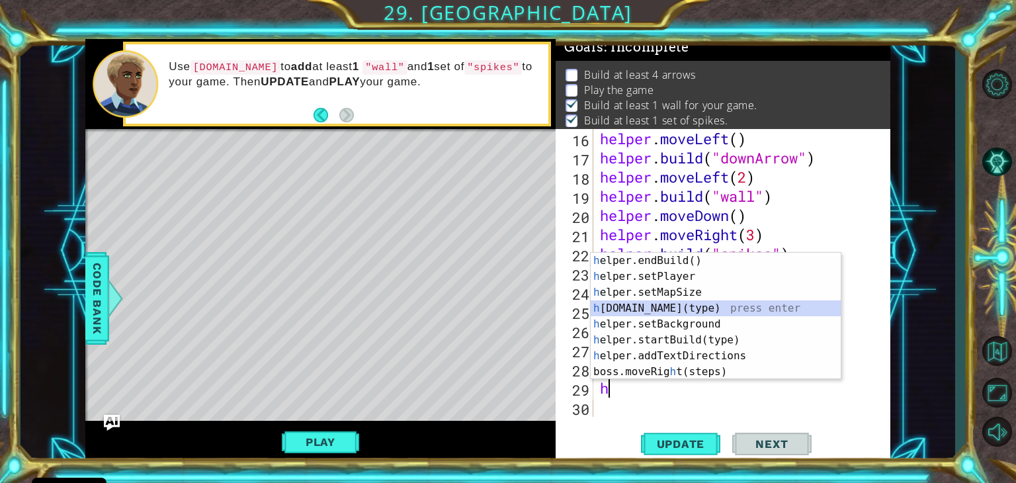
click at [681, 306] on div "h elper.endBuild() press enter h elper.setPlayer press enter h elper.setMapSize…" at bounding box center [716, 332] width 250 height 159
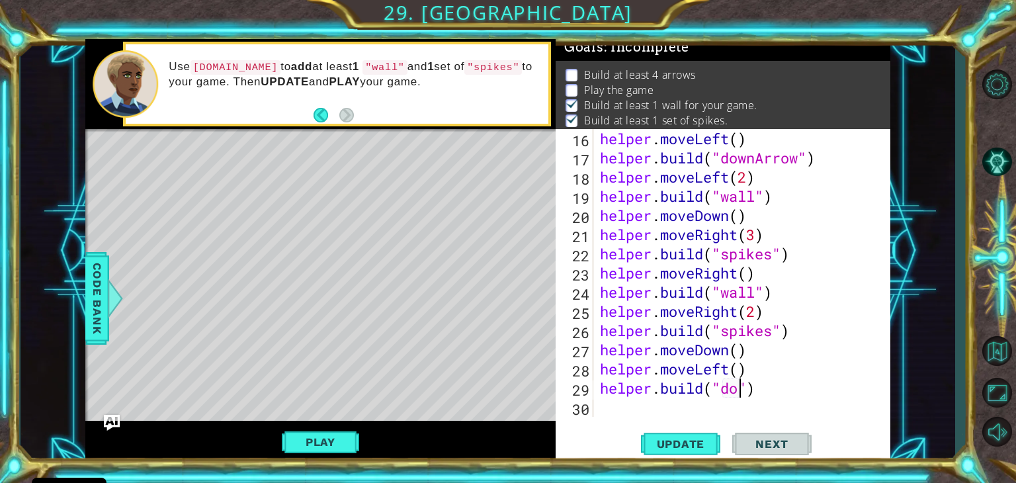
scroll to position [0, 7]
type textarea "[DOMAIN_NAME]("downArrow")"
click at [613, 409] on div "helper . moveLeft ( ) helper . build ( "downArrow" ) helper . moveLeft ( 2 ) he…" at bounding box center [746, 292] width 296 height 326
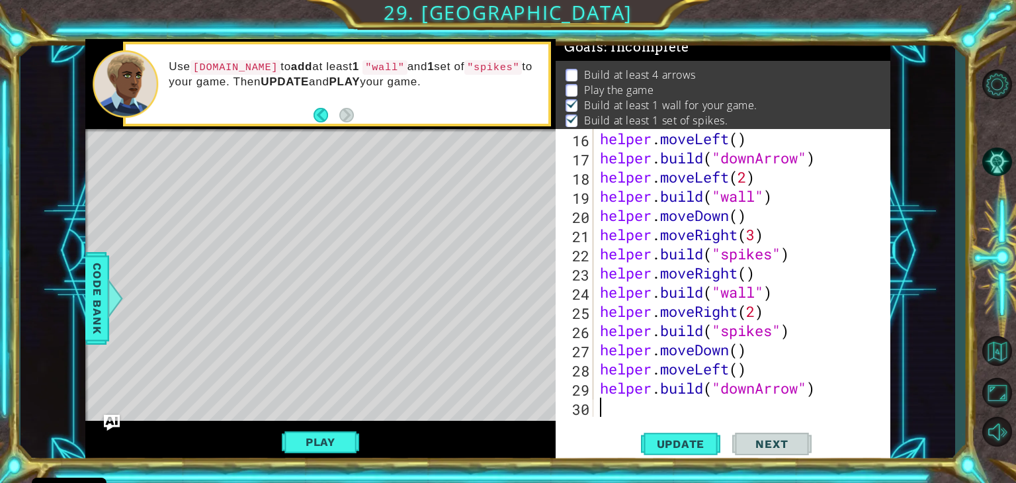
type textarea "h"
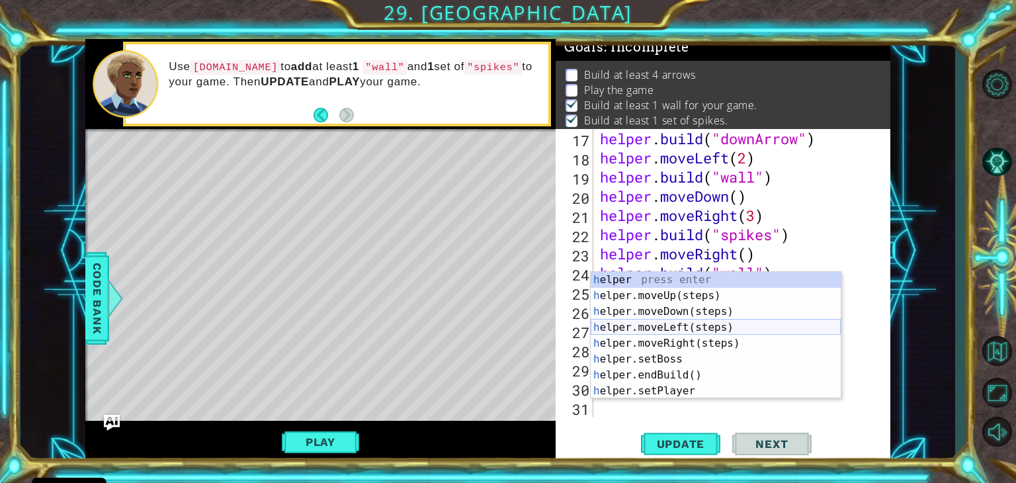
scroll to position [345, 0]
click at [655, 325] on div "h elper press enter h elper.moveUp(steps) press enter h elper.moveDown(steps) p…" at bounding box center [716, 351] width 250 height 159
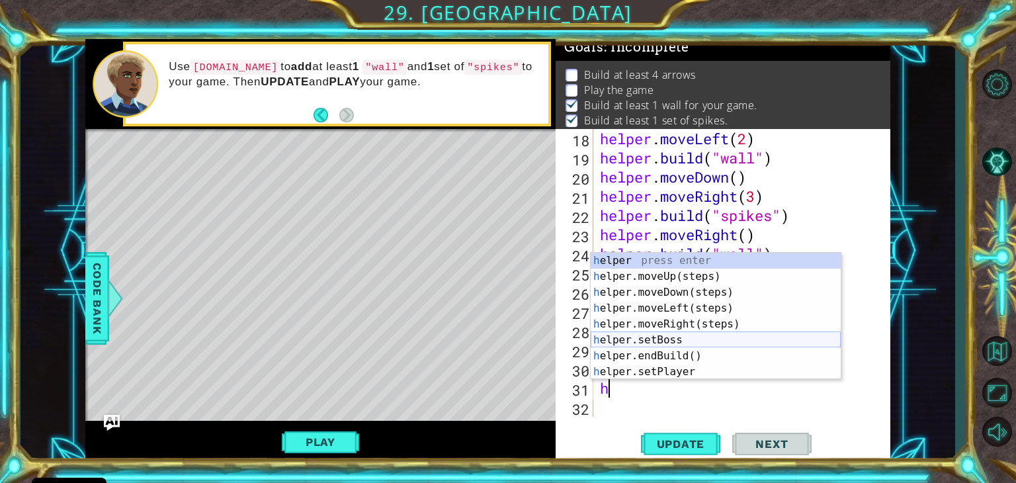
scroll to position [95, 0]
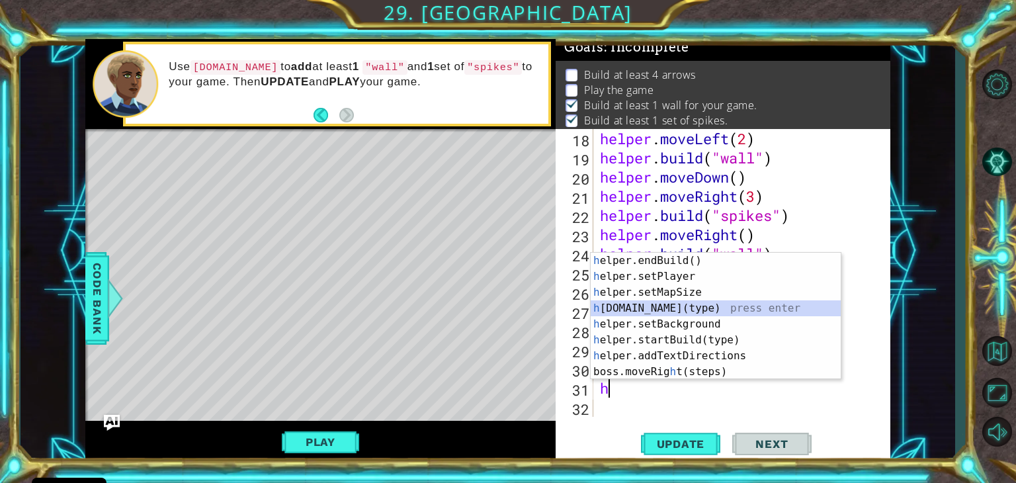
click at [695, 307] on div "h elper.endBuild() press enter h elper.setPlayer press enter h elper.setMapSize…" at bounding box center [716, 332] width 250 height 159
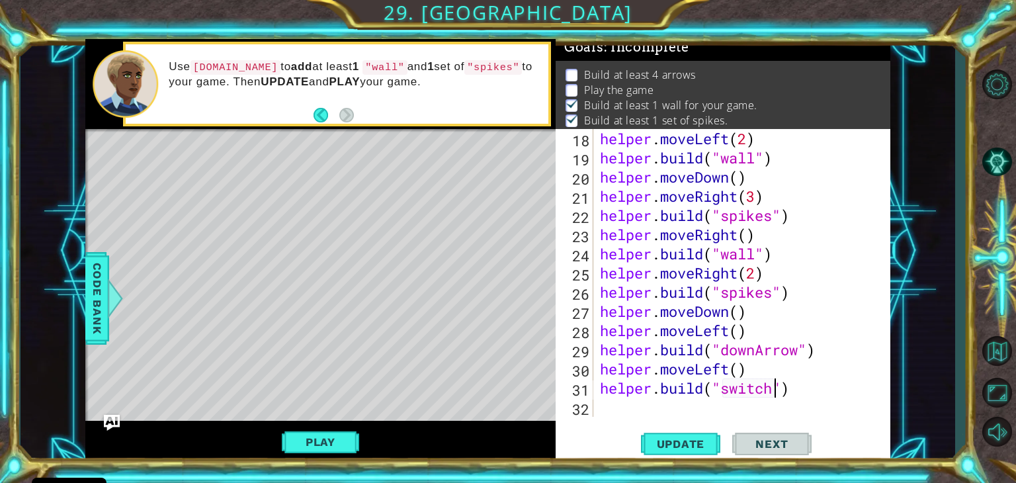
scroll to position [0, 8]
click at [87, 324] on span "Code Bank" at bounding box center [97, 298] width 21 height 81
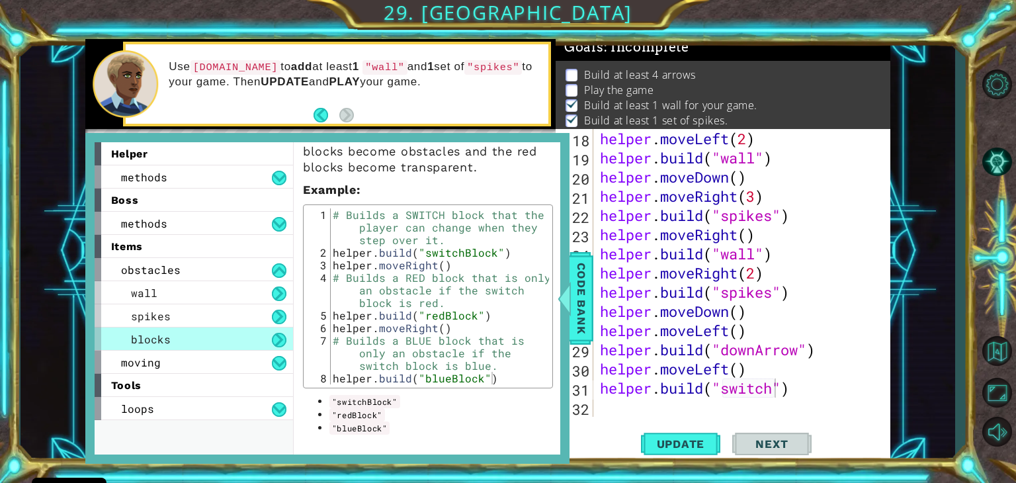
click at [594, 304] on div "[DOMAIN_NAME]("switch") 18 19 20 21 22 23 24 25 26 27 28 29 30 31 32 helper . m…" at bounding box center [722, 273] width 332 height 288
click at [588, 303] on span "Code Bank" at bounding box center [581, 298] width 21 height 81
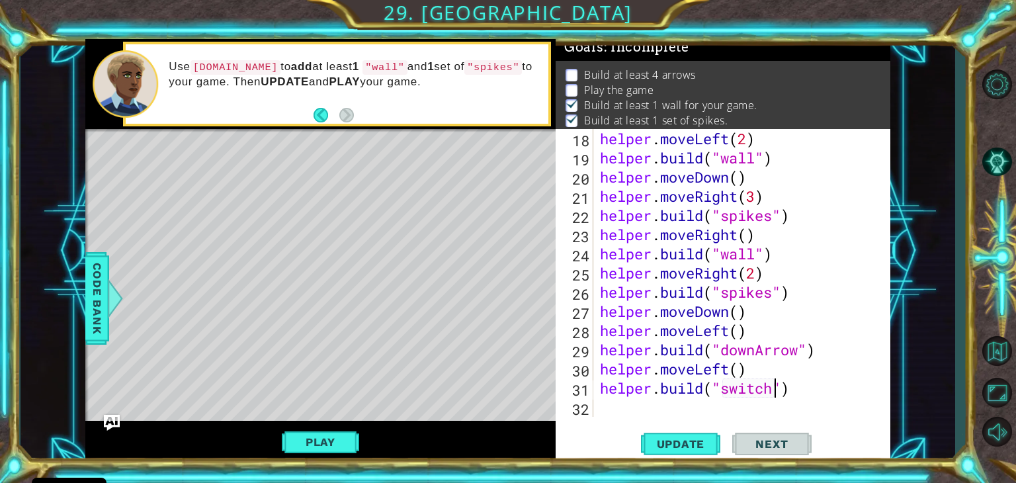
click at [773, 390] on div "helper . moveLeft ( 2 ) helper . build ( "wall" ) helper . moveDown ( ) helper …" at bounding box center [746, 292] width 296 height 326
type textarea "[DOMAIN_NAME]("switchBlock")"
click at [601, 413] on div "helper . moveLeft ( 2 ) helper . build ( "wall" ) helper . moveDown ( ) helper …" at bounding box center [746, 292] width 296 height 326
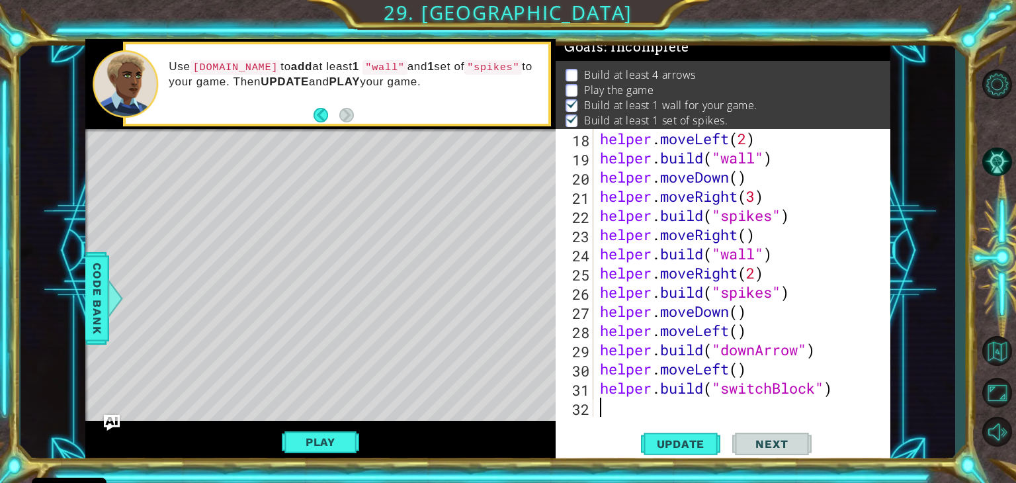
scroll to position [0, 0]
type textarea "h"
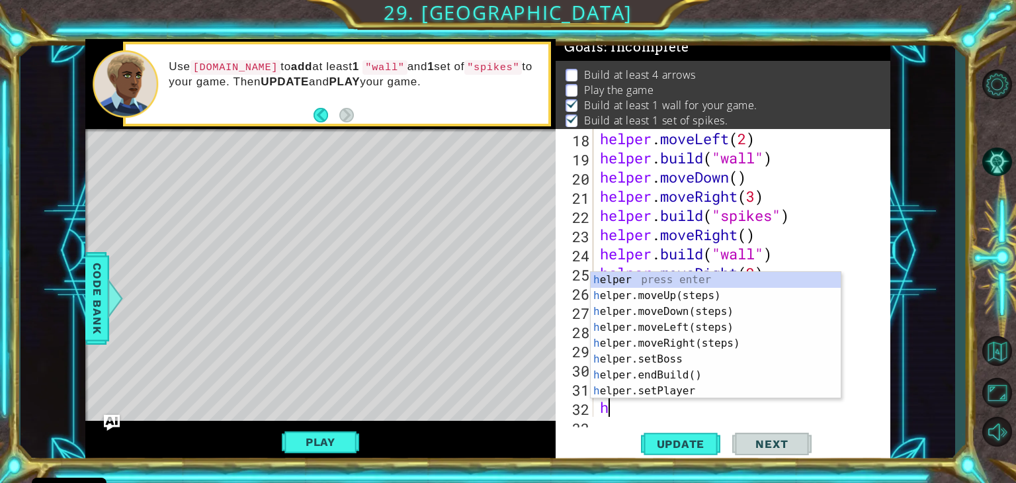
scroll to position [384, 0]
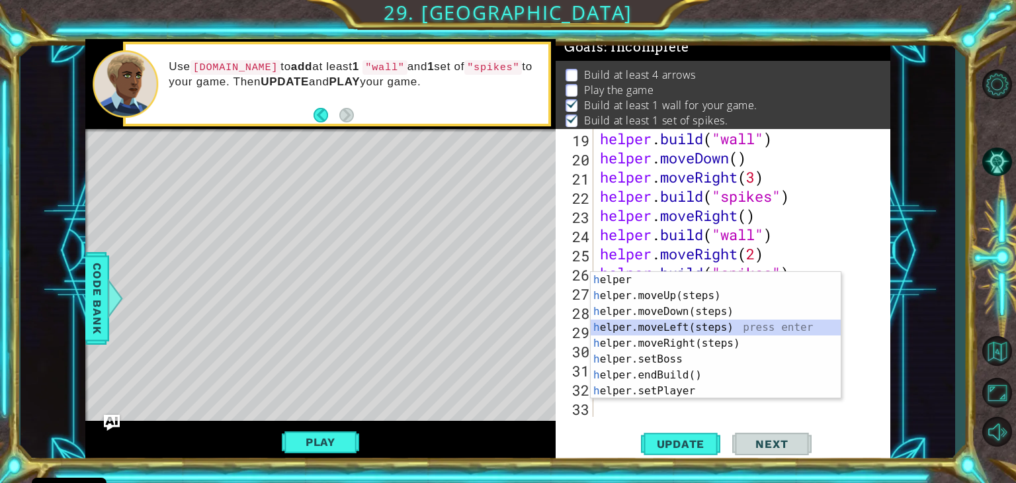
click at [668, 329] on div "h elper press enter h elper.moveUp(steps) press enter h elper.moveDown(steps) p…" at bounding box center [716, 351] width 250 height 159
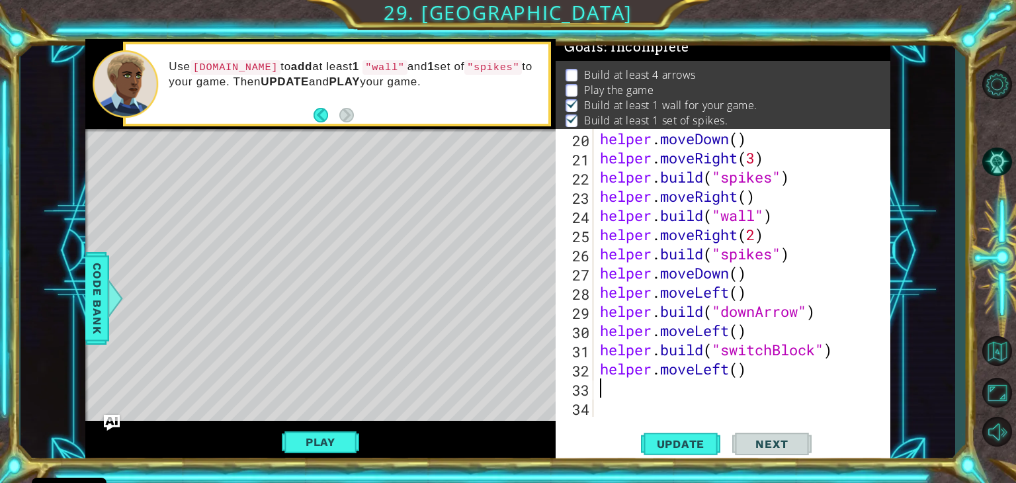
click at [740, 373] on div "helper . moveDown ( ) helper . moveRight ( 3 ) helper . build ( "spikes" ) help…" at bounding box center [746, 292] width 296 height 326
type textarea "helper.moveLeft(2)"
click at [620, 384] on div "helper . moveDown ( ) helper . moveRight ( 3 ) helper . build ( "spikes" ) help…" at bounding box center [746, 292] width 296 height 326
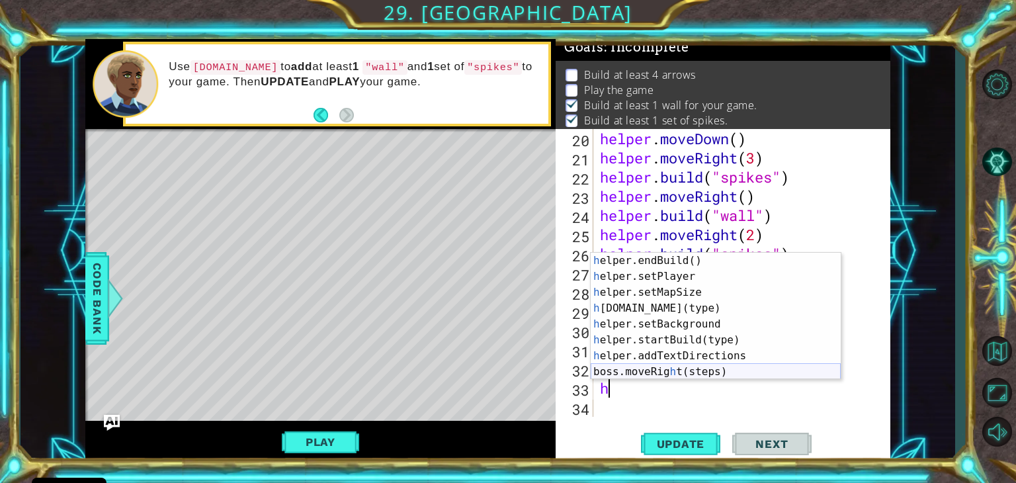
scroll to position [95, 0]
click at [674, 308] on div "h elper.endBuild() press enter h elper.setPlayer press enter h elper.setMapSize…" at bounding box center [716, 332] width 250 height 159
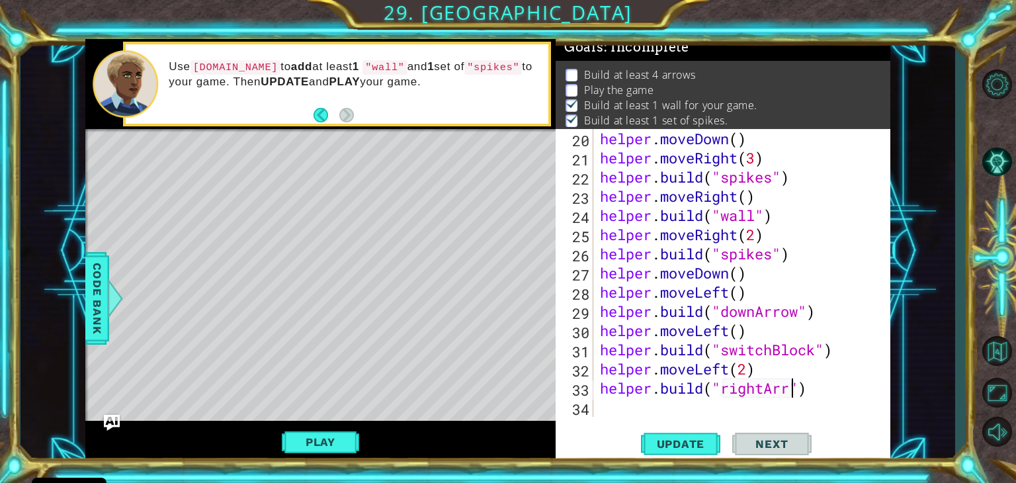
scroll to position [0, 9]
type textarea "[DOMAIN_NAME]("rightArrow")"
click at [606, 412] on div "helper . moveDown ( ) helper . moveRight ( 3 ) helper . build ( "spikes" ) help…" at bounding box center [746, 292] width 296 height 326
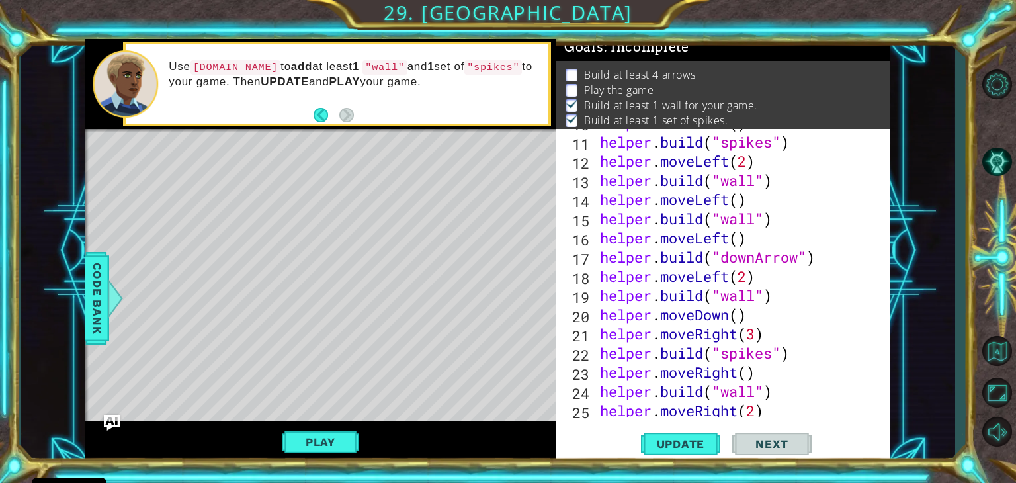
scroll to position [402, 0]
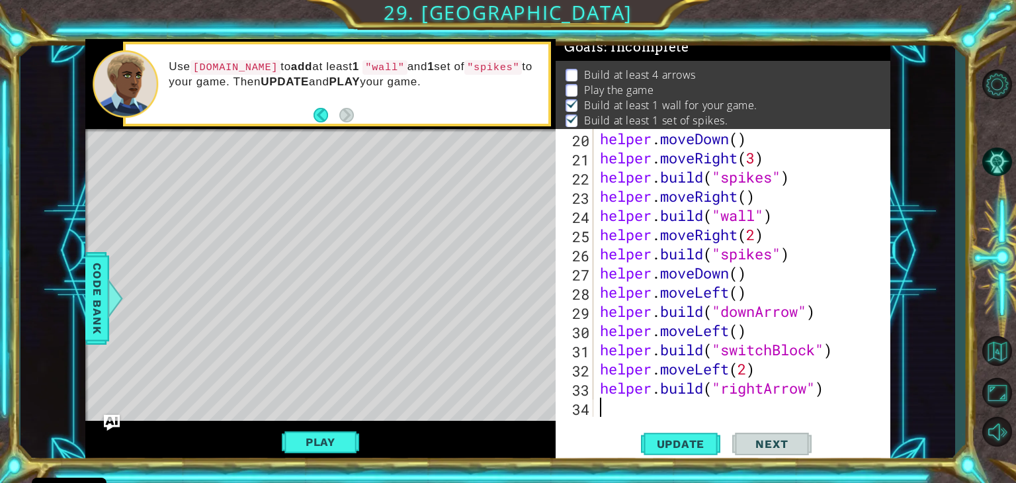
type textarea "h"
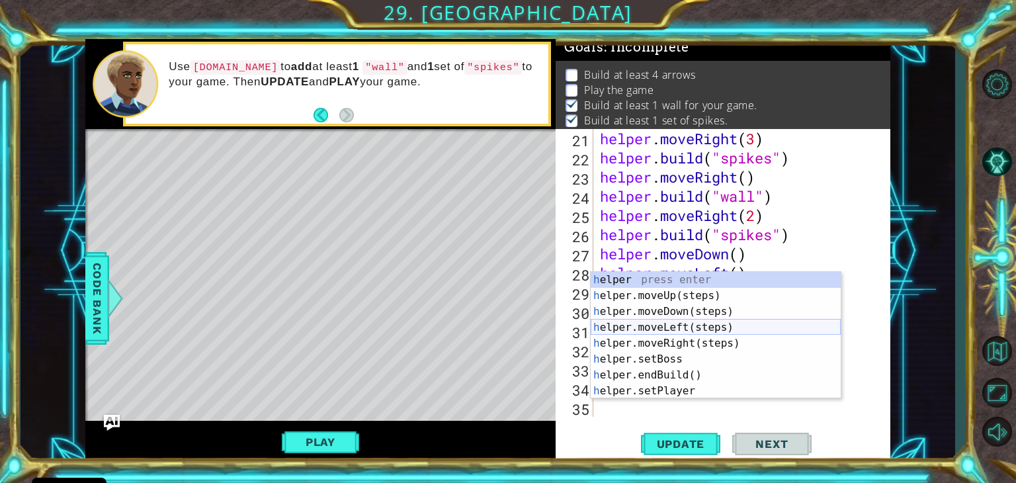
click at [606, 324] on div "h elper press enter h elper.moveUp(steps) press enter h elper.moveDown(steps) p…" at bounding box center [716, 351] width 250 height 159
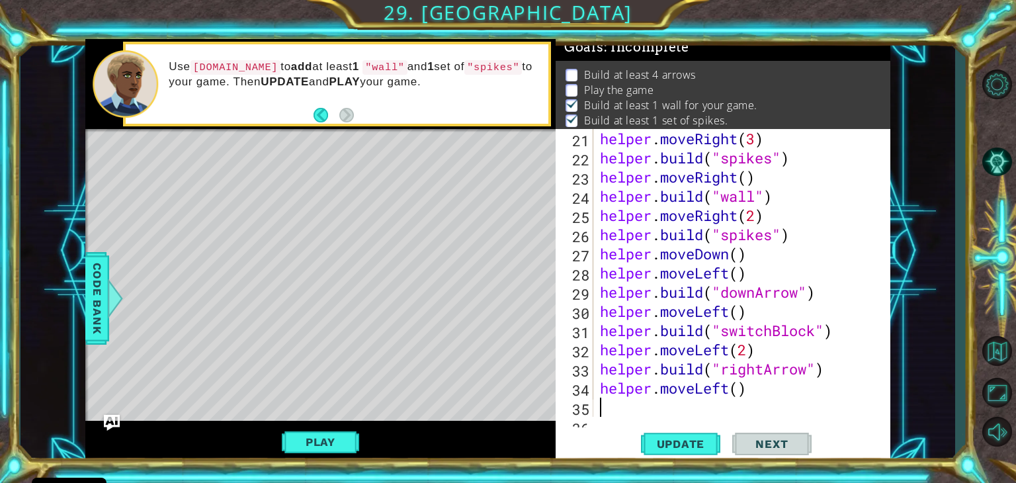
scroll to position [441, 0]
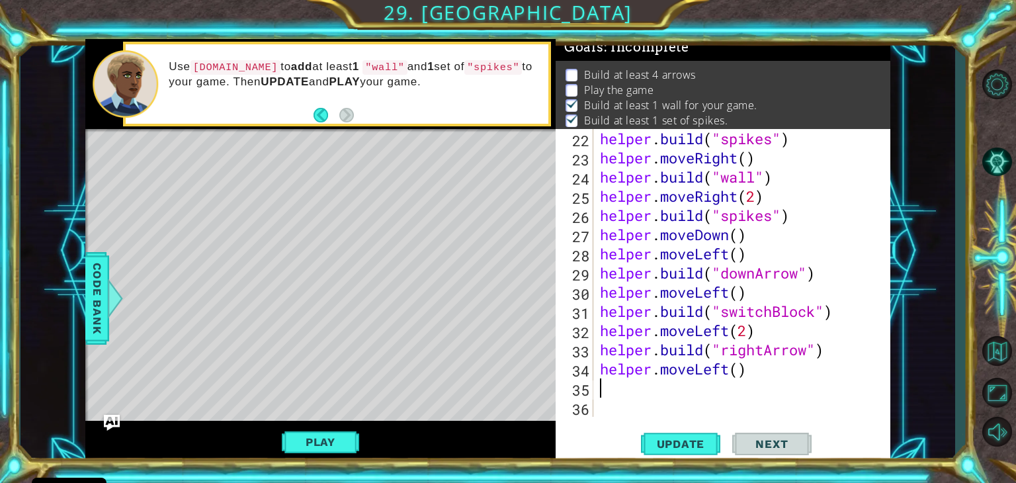
click at [738, 373] on div "helper . build ( "spikes" ) helper . moveRight ( ) helper . build ( "wall" ) he…" at bounding box center [746, 292] width 296 height 326
type textarea "helper.moveLeft(2)"
click at [670, 393] on div "helper . build ( "spikes" ) helper . moveRight ( ) helper . build ( "wall" ) he…" at bounding box center [746, 292] width 296 height 326
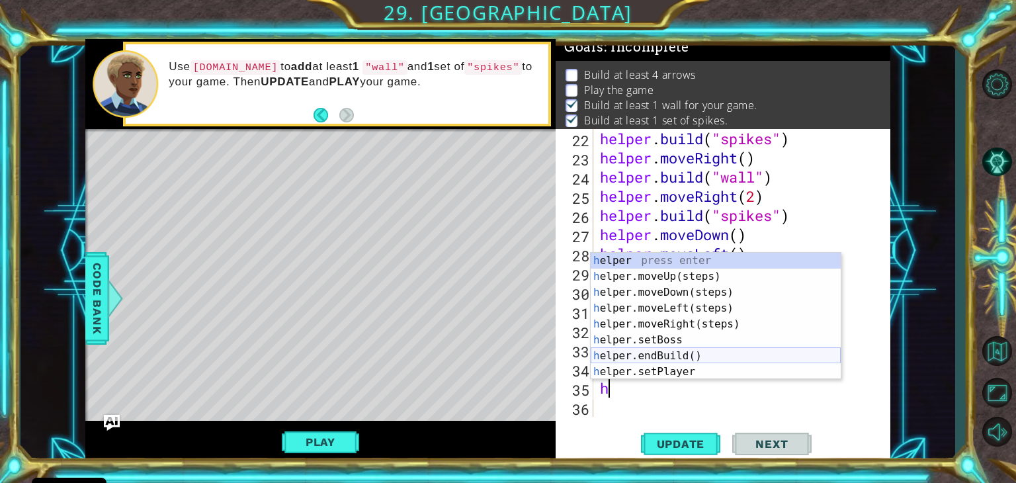
scroll to position [95, 0]
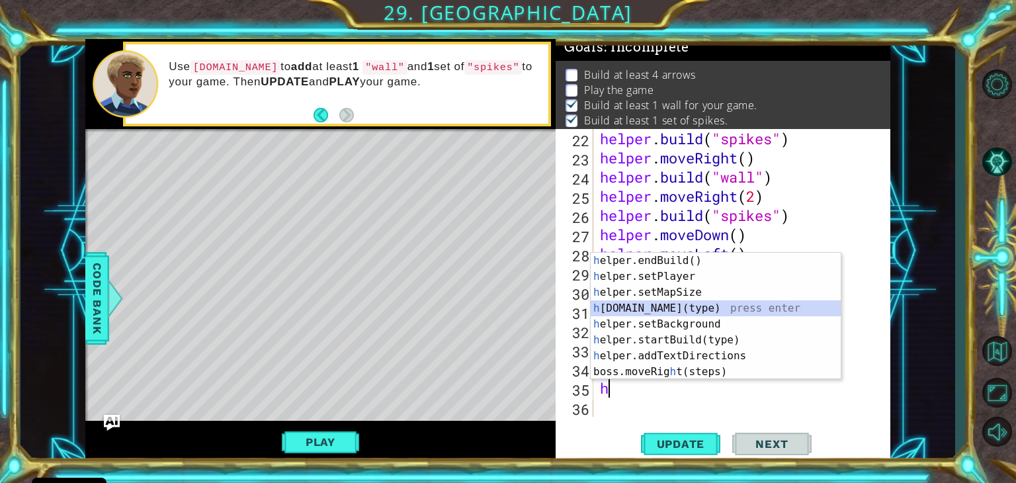
click at [698, 306] on div "h elper.endBuild() press enter h elper.setPlayer press enter h elper.setMapSize…" at bounding box center [716, 332] width 250 height 159
type textarea "[DOMAIN_NAME]("wall")"
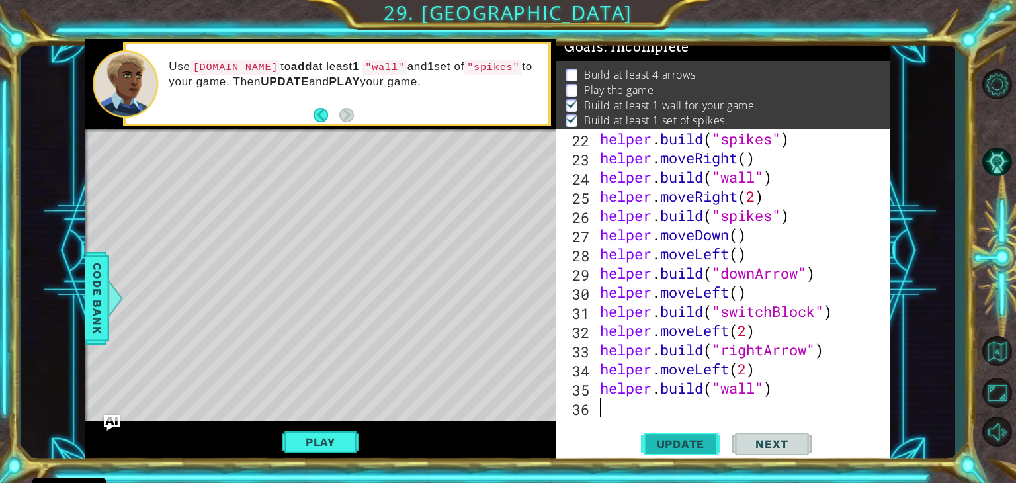
click at [701, 440] on span "Update" at bounding box center [681, 443] width 75 height 13
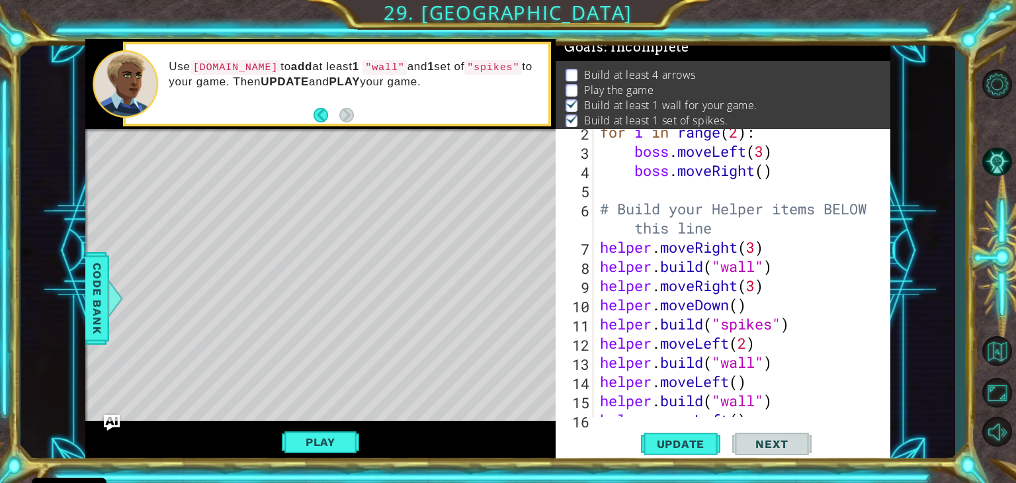
scroll to position [441, 0]
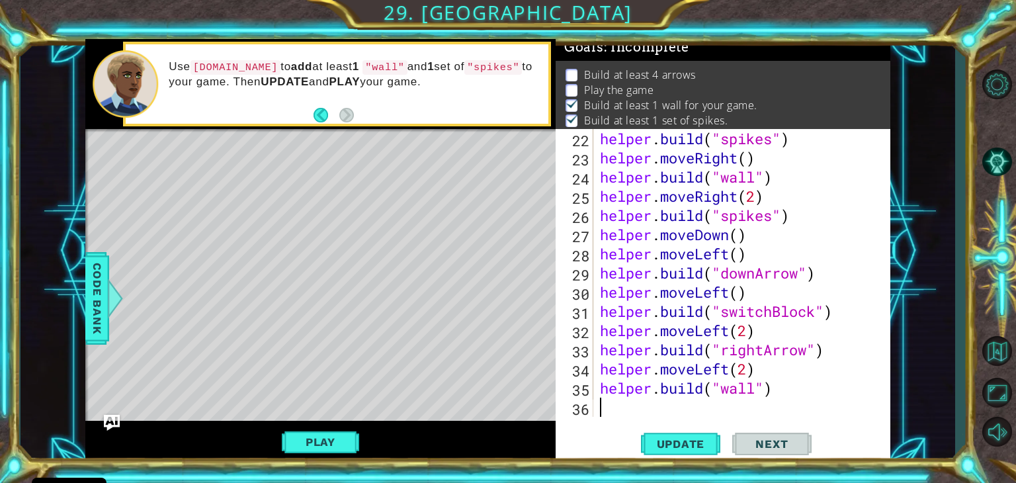
type textarea "h"
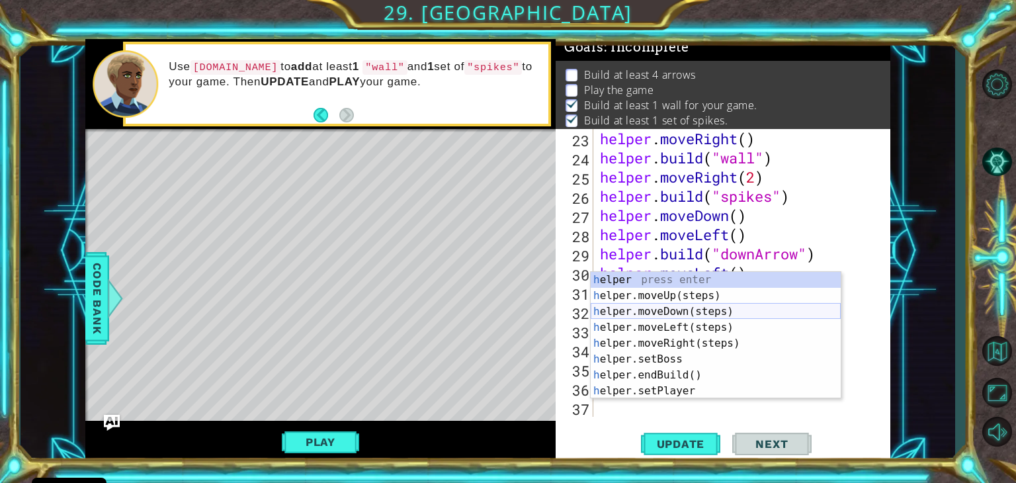
click at [619, 306] on div "h elper press enter h elper.moveUp(steps) press enter h elper.moveDown(steps) p…" at bounding box center [716, 351] width 250 height 159
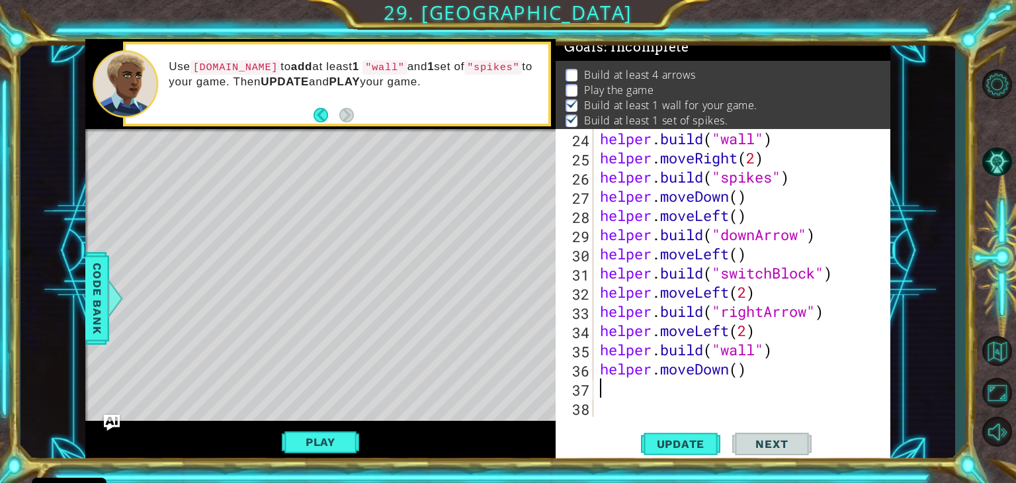
scroll to position [479, 0]
type textarea "h"
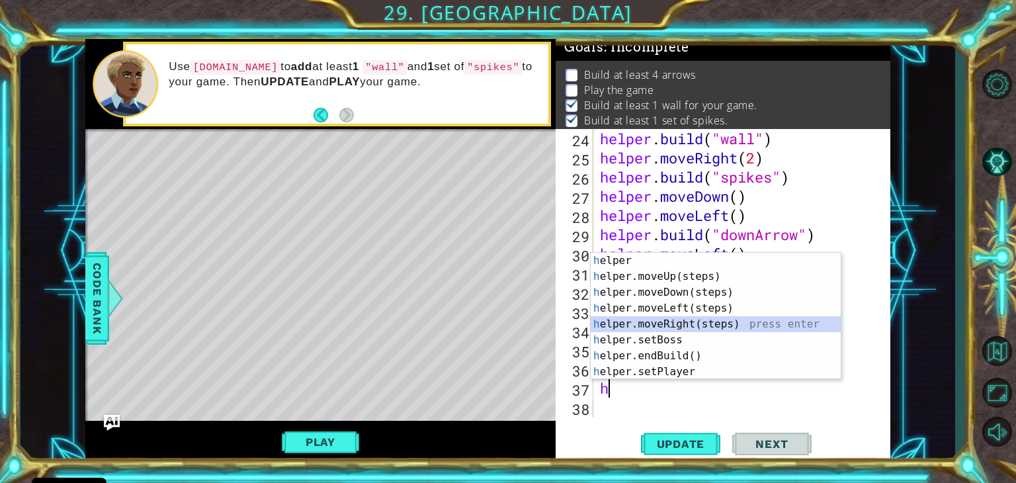
click at [693, 322] on div "h elper press enter h elper.moveUp(steps) press enter h elper.moveDown(steps) p…" at bounding box center [716, 332] width 250 height 159
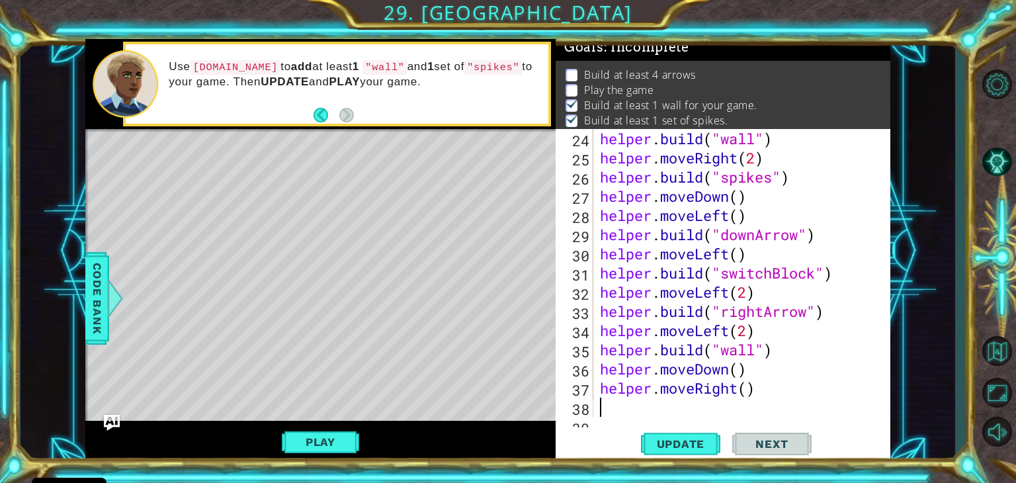
scroll to position [498, 0]
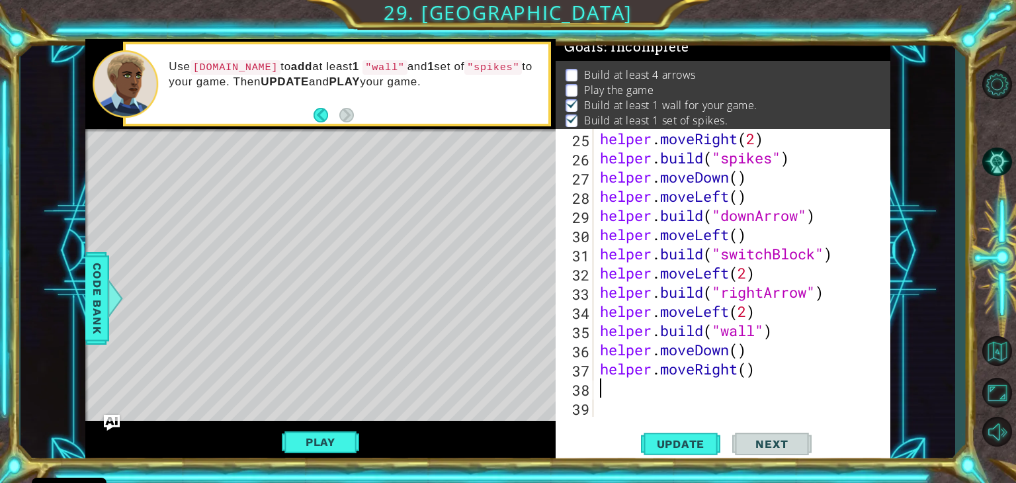
click at [747, 369] on div "helper . moveRight ( 2 ) helper . build ( "spikes" ) helper . moveDown ( ) help…" at bounding box center [746, 292] width 296 height 326
type textarea "helper.moveRight(6)"
type textarea "d"
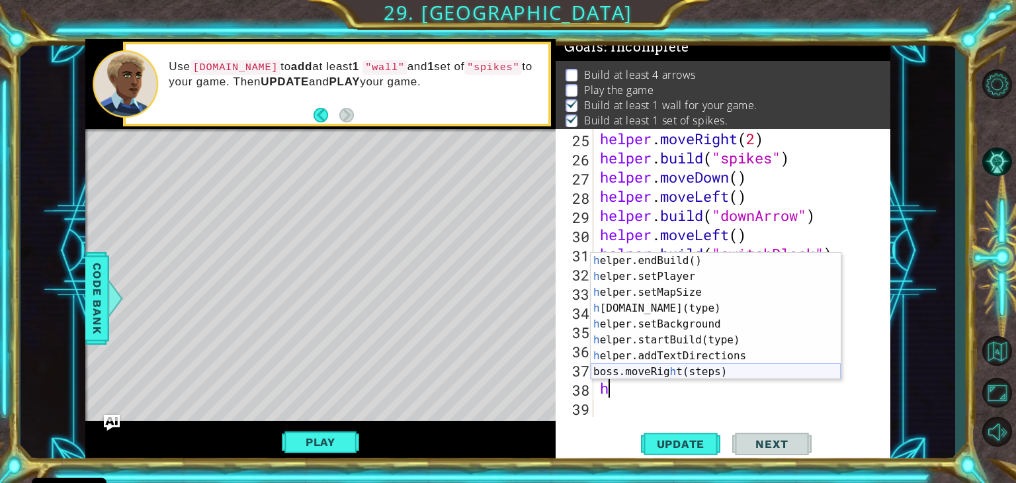
scroll to position [95, 0]
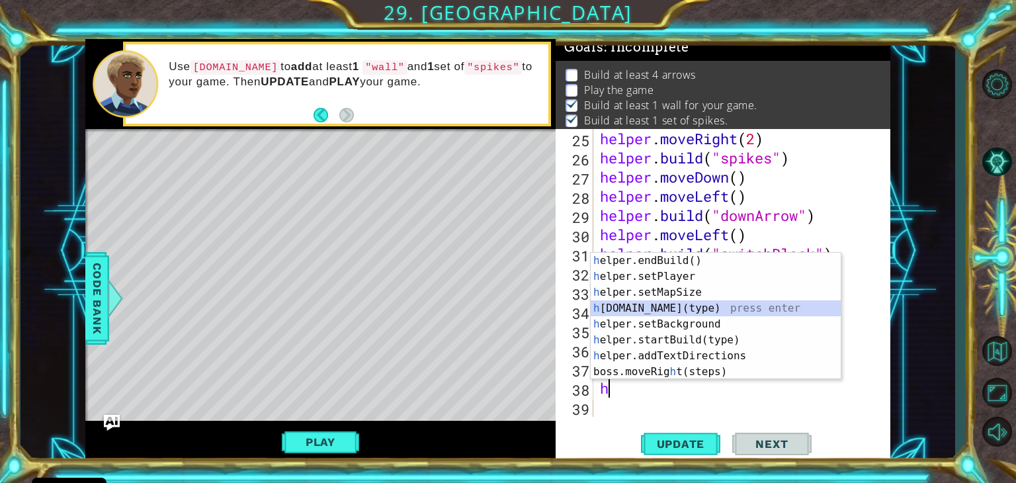
click at [702, 309] on div "h elper.endBuild() press enter h elper.setPlayer press enter h elper.setMapSize…" at bounding box center [716, 332] width 250 height 159
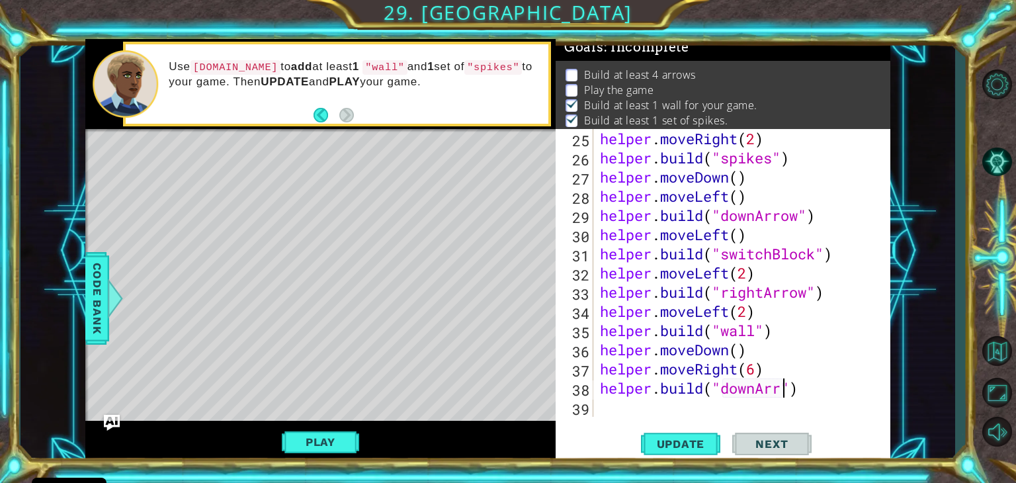
scroll to position [0, 9]
type textarea "[DOMAIN_NAME]("downArrow")"
click at [668, 441] on span "Update" at bounding box center [681, 443] width 75 height 13
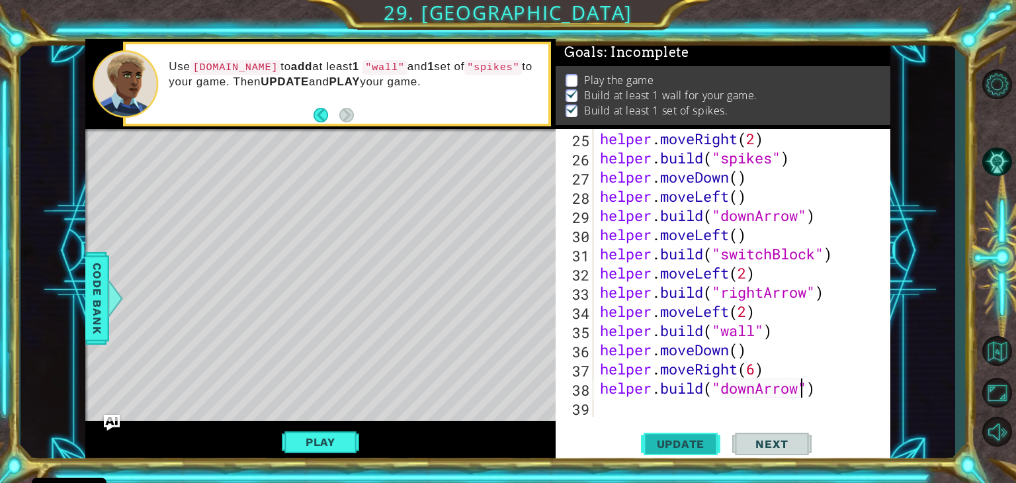
scroll to position [0, 0]
click at [298, 445] on button "Play" at bounding box center [320, 441] width 77 height 25
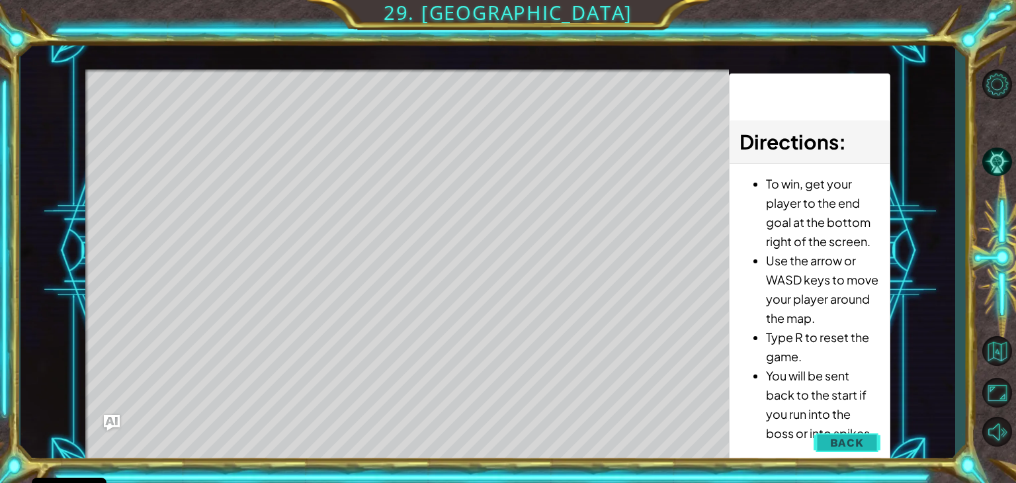
click at [838, 442] on span "Back" at bounding box center [847, 442] width 34 height 13
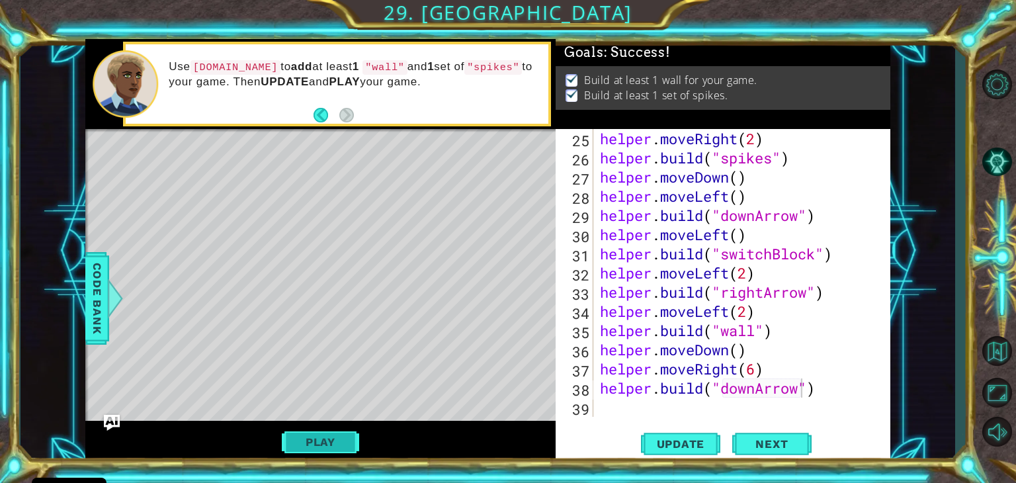
click at [316, 437] on button "Play" at bounding box center [320, 441] width 77 height 25
click at [760, 445] on span "Next" at bounding box center [771, 445] width 59 height 13
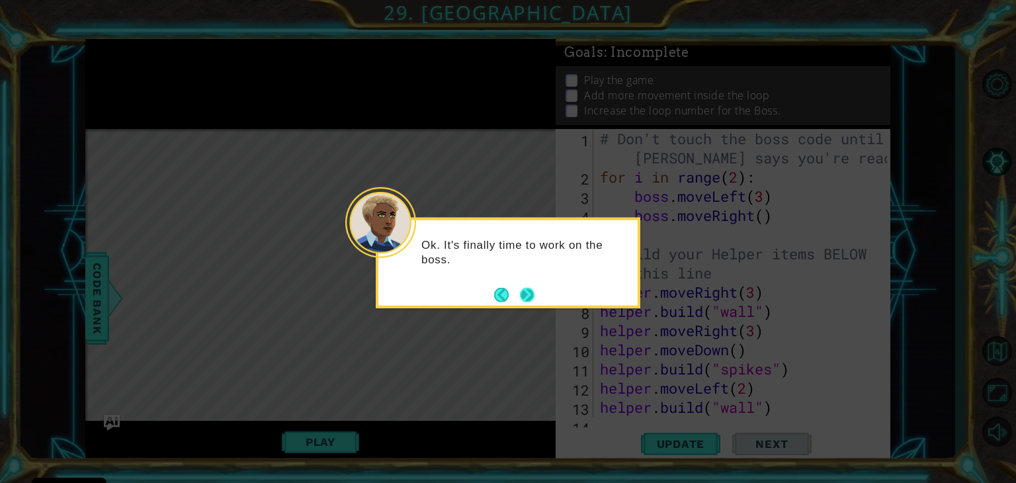
click at [527, 291] on button "Next" at bounding box center [527, 294] width 15 height 15
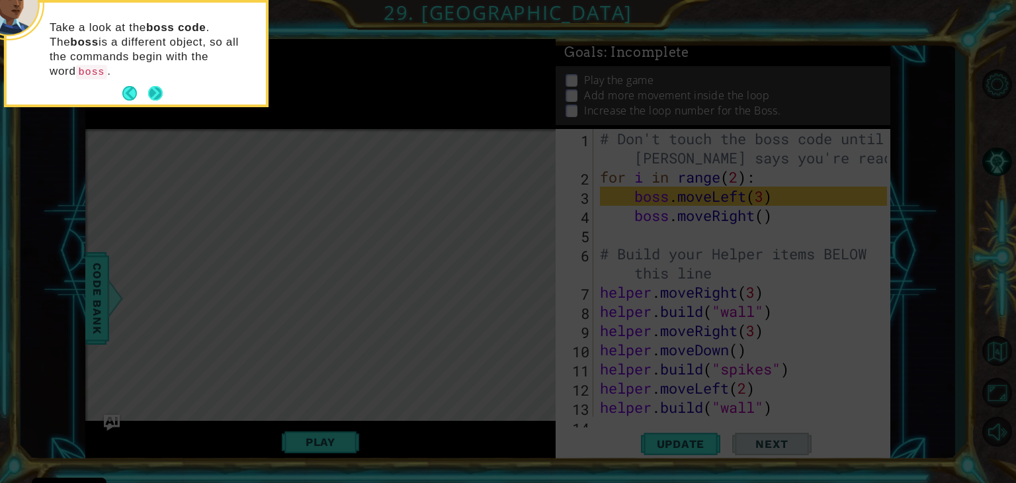
click at [152, 86] on button "Next" at bounding box center [155, 93] width 15 height 15
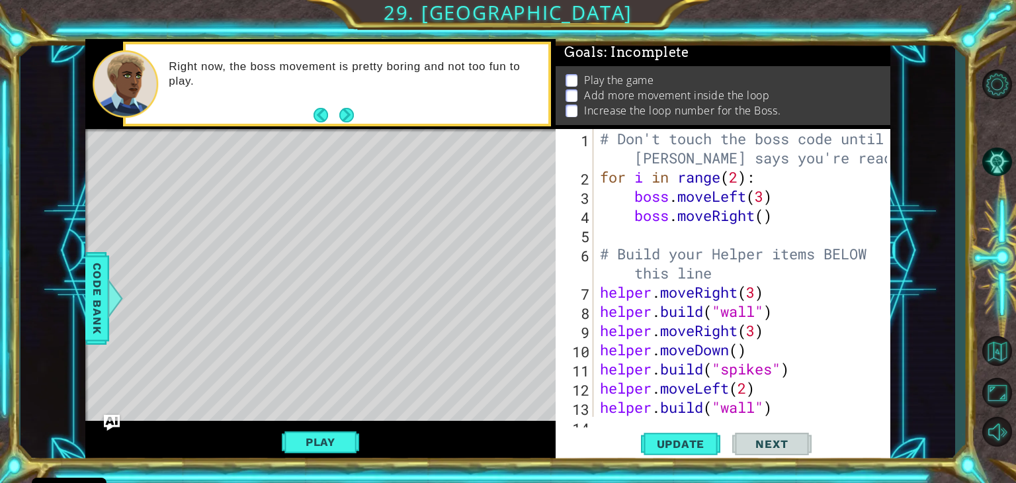
click at [344, 111] on button "Next" at bounding box center [346, 114] width 15 height 15
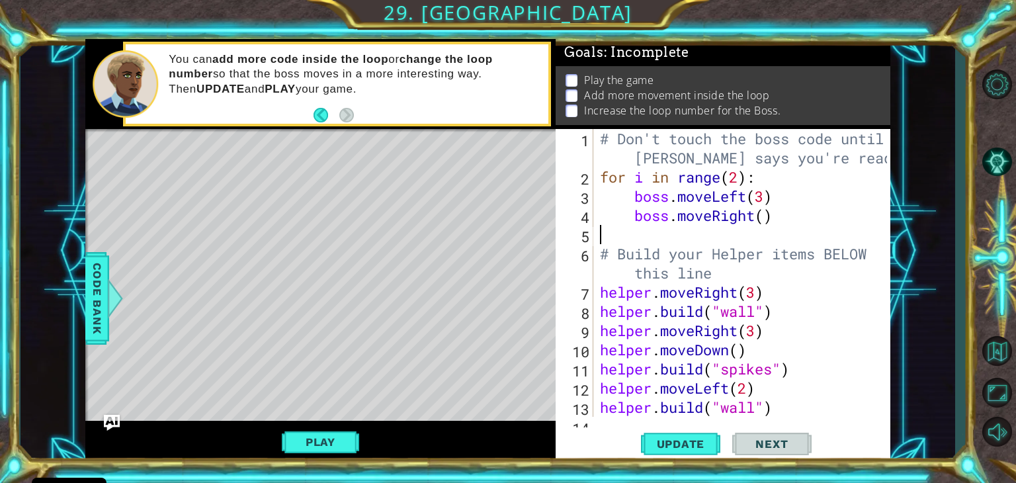
click at [604, 235] on div "# Don't touch the boss code until [PERSON_NAME] says you're ready! for i in ran…" at bounding box center [746, 301] width 296 height 345
type textarea "f"
type textarea "b"
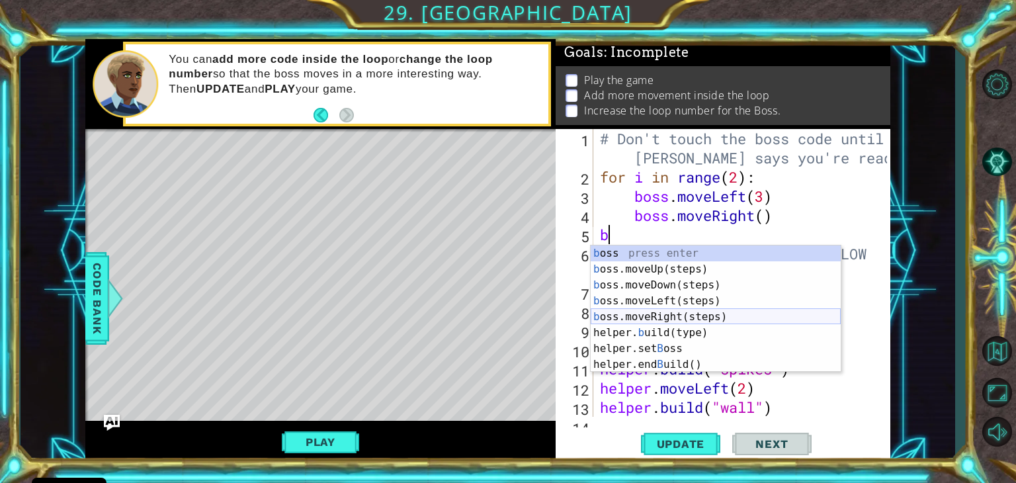
click at [678, 313] on div "b oss press enter b oss.moveUp(steps) press enter b oss.moveDown(steps) press e…" at bounding box center [716, 325] width 250 height 159
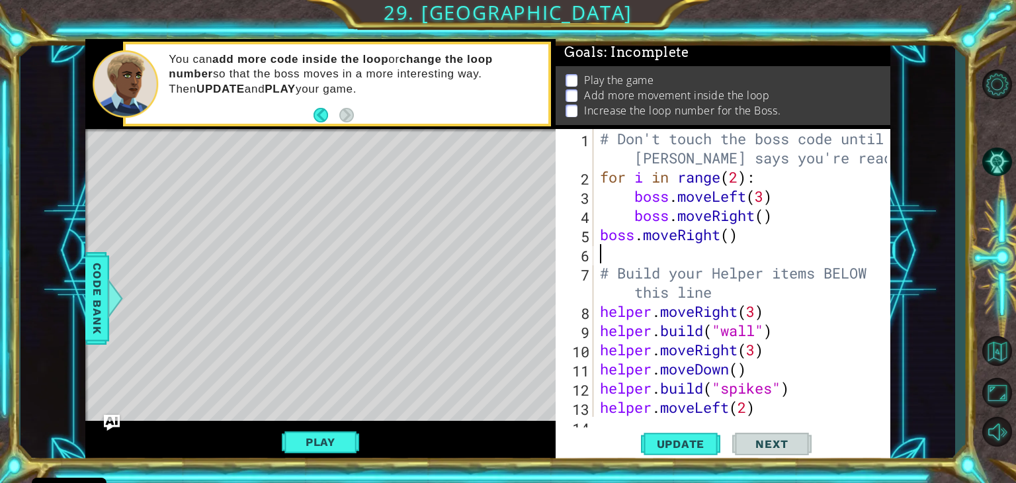
click at [735, 236] on div "# Don't touch the boss code until [PERSON_NAME] says you're ready! for i in ran…" at bounding box center [746, 301] width 296 height 345
type textarea "boss.moveRight(4)"
click at [623, 263] on div "# Don't touch the boss code until [PERSON_NAME] says you're ready! for i in ran…" at bounding box center [746, 301] width 296 height 345
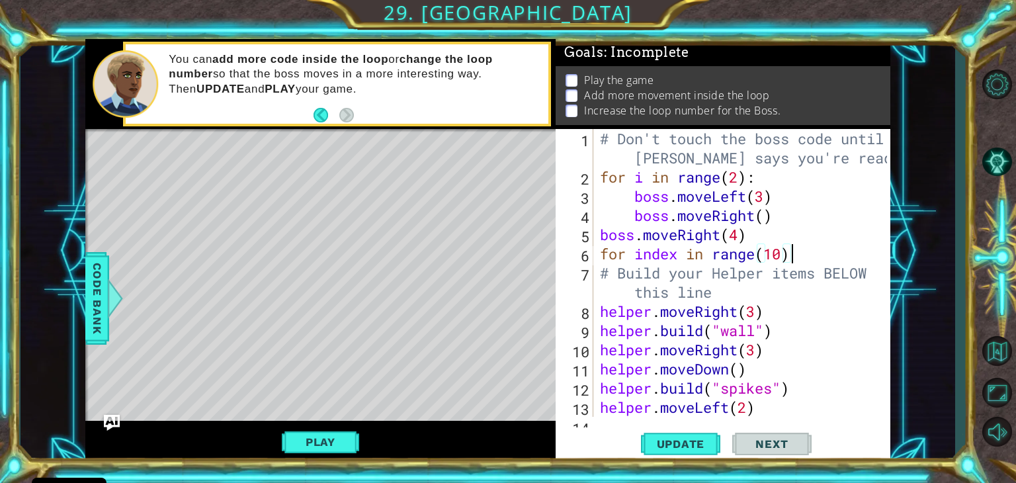
type textarea "for index in range(10):"
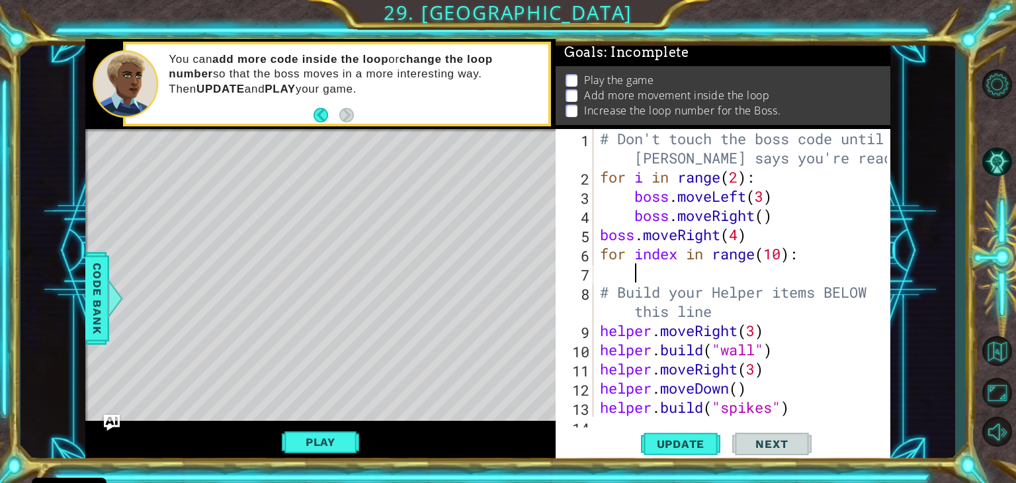
scroll to position [0, 0]
type textarea "b"
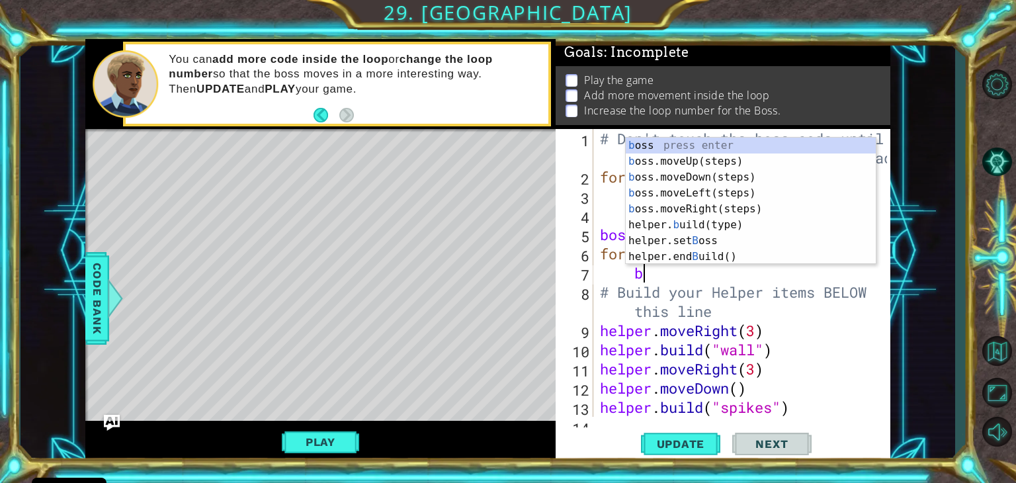
scroll to position [0, 1]
click at [666, 193] on div "b oss press enter b oss.moveUp(steps) press enter b oss.moveDown(steps) press e…" at bounding box center [751, 217] width 250 height 159
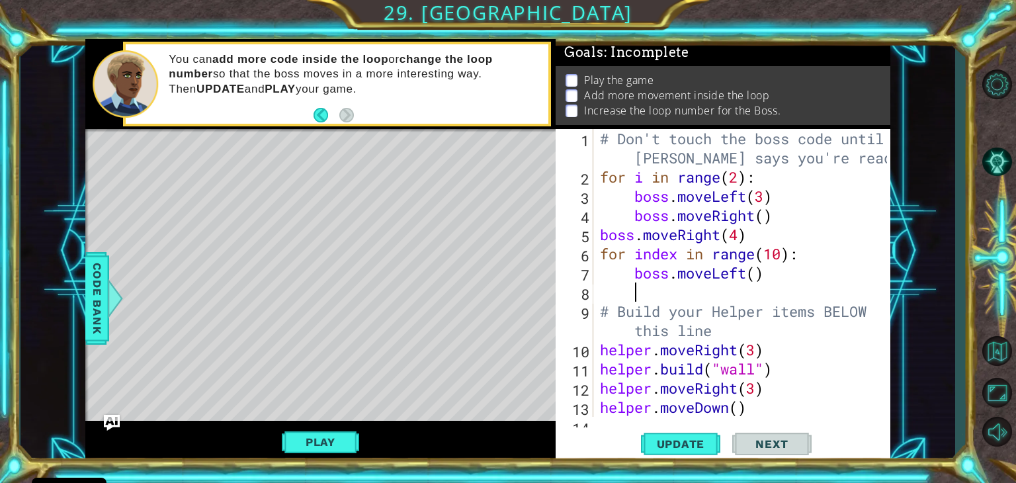
scroll to position [0, 0]
click at [759, 272] on div "# Don't touch the boss code until [PERSON_NAME] says you're ready! for i in ran…" at bounding box center [746, 301] width 296 height 345
type textarea "boss.moveLeft(5)"
click at [635, 295] on div "# Don't touch the boss code until [PERSON_NAME] says you're ready! for i in ran…" at bounding box center [746, 301] width 296 height 345
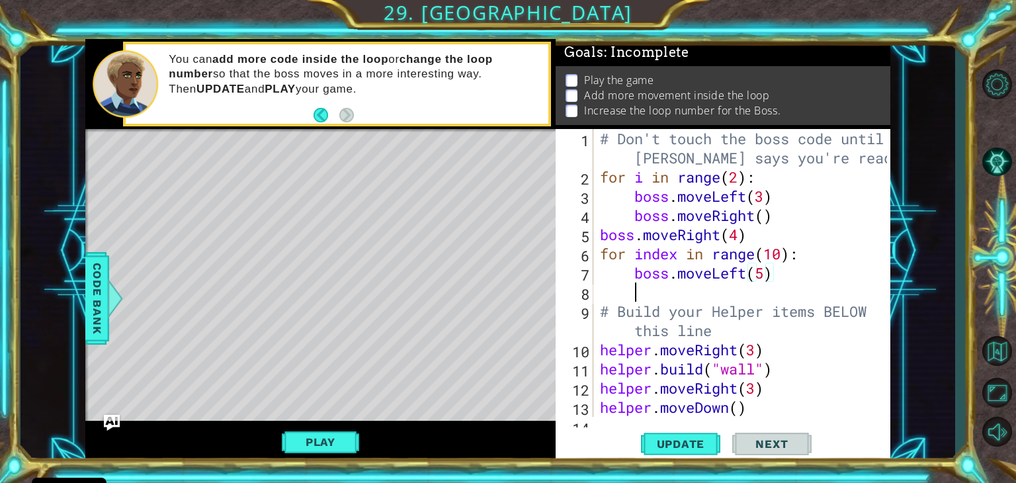
scroll to position [0, 0]
type textarea "b"
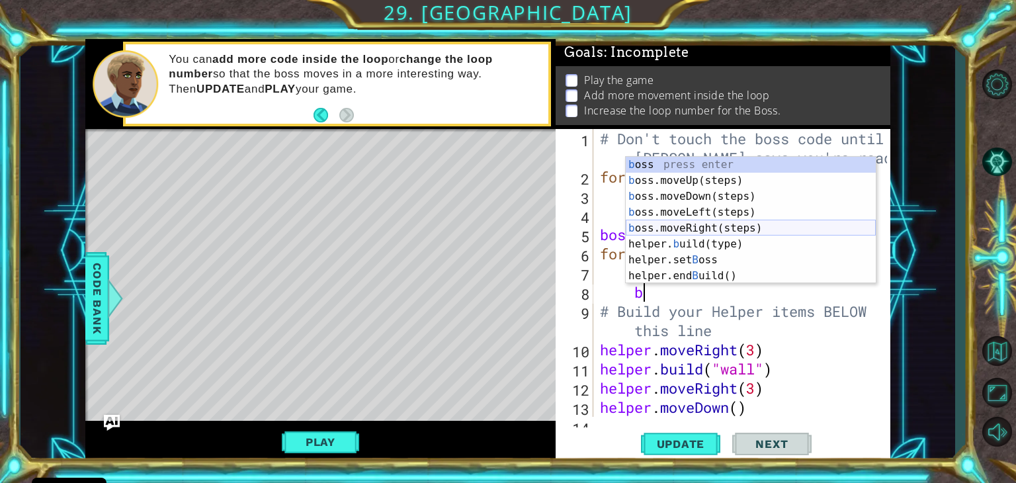
click at [703, 226] on div "b oss press enter b oss.moveUp(steps) press enter b oss.moveDown(steps) press e…" at bounding box center [751, 236] width 250 height 159
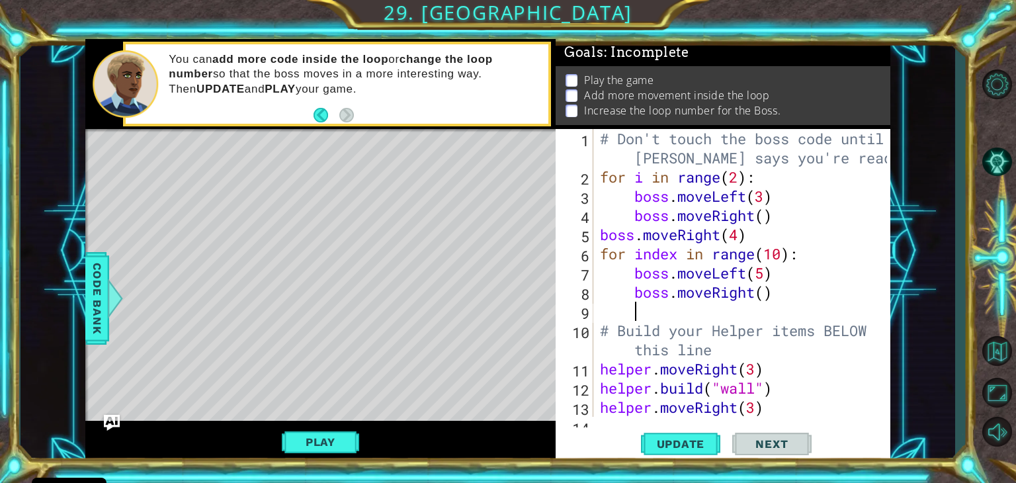
scroll to position [0, 0]
click at [764, 292] on div "# Don't touch the boss code until [PERSON_NAME] says you're ready! for i in ran…" at bounding box center [746, 301] width 296 height 345
click at [703, 451] on span "Update" at bounding box center [681, 443] width 75 height 13
click at [305, 442] on button "Play" at bounding box center [320, 441] width 77 height 25
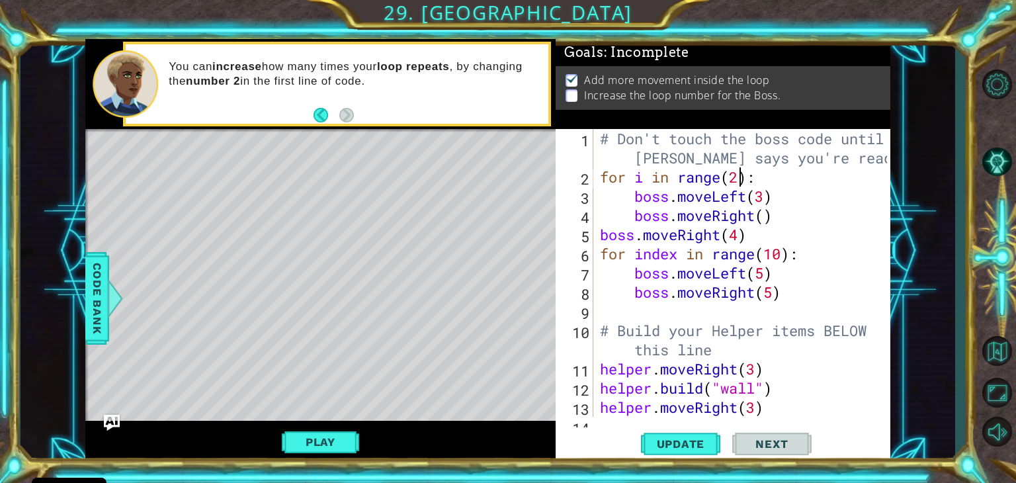
click at [740, 177] on div "# Don't touch the boss code until [PERSON_NAME] says you're ready! for i in ran…" at bounding box center [746, 301] width 296 height 345
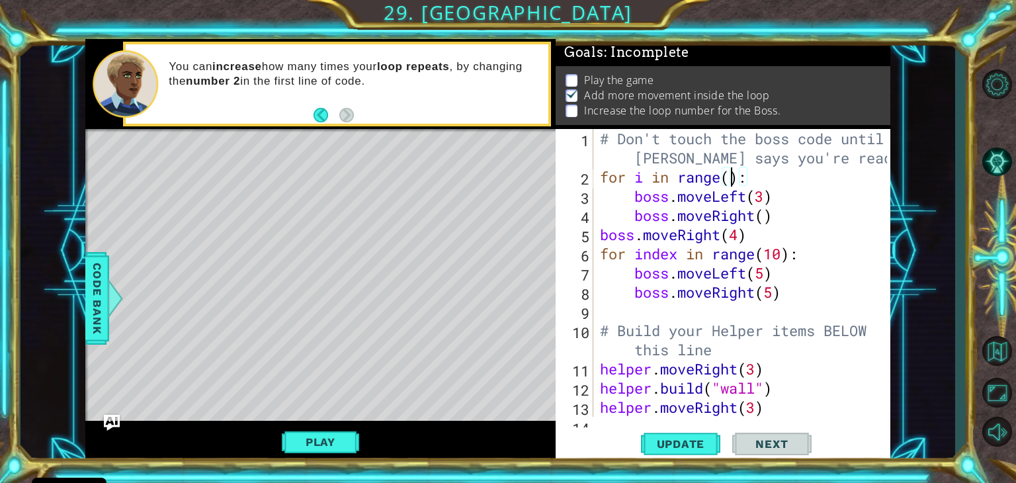
scroll to position [0, 5]
type textarea "for i in range(3):"
click at [711, 445] on span "Update" at bounding box center [681, 443] width 75 height 13
click at [656, 444] on span "Update" at bounding box center [681, 443] width 75 height 13
click at [322, 441] on button "Play" at bounding box center [320, 441] width 77 height 25
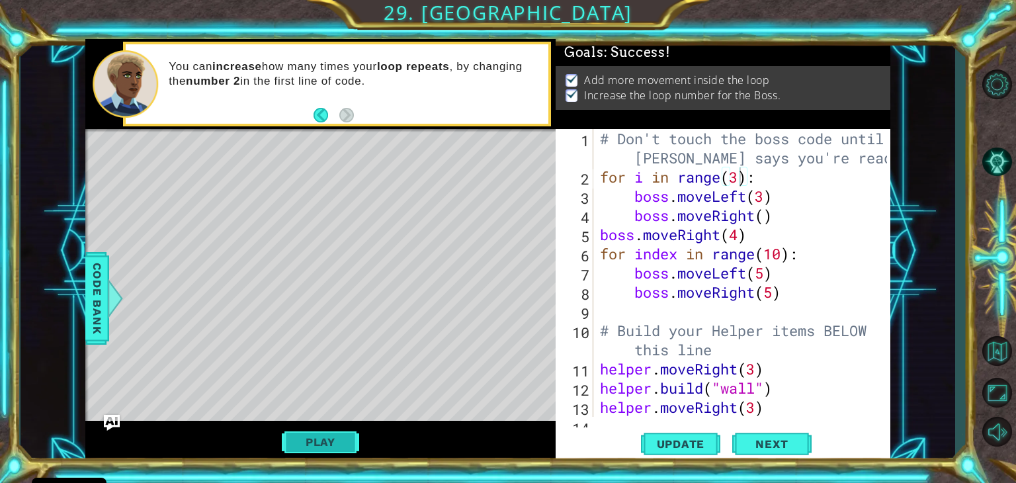
click at [332, 443] on button "Play" at bounding box center [320, 441] width 77 height 25
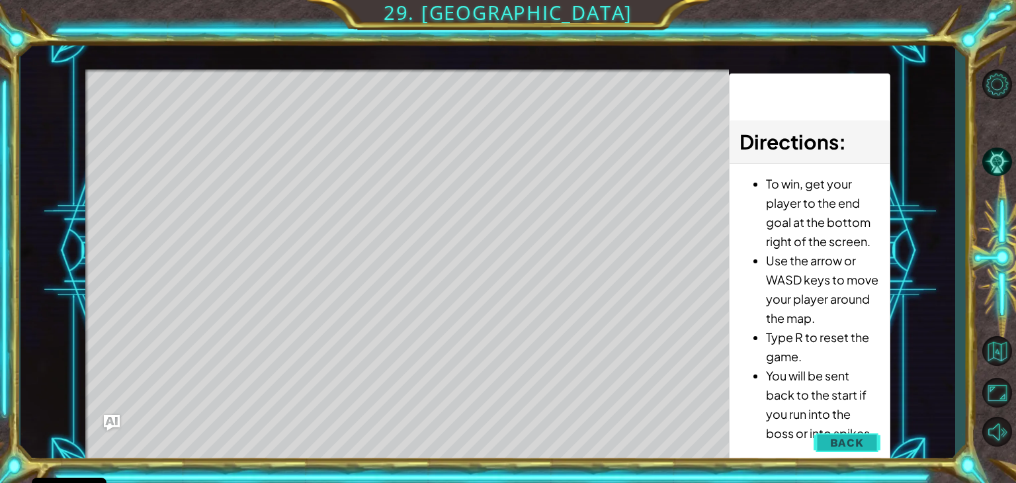
click at [868, 441] on button "Back" at bounding box center [847, 442] width 67 height 26
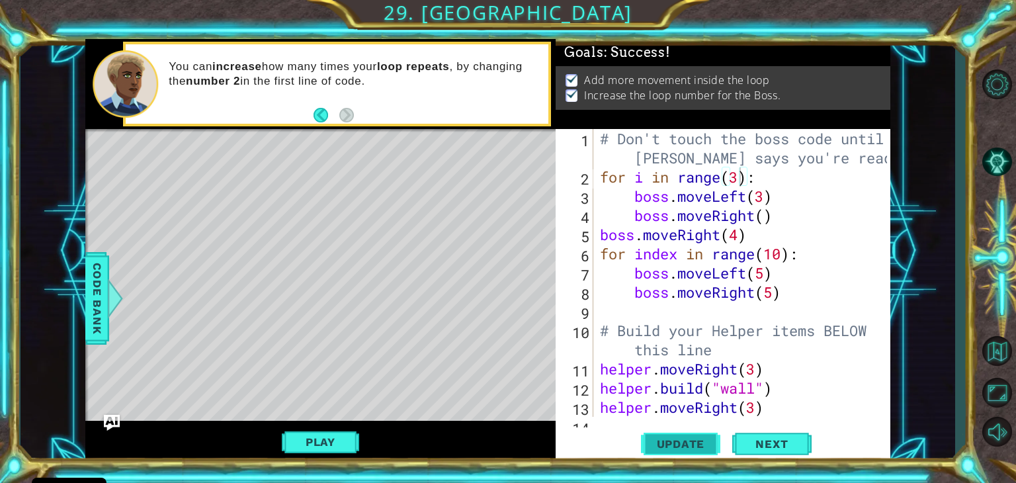
click at [671, 444] on span "Update" at bounding box center [681, 443] width 75 height 13
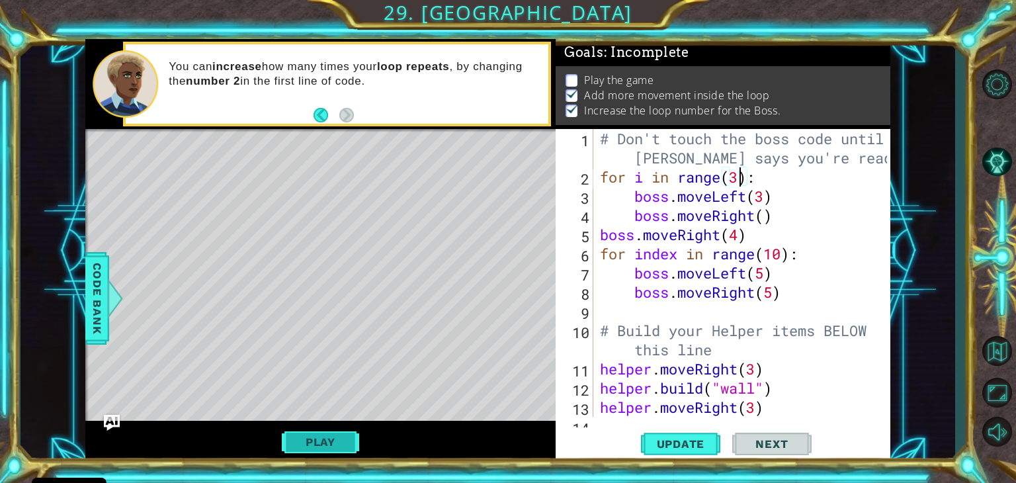
click at [328, 443] on button "Play" at bounding box center [320, 441] width 77 height 25
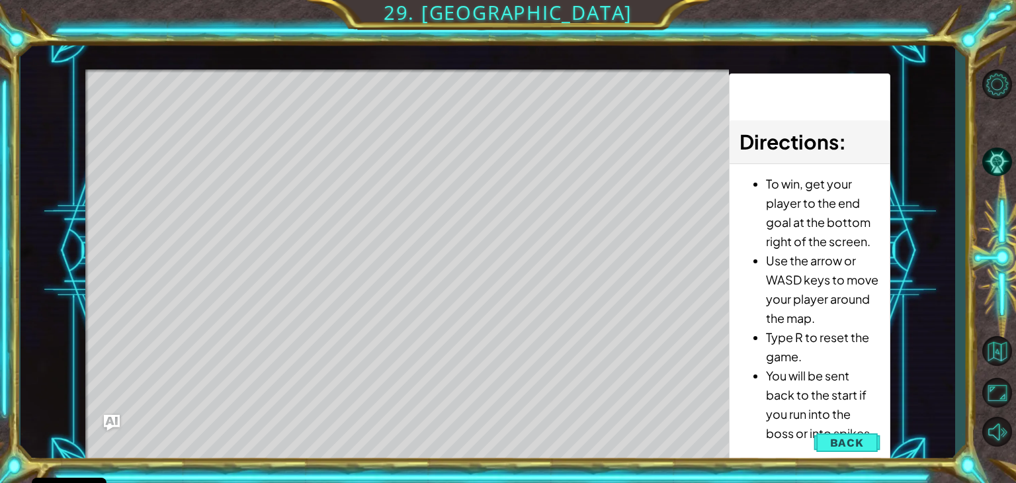
click at [865, 447] on button "Back" at bounding box center [847, 442] width 67 height 26
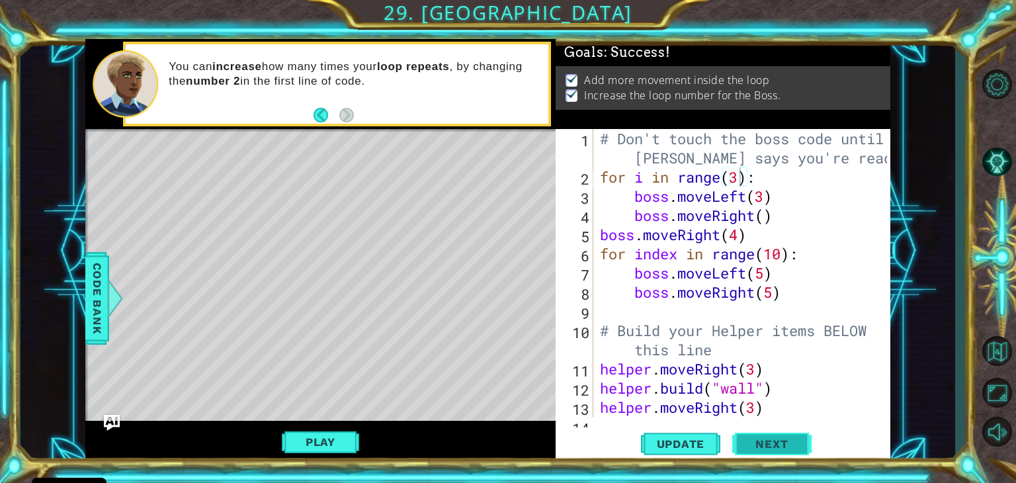
click at [774, 447] on span "Next" at bounding box center [771, 445] width 59 height 13
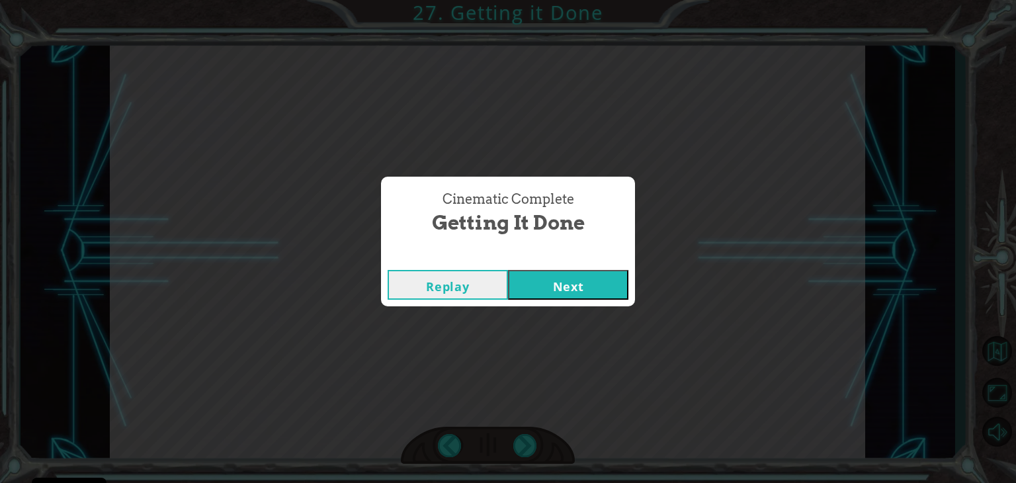
click at [547, 296] on button "Next" at bounding box center [568, 285] width 120 height 30
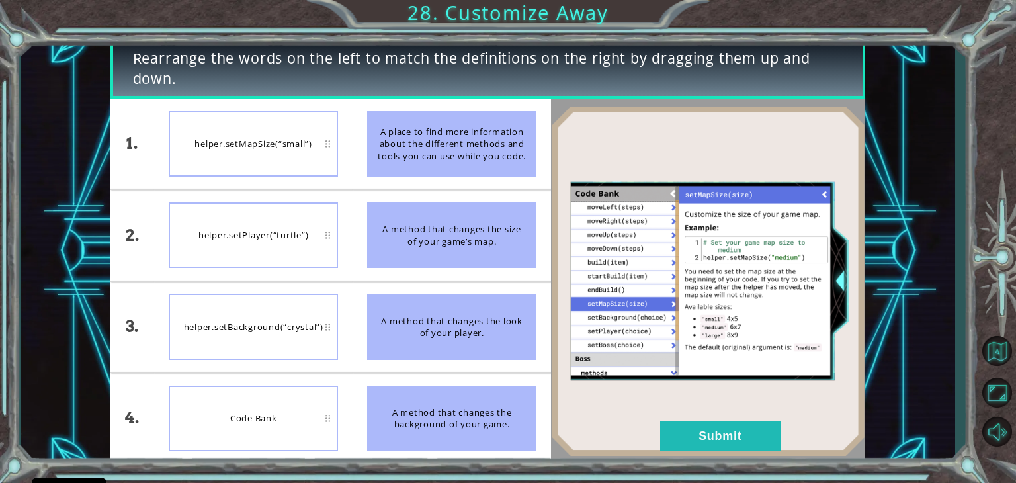
drag, startPoint x: 494, startPoint y: 259, endPoint x: 491, endPoint y: 302, distance: 43.1
click at [491, 302] on ul "A place to find more information about the different methods and tools you can …" at bounding box center [452, 281] width 199 height 365
drag, startPoint x: 470, startPoint y: 156, endPoint x: 368, endPoint y: 273, distance: 155.8
click at [368, 273] on ul "A place to find more information about the different methods and tools you can …" at bounding box center [452, 281] width 199 height 365
click at [259, 425] on div "Code Bank" at bounding box center [253, 419] width 169 height 66
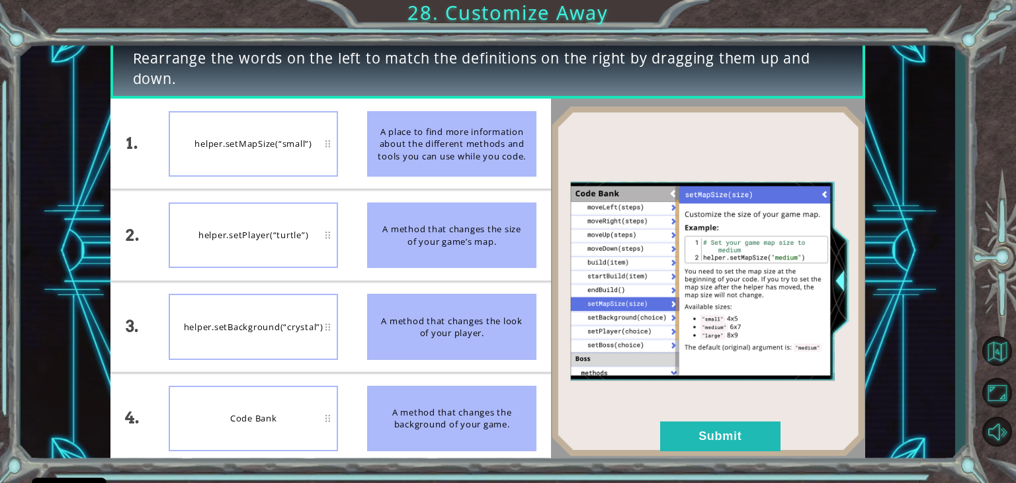
click at [444, 126] on div "A place to find more information about the different methods and tools you can …" at bounding box center [451, 144] width 169 height 66
click at [287, 413] on div "Code Bank" at bounding box center [253, 419] width 169 height 66
click at [329, 419] on div "Code Bank" at bounding box center [253, 419] width 169 height 66
drag, startPoint x: 445, startPoint y: 150, endPoint x: 451, endPoint y: 422, distance: 272.7
click at [451, 422] on ul "A place to find more information about the different methods and tools you can …" at bounding box center [452, 281] width 199 height 365
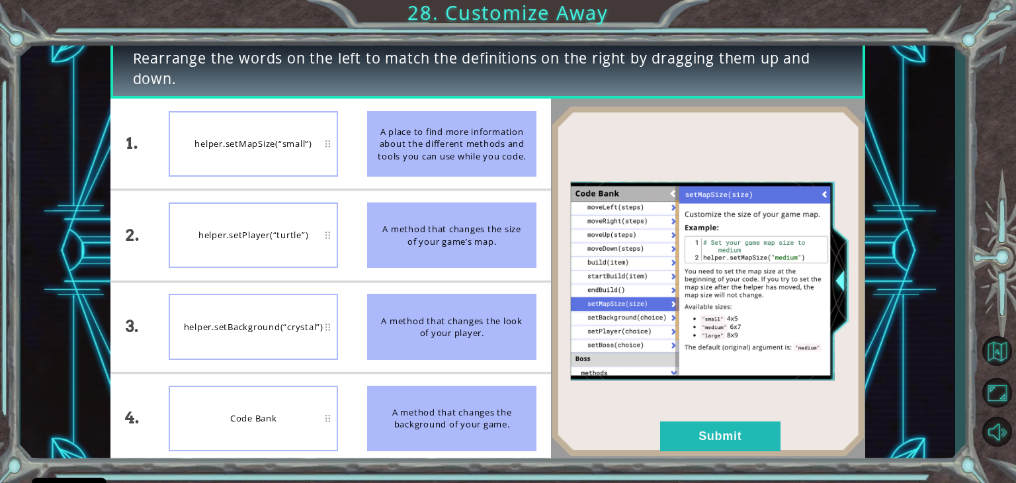
click at [451, 422] on div "A method that changes the background of your game." at bounding box center [451, 419] width 169 height 66
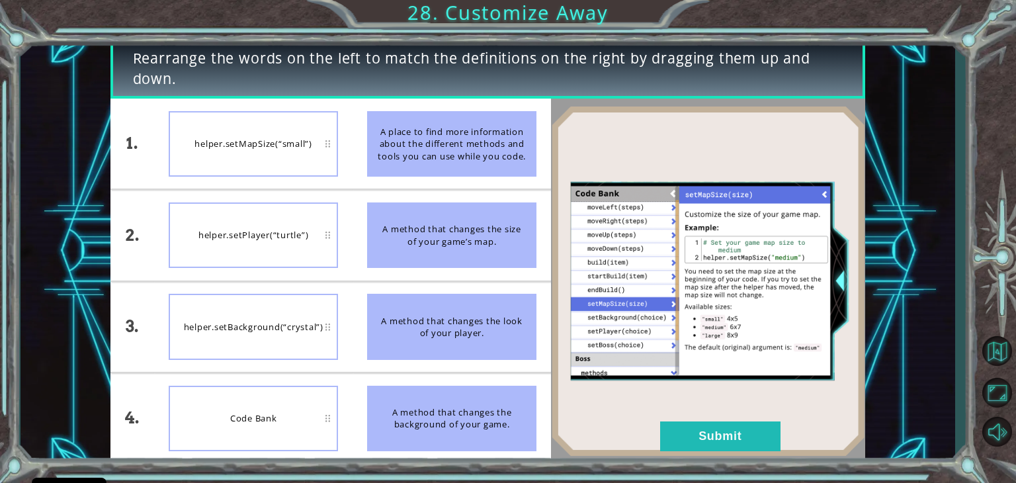
click at [451, 422] on div "A method that changes the background of your game." at bounding box center [451, 419] width 169 height 66
drag, startPoint x: 510, startPoint y: 107, endPoint x: 468, endPoint y: 422, distance: 317.8
click at [468, 422] on ul "A place to find more information about the different methods and tools you can …" at bounding box center [452, 281] width 199 height 365
drag, startPoint x: 511, startPoint y: 137, endPoint x: 478, endPoint y: 416, distance: 281.1
click at [478, 416] on ul "A place to find more information about the different methods and tools you can …" at bounding box center [452, 281] width 199 height 365
